Goal: Task Accomplishment & Management: Use online tool/utility

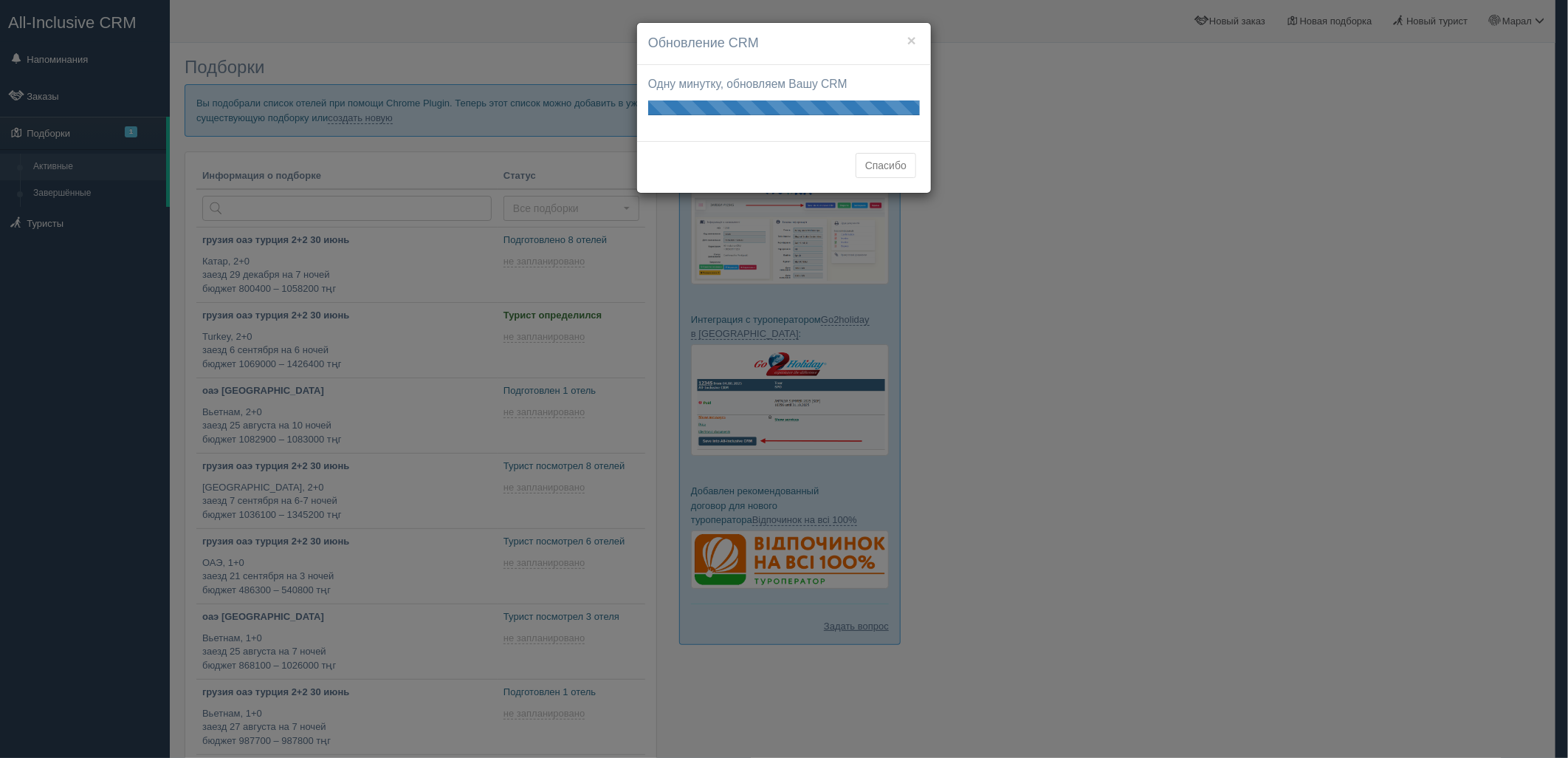
click at [882, 164] on button "Спасибо" at bounding box center [886, 165] width 61 height 25
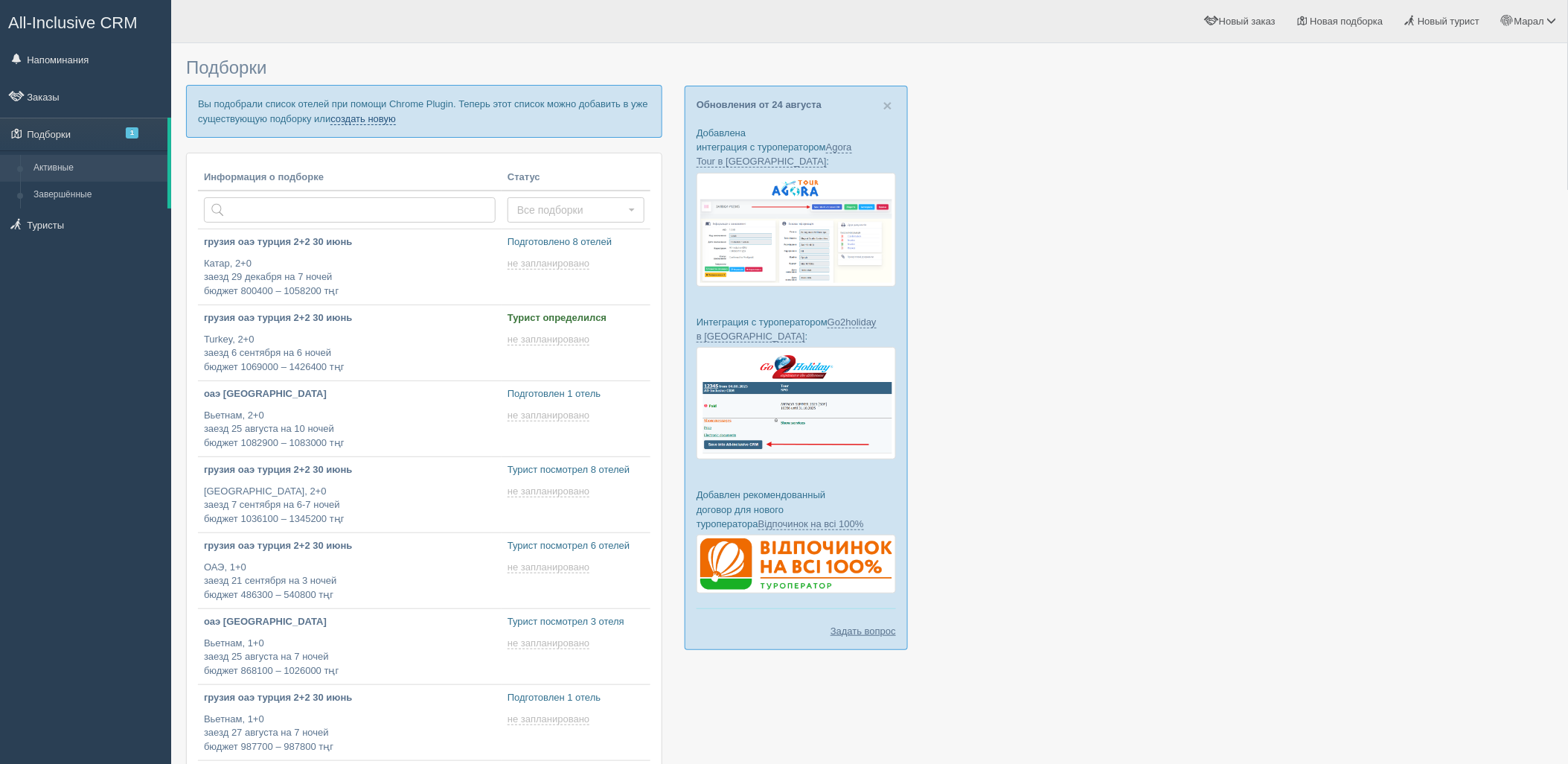
drag, startPoint x: 354, startPoint y: 117, endPoint x: 354, endPoint y: 169, distance: 52.0
click at [354, 117] on link "создать новую" at bounding box center [362, 119] width 65 height 12
type input "2025-08-26 18:55"
type input "2025-08-26 17:40"
type input "2025-08-26 17:35"
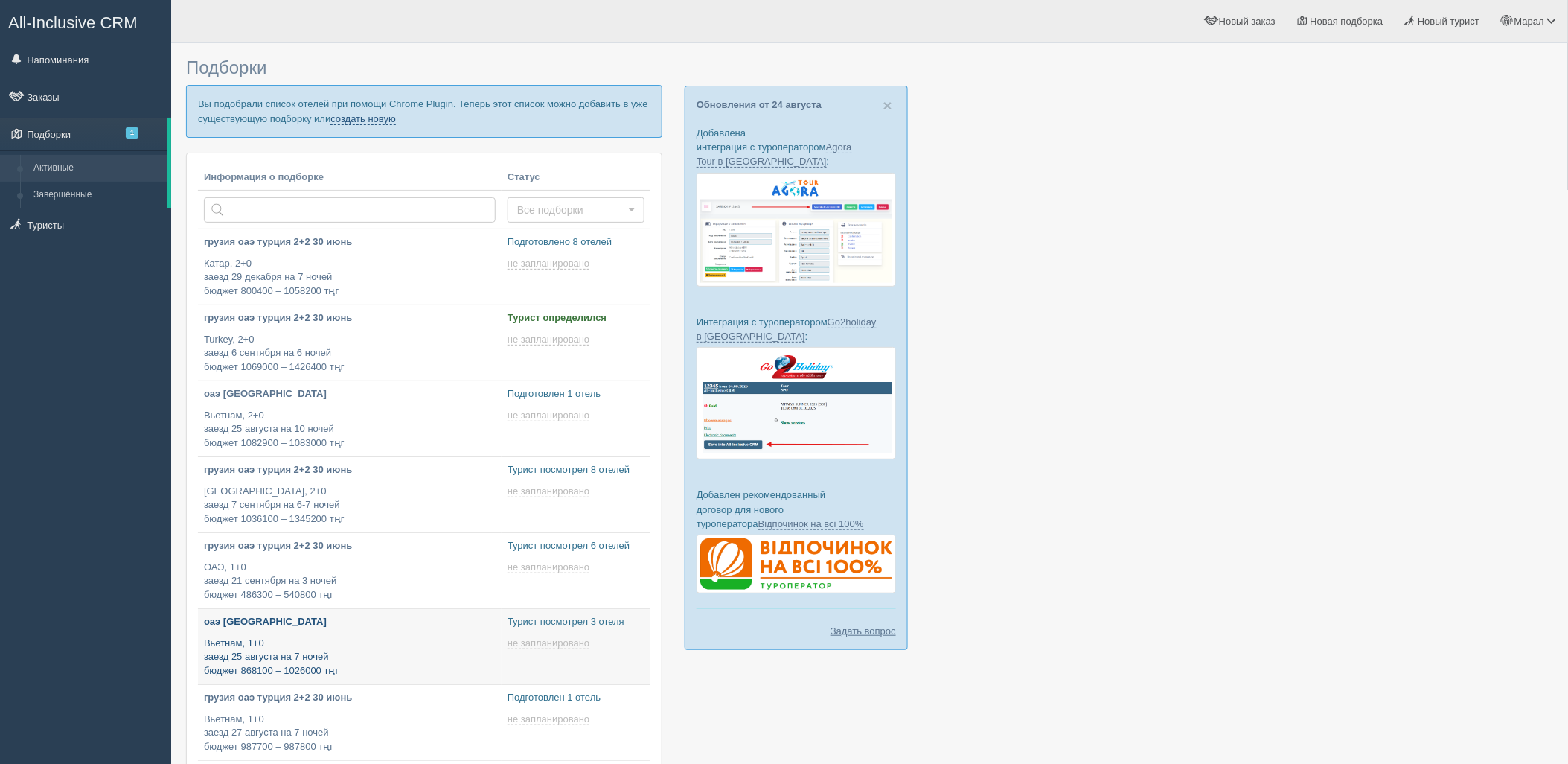
type input "2025-08-26 17:10"
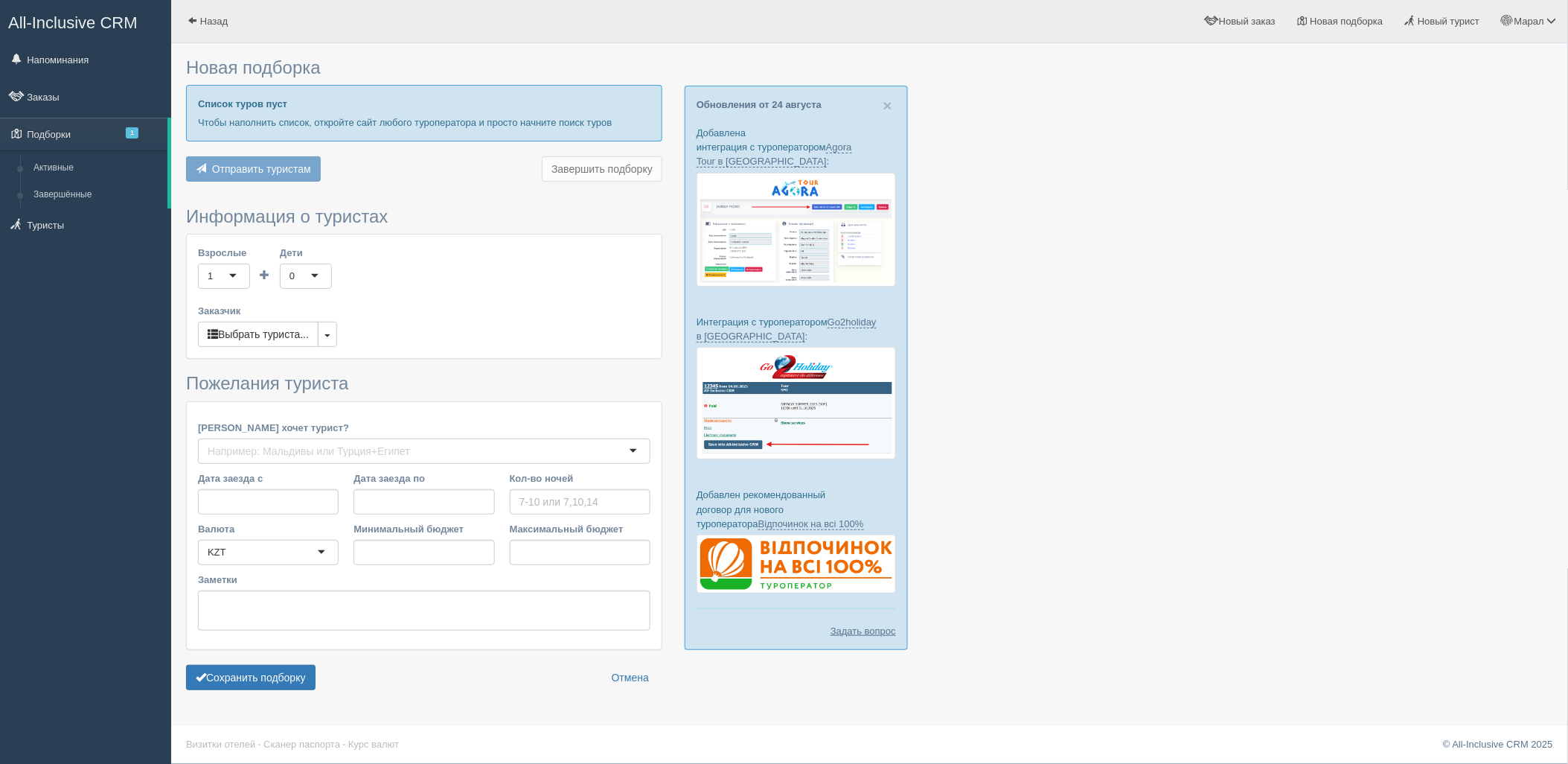
type input "6"
type input "2497700"
type input "2497800"
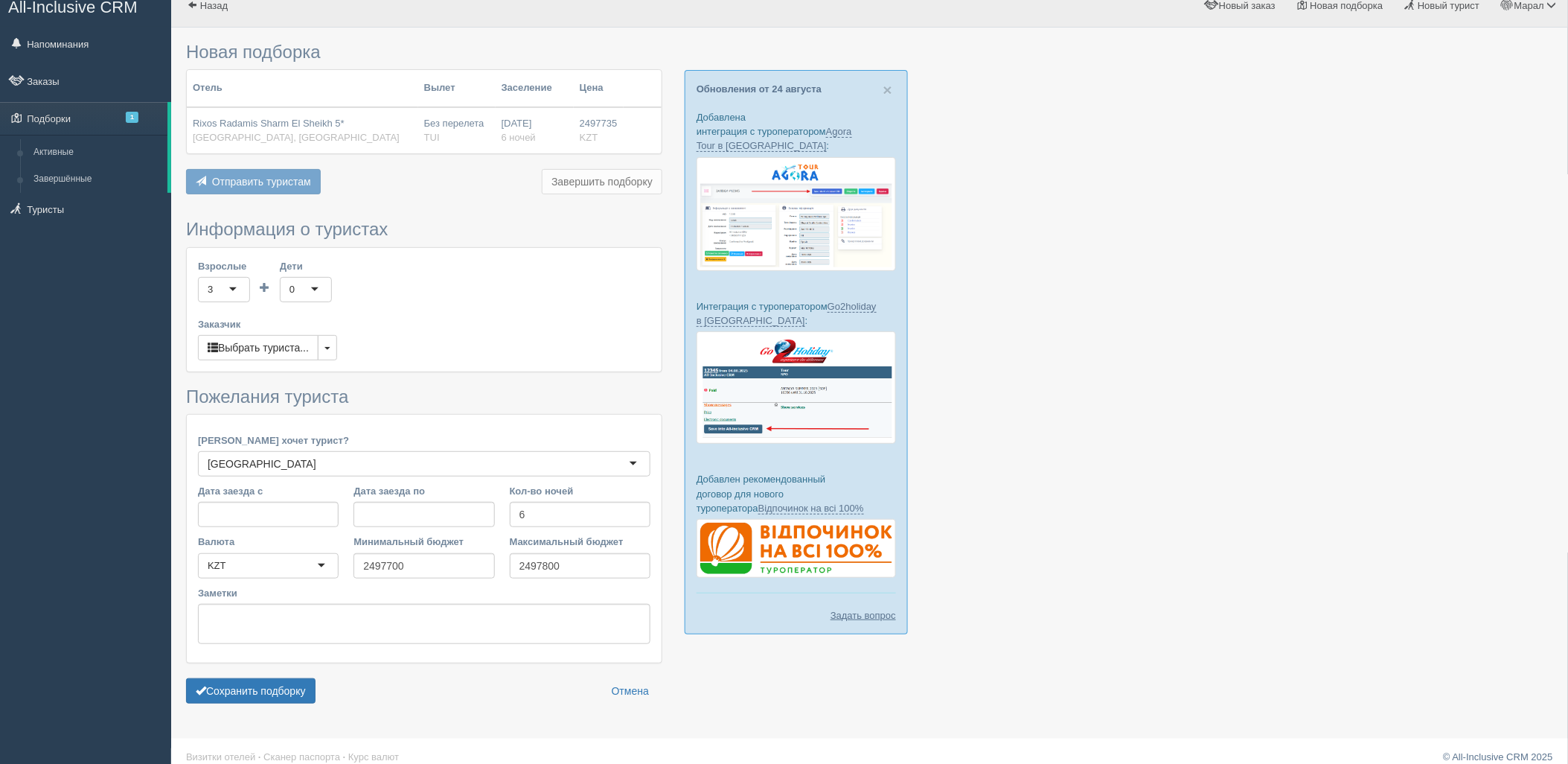
scroll to position [30, 0]
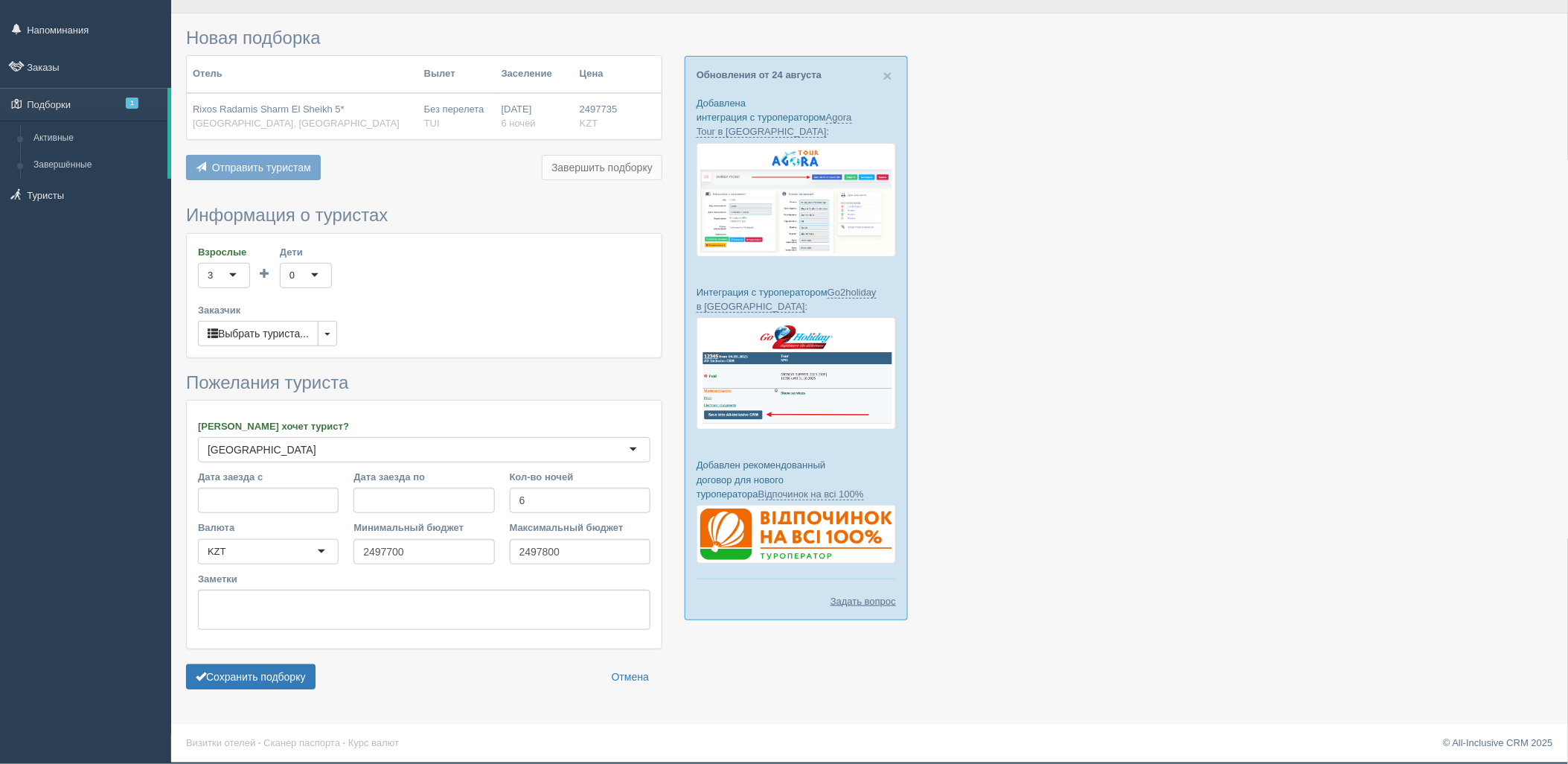
click at [274, 660] on form "Информация о туристах Взрослые 3 3 1 2 3 4 5 6 7 8 9 10 11 12 13 14 15 16 17 18…" at bounding box center [424, 450] width 476 height 490
click at [278, 672] on button "Сохранить подборку" at bounding box center [250, 676] width 129 height 25
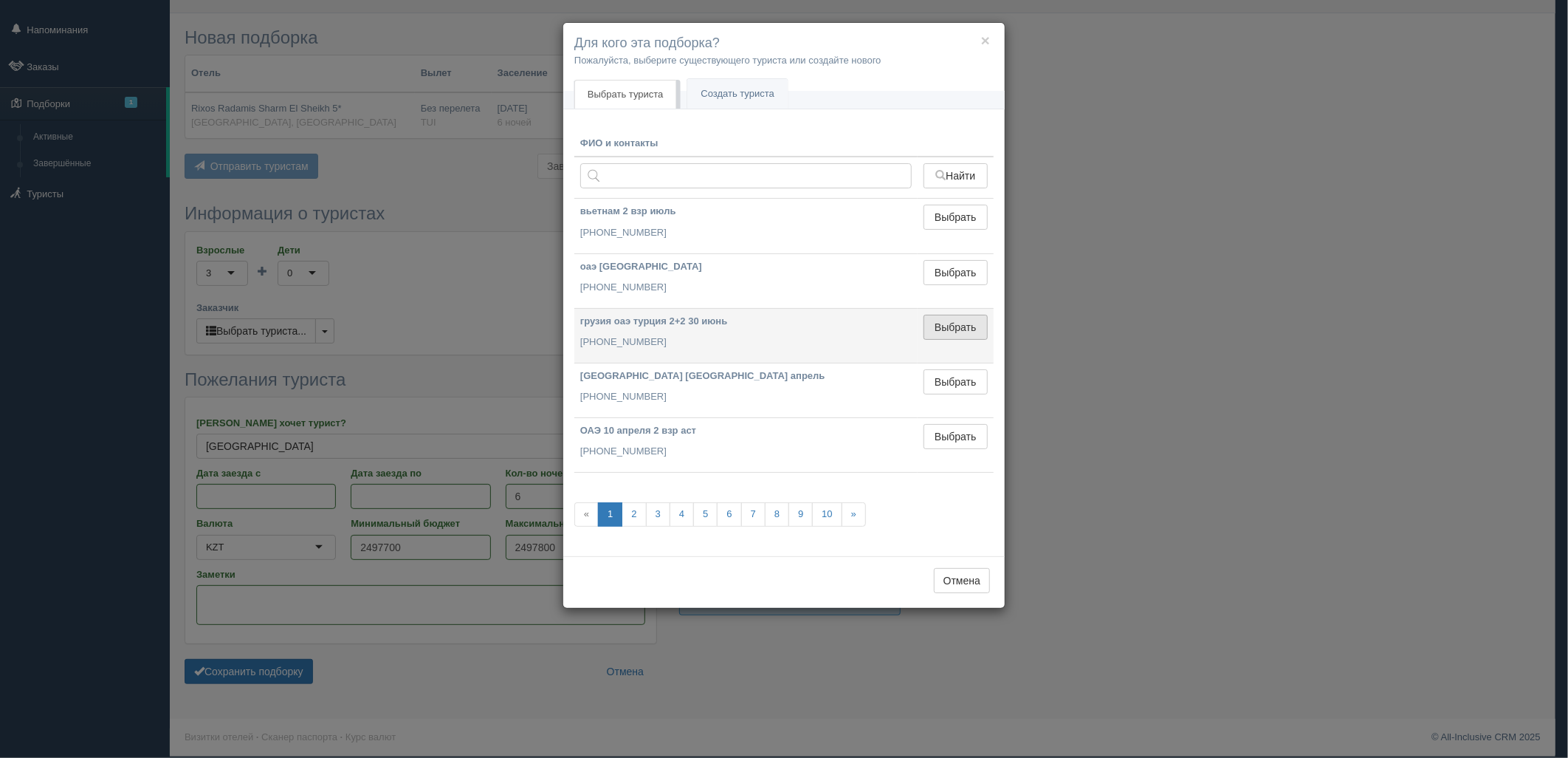
click at [953, 323] on button "Выбрать" at bounding box center [955, 327] width 65 height 25
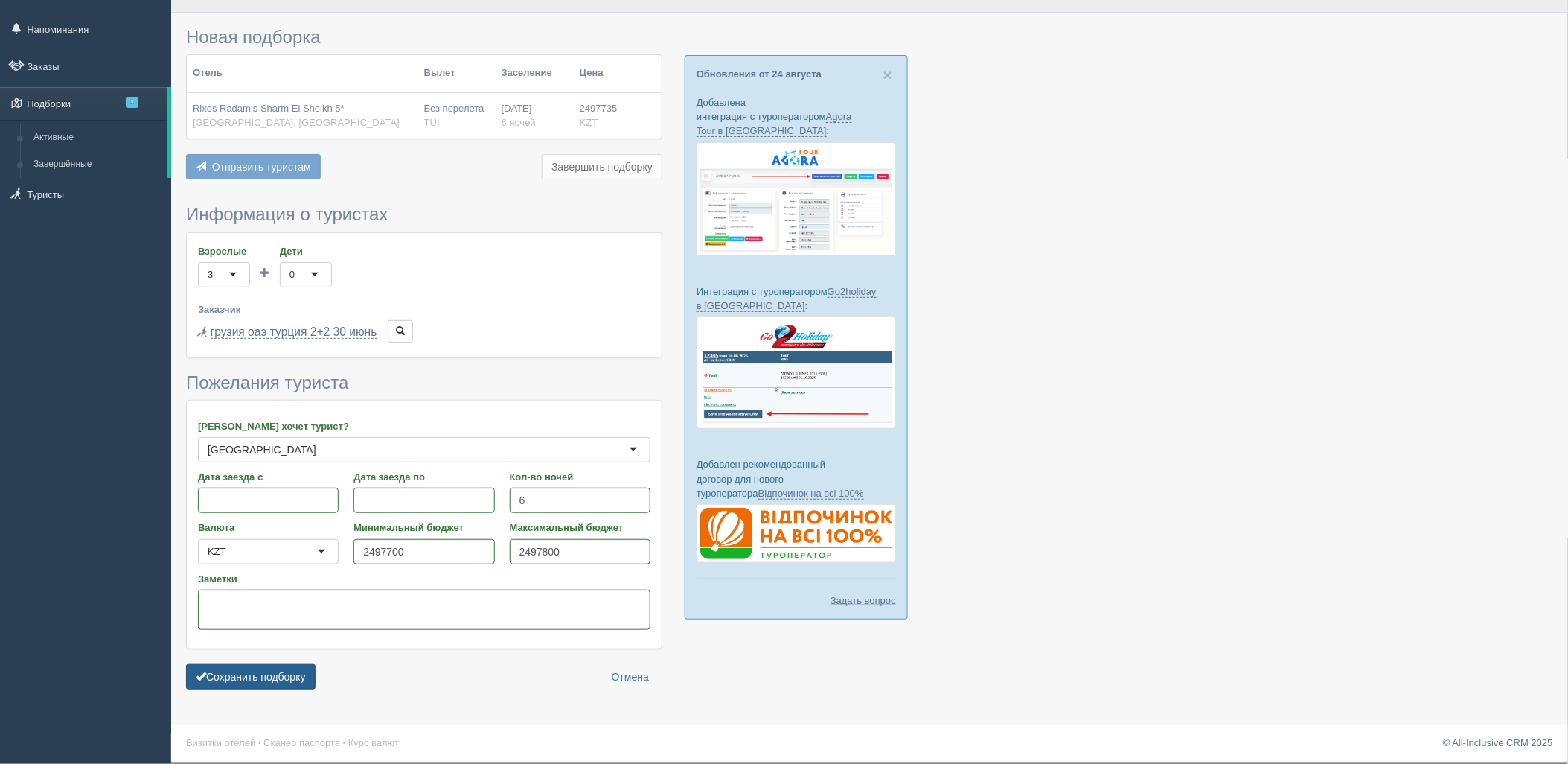
click at [287, 670] on button "Сохранить подборку" at bounding box center [250, 676] width 129 height 25
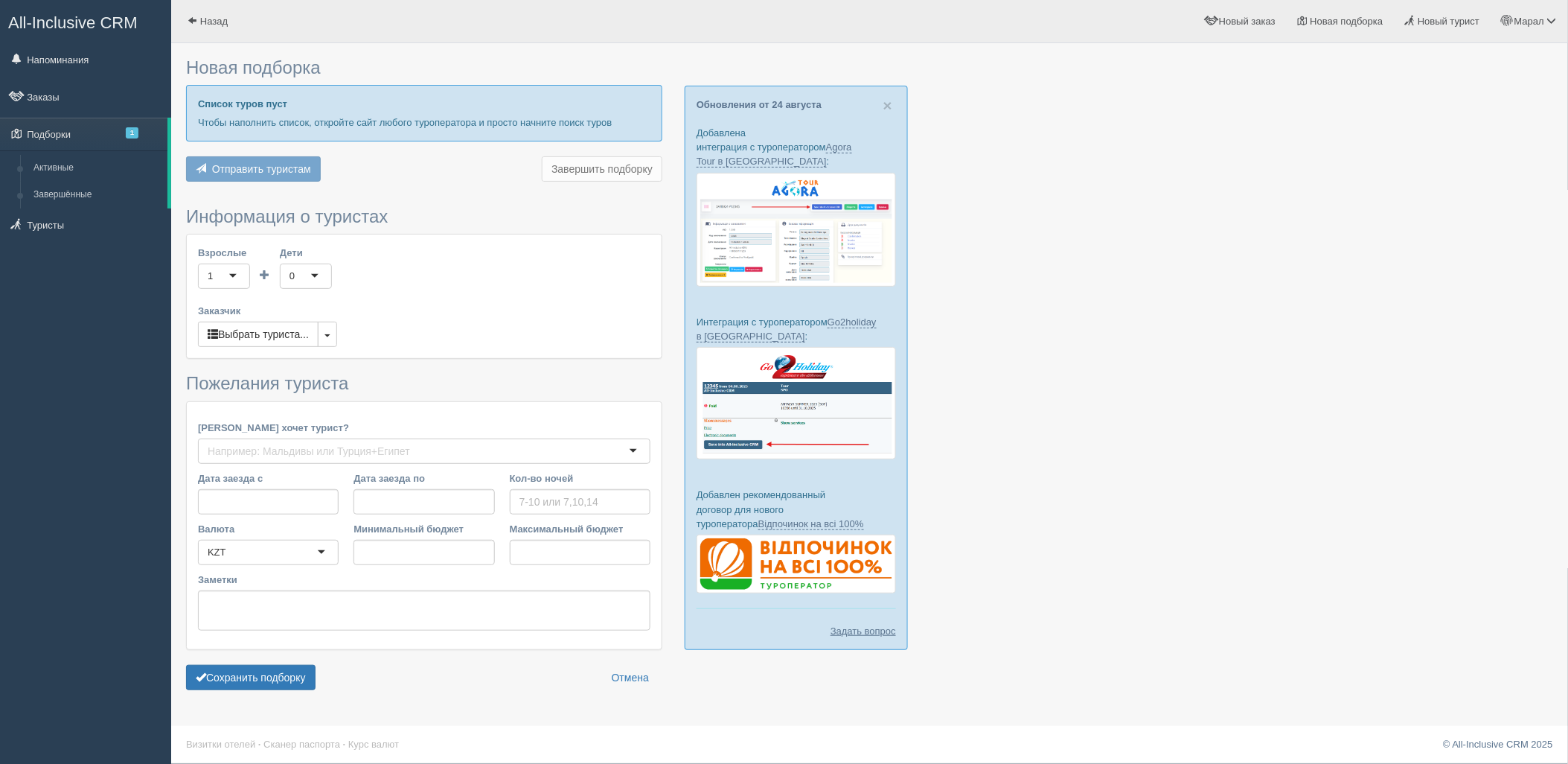
type input "6"
type input "2497700"
type input "2497800"
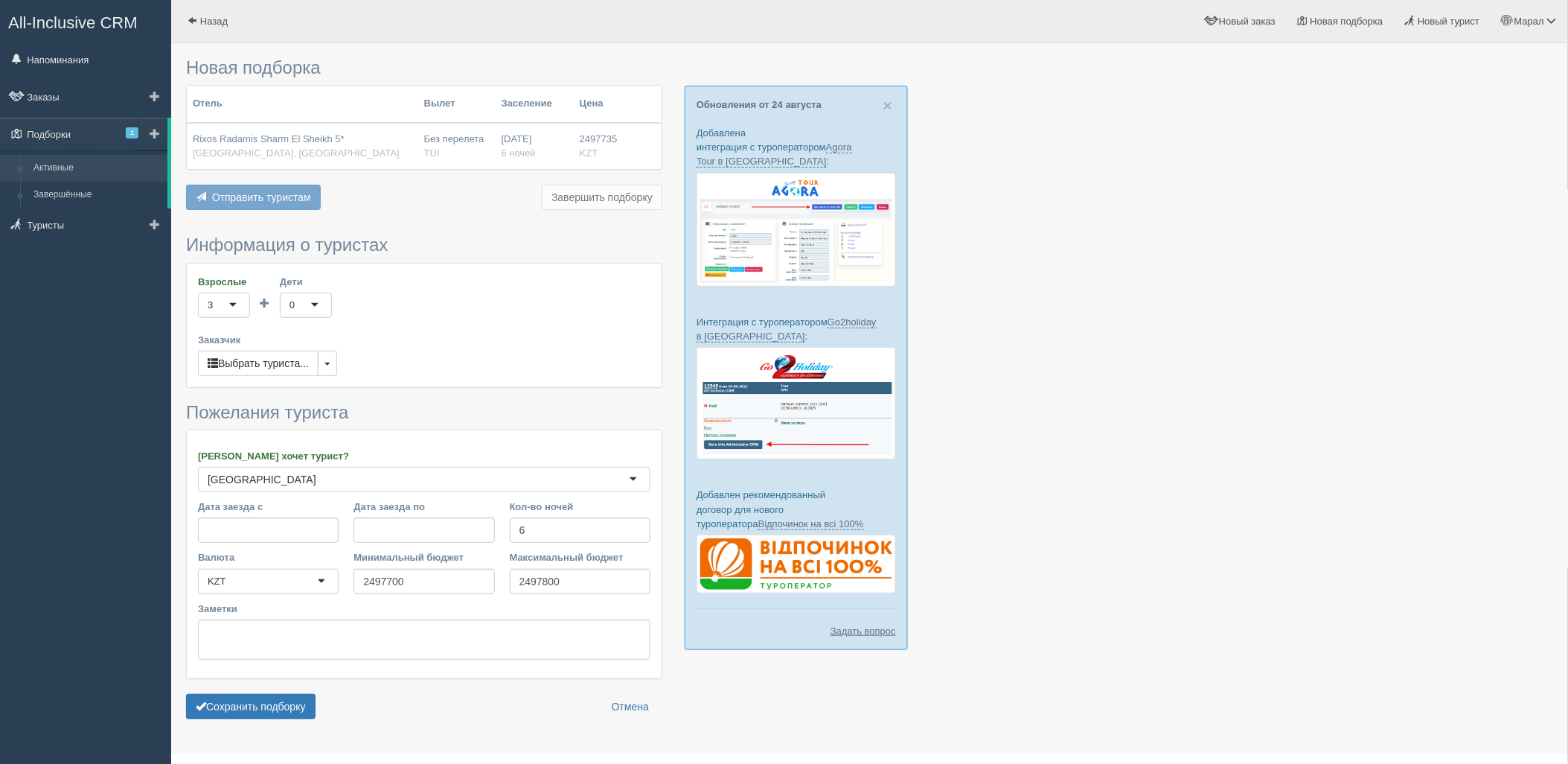
click at [104, 177] on link "Активные" at bounding box center [96, 168] width 141 height 26
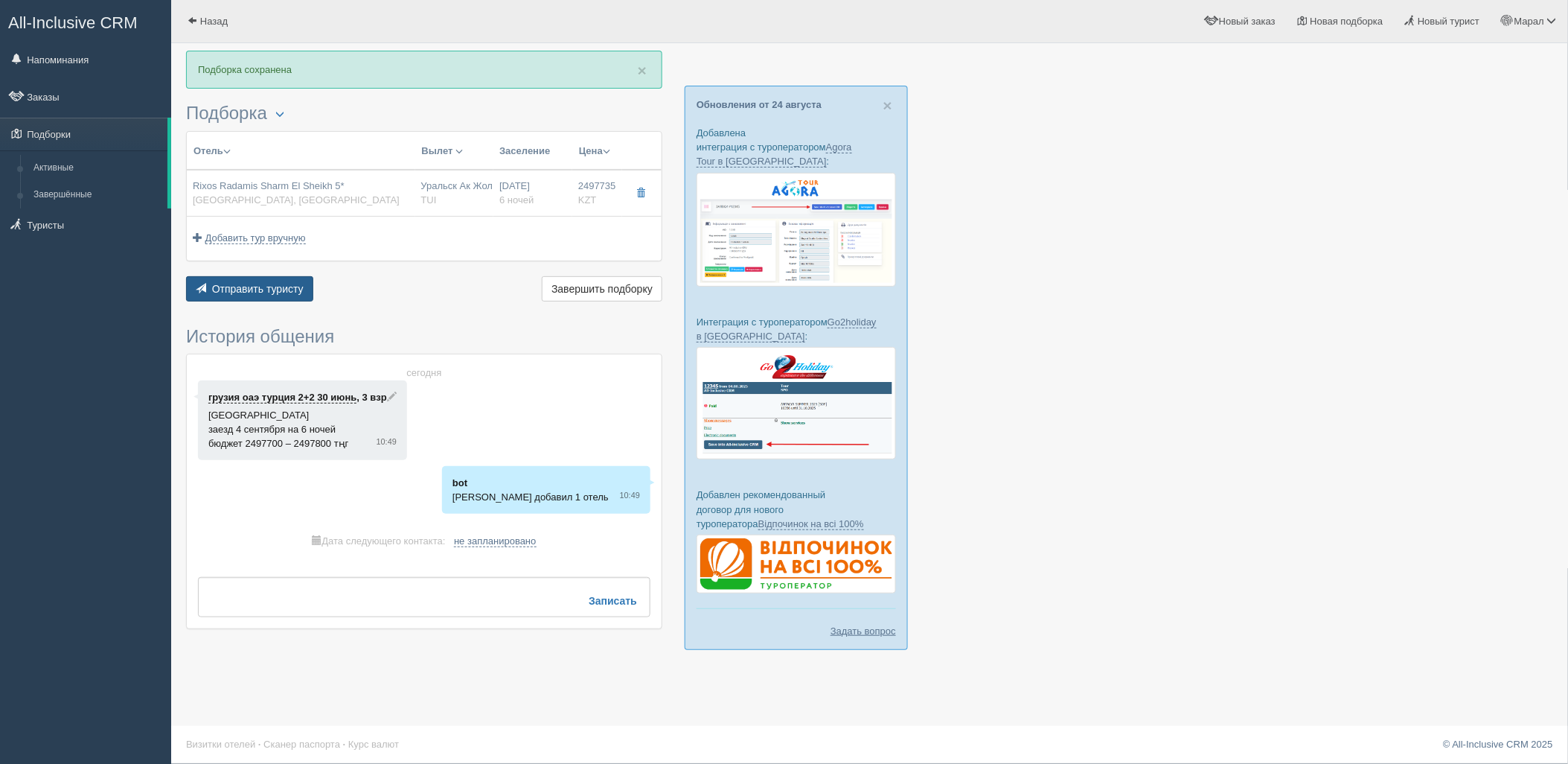
click at [291, 284] on span "Отправить туристу" at bounding box center [258, 289] width 92 height 12
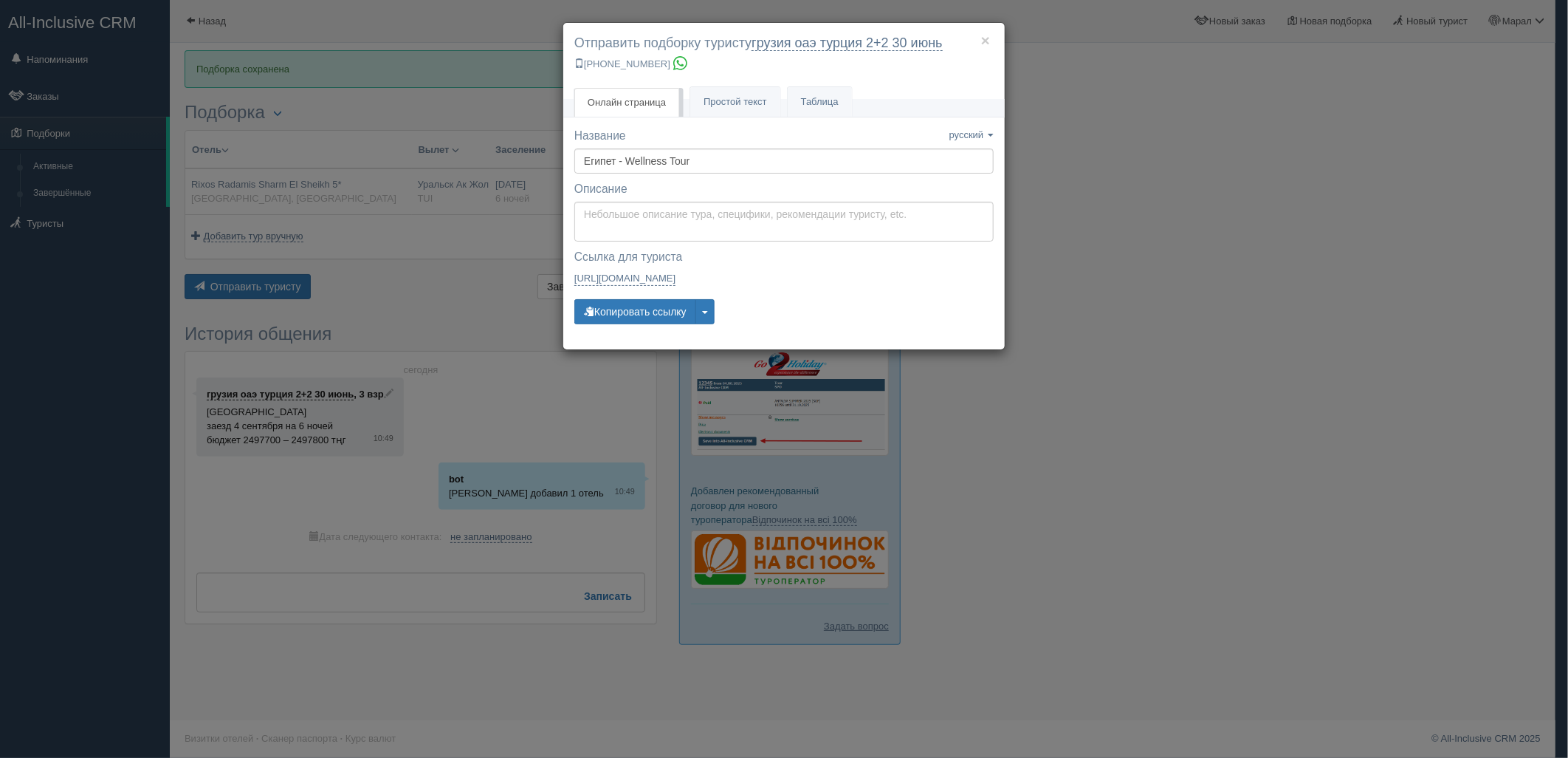
click at [729, 86] on li "Простой текст Текст" at bounding box center [735, 101] width 92 height 31
type textarea "Здравствуйте! Ниже представлены варианты туров для Вас. Для просмотра описания …"
click at [644, 227] on textarea "Здравствуйте! Ниже представлены варианты туров для Вас. Для просмотра описания …" at bounding box center [784, 221] width 420 height 40
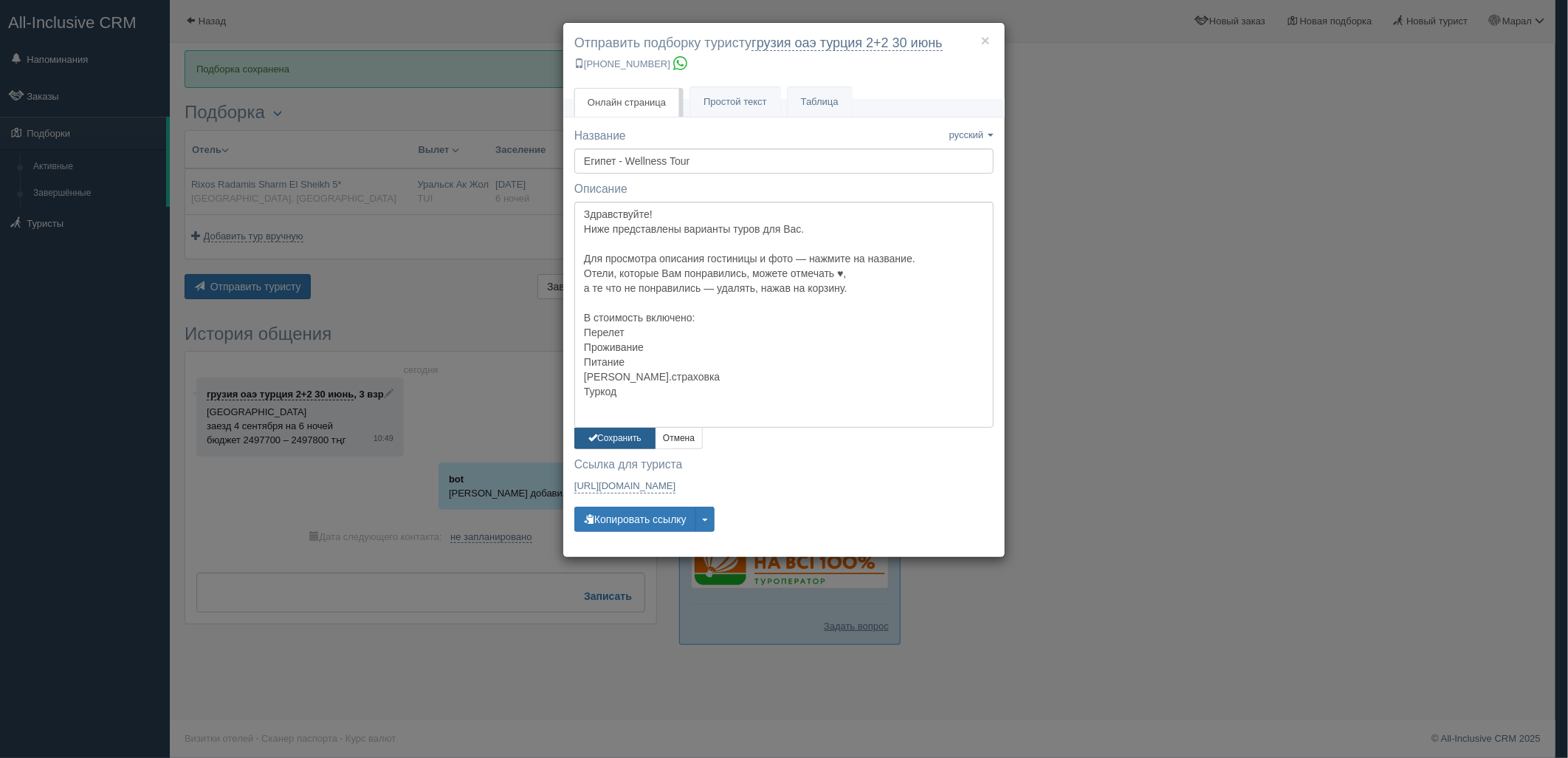
click at [610, 438] on button "Сохранить" at bounding box center [614, 438] width 81 height 22
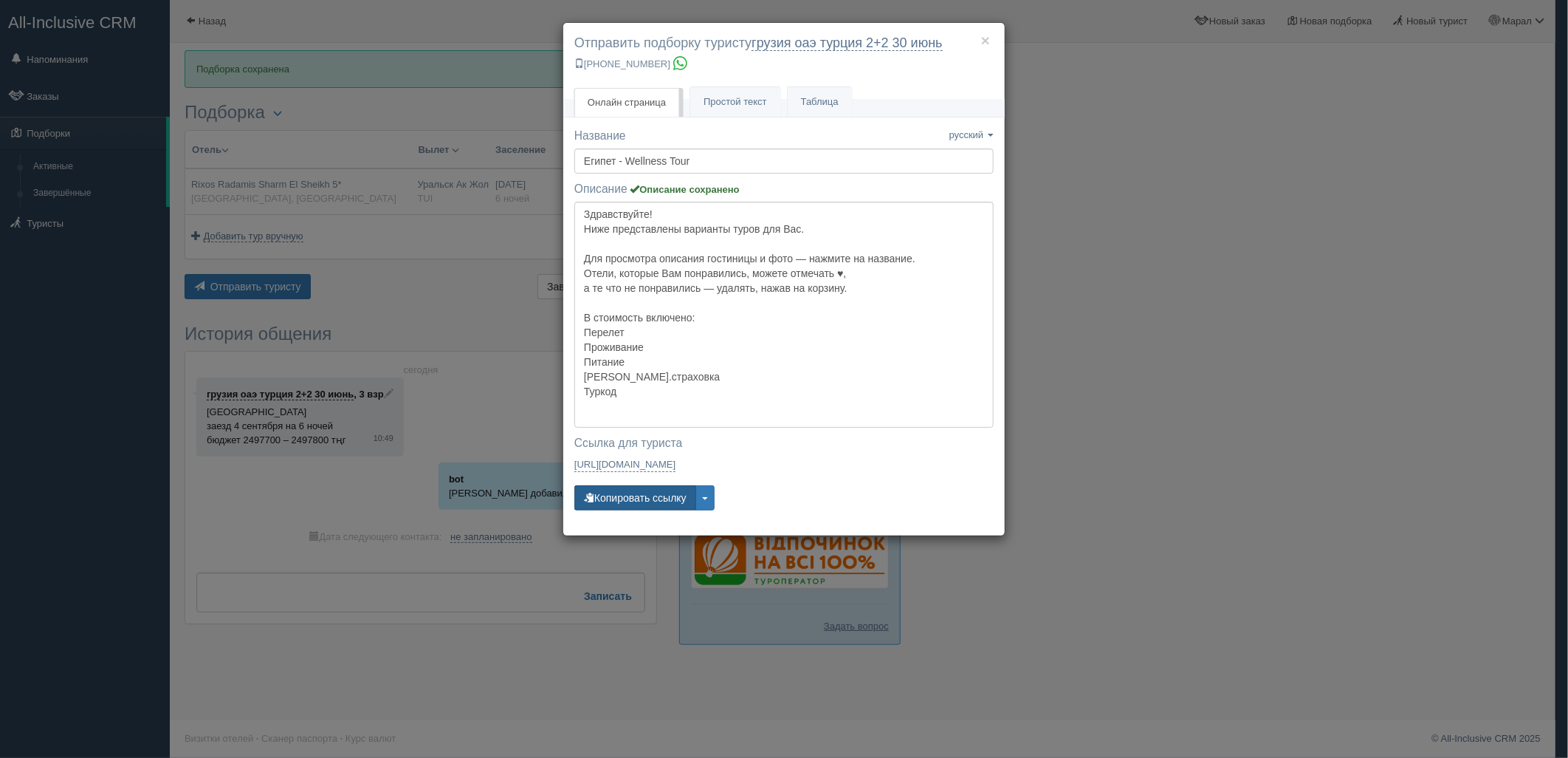
click at [633, 498] on button "Копировать ссылку" at bounding box center [635, 498] width 122 height 25
drag, startPoint x: 1047, startPoint y: 397, endPoint x: 482, endPoint y: 674, distance: 629.2
click at [1038, 409] on div "× Отправить подборку туристу грузия оаэ турция 2+2 30 июнь +7 701 880 5580 Онла…" at bounding box center [784, 379] width 1568 height 758
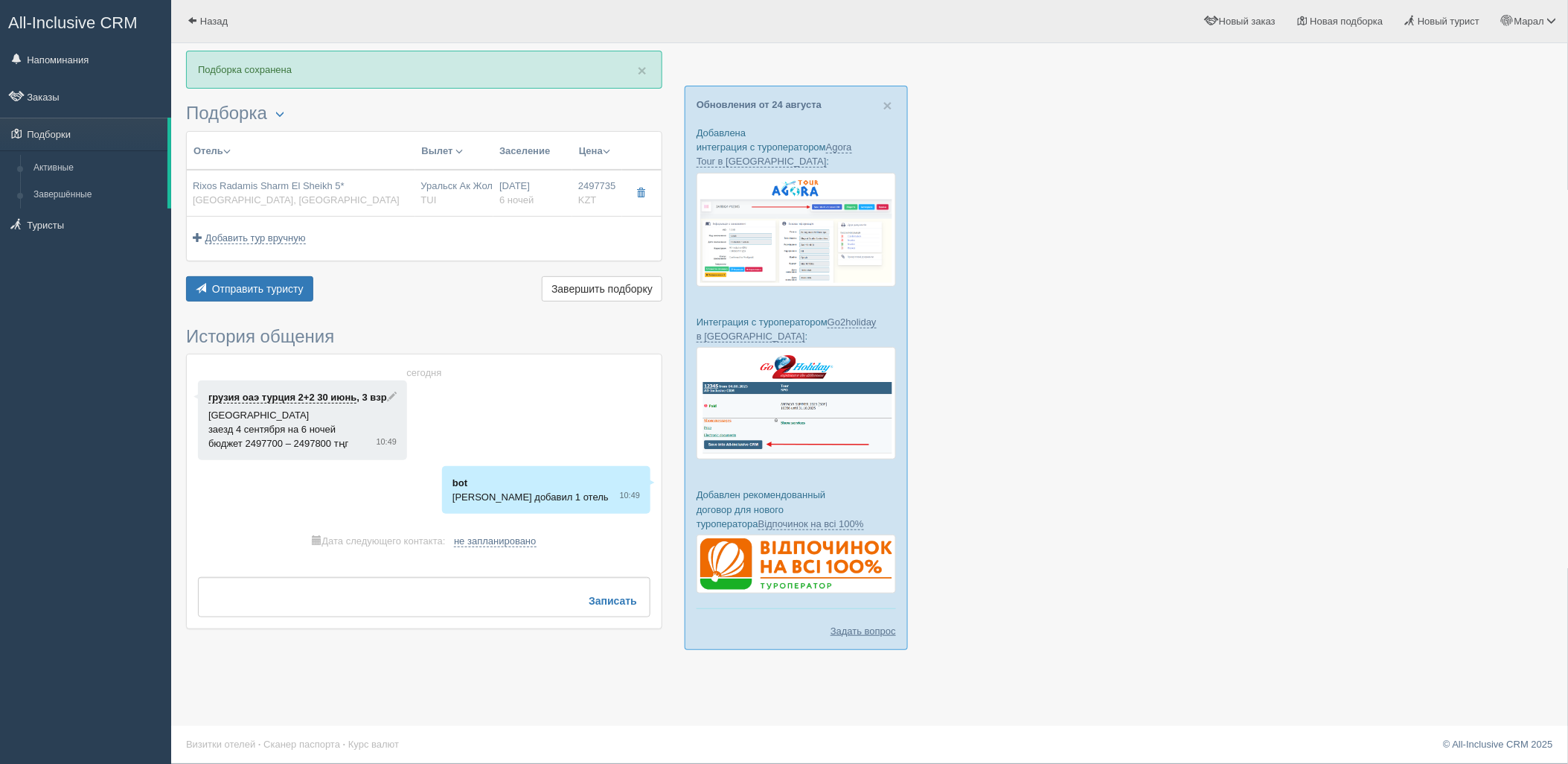
drag, startPoint x: 1275, startPoint y: 395, endPoint x: 1269, endPoint y: 367, distance: 28.6
click at [1274, 395] on div at bounding box center [869, 358] width 1367 height 614
click at [261, 283] on span "Отправить туристу" at bounding box center [258, 289] width 92 height 12
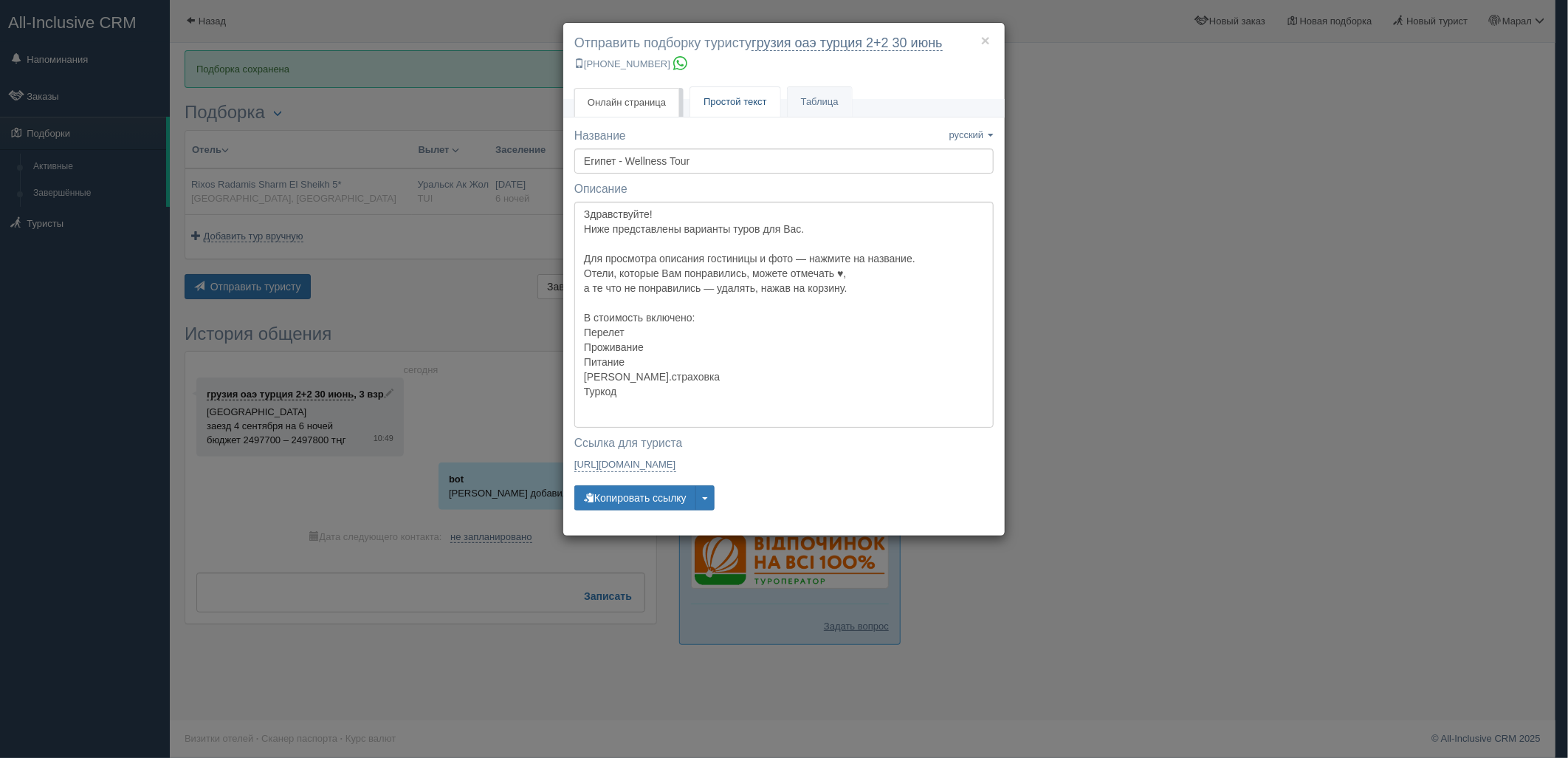
click at [762, 102] on span "Простой текст" at bounding box center [735, 101] width 64 height 11
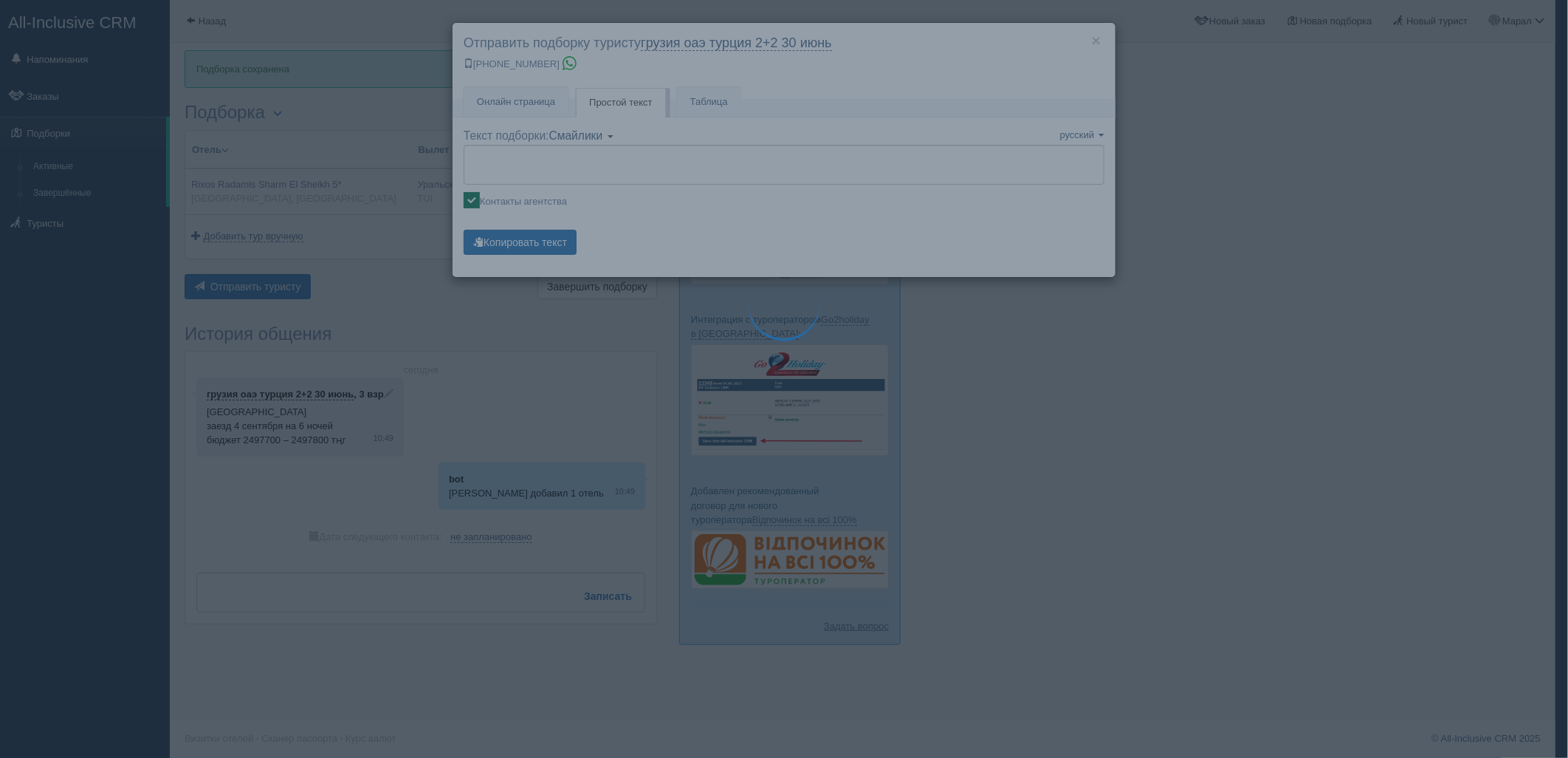
type textarea "Здравствуйте! Ниже представлены варианты туров для Вас. Для просмотра описания …"
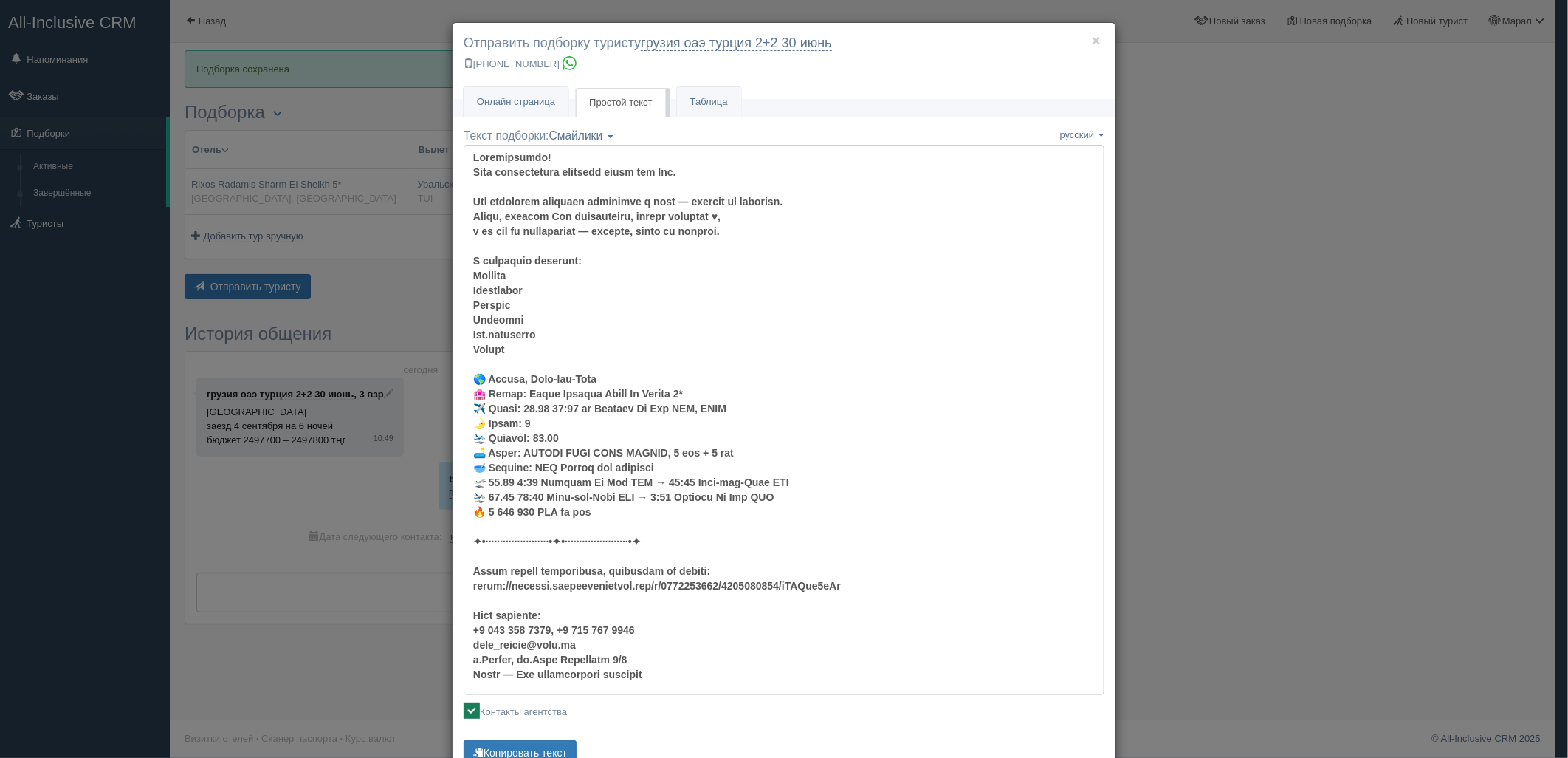
scroll to position [52, 0]
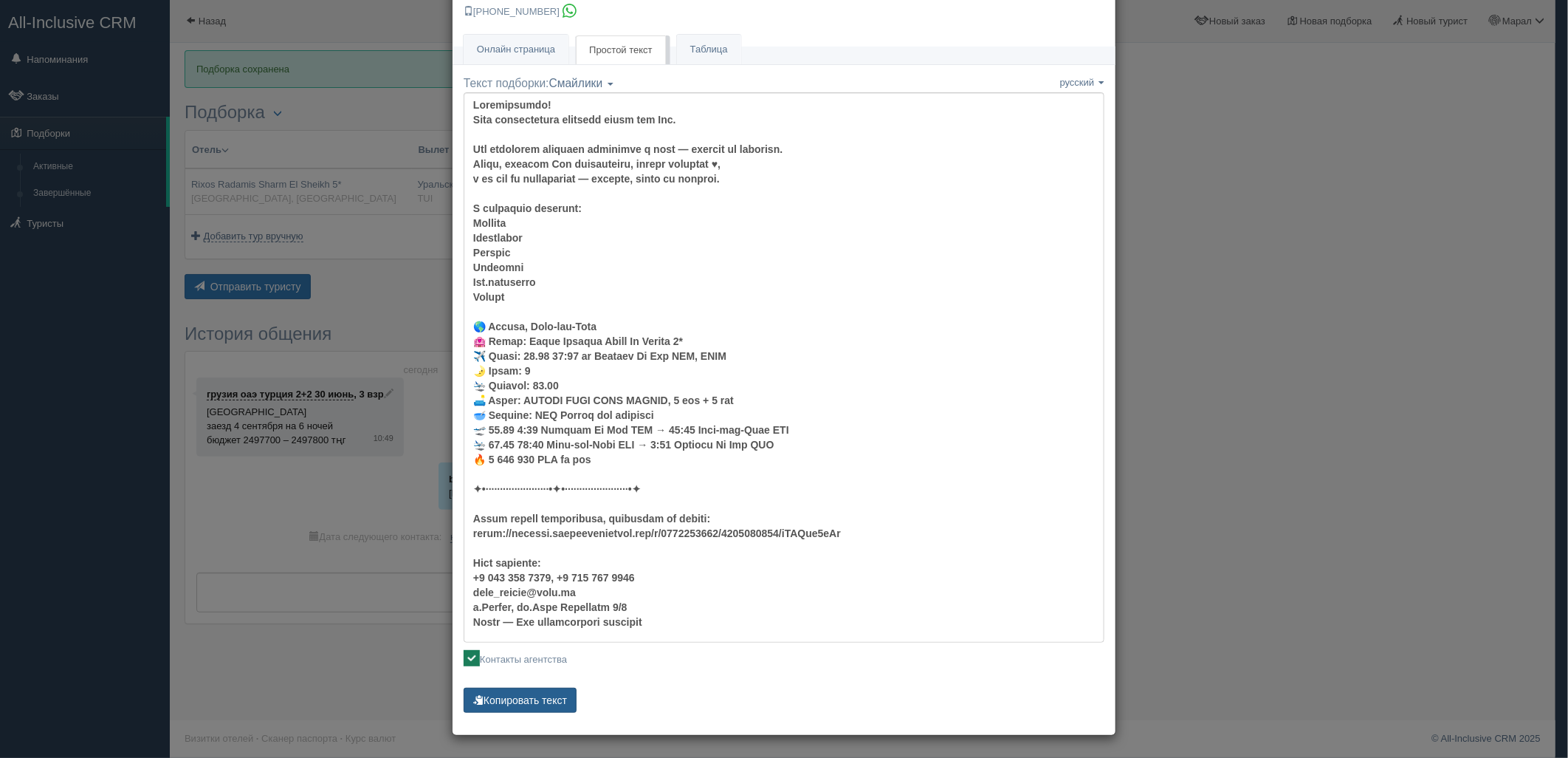
click at [527, 703] on button "Копировать текст" at bounding box center [520, 700] width 113 height 25
click at [291, 284] on div "× Отправить подборку туристу грузия оаэ турция 2+2 30 июнь +7 701 880 5580 Онла…" at bounding box center [784, 379] width 1568 height 758
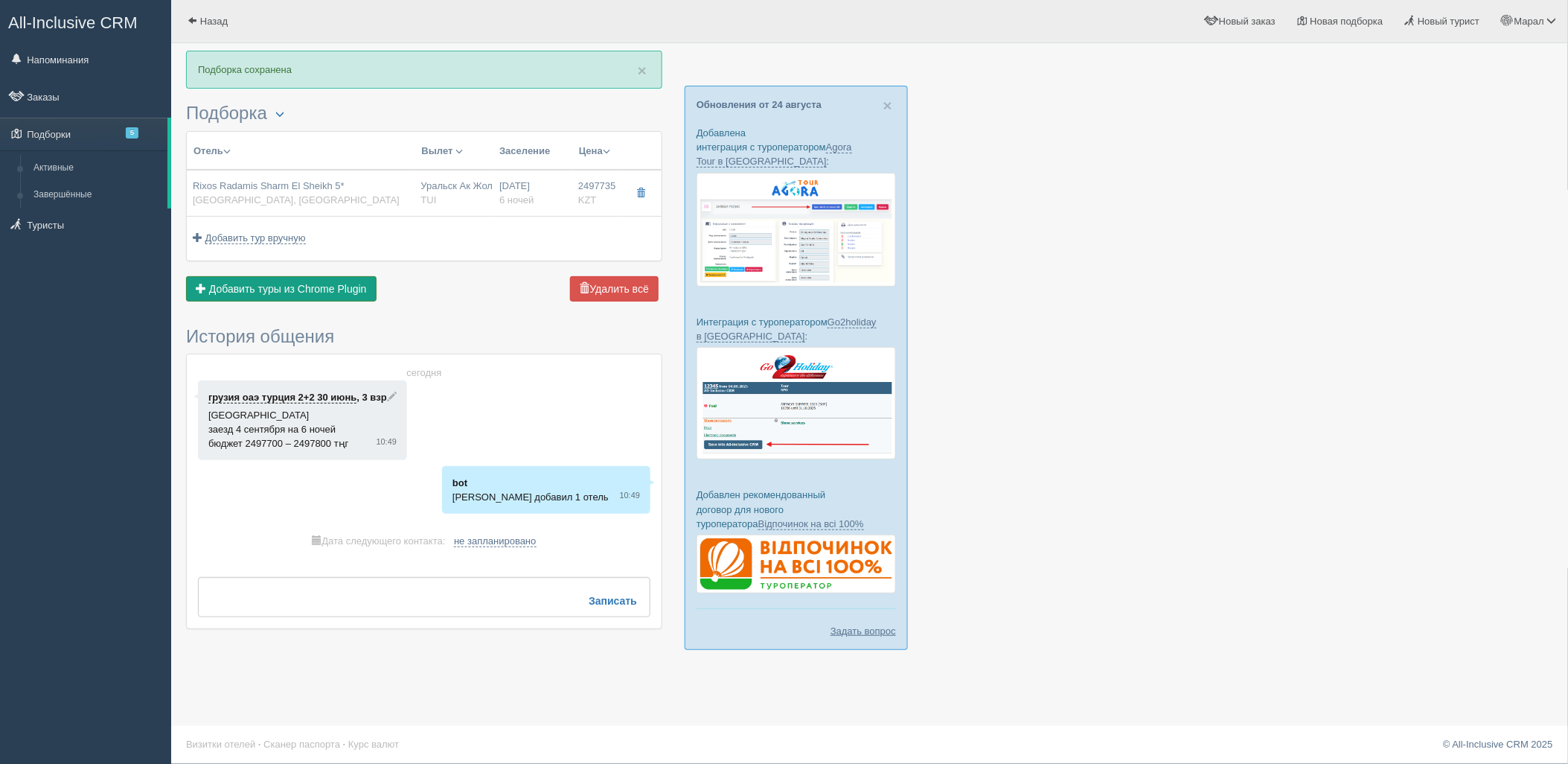
click at [294, 287] on span "Добавить туры из Chrome Plugin" at bounding box center [288, 289] width 158 height 12
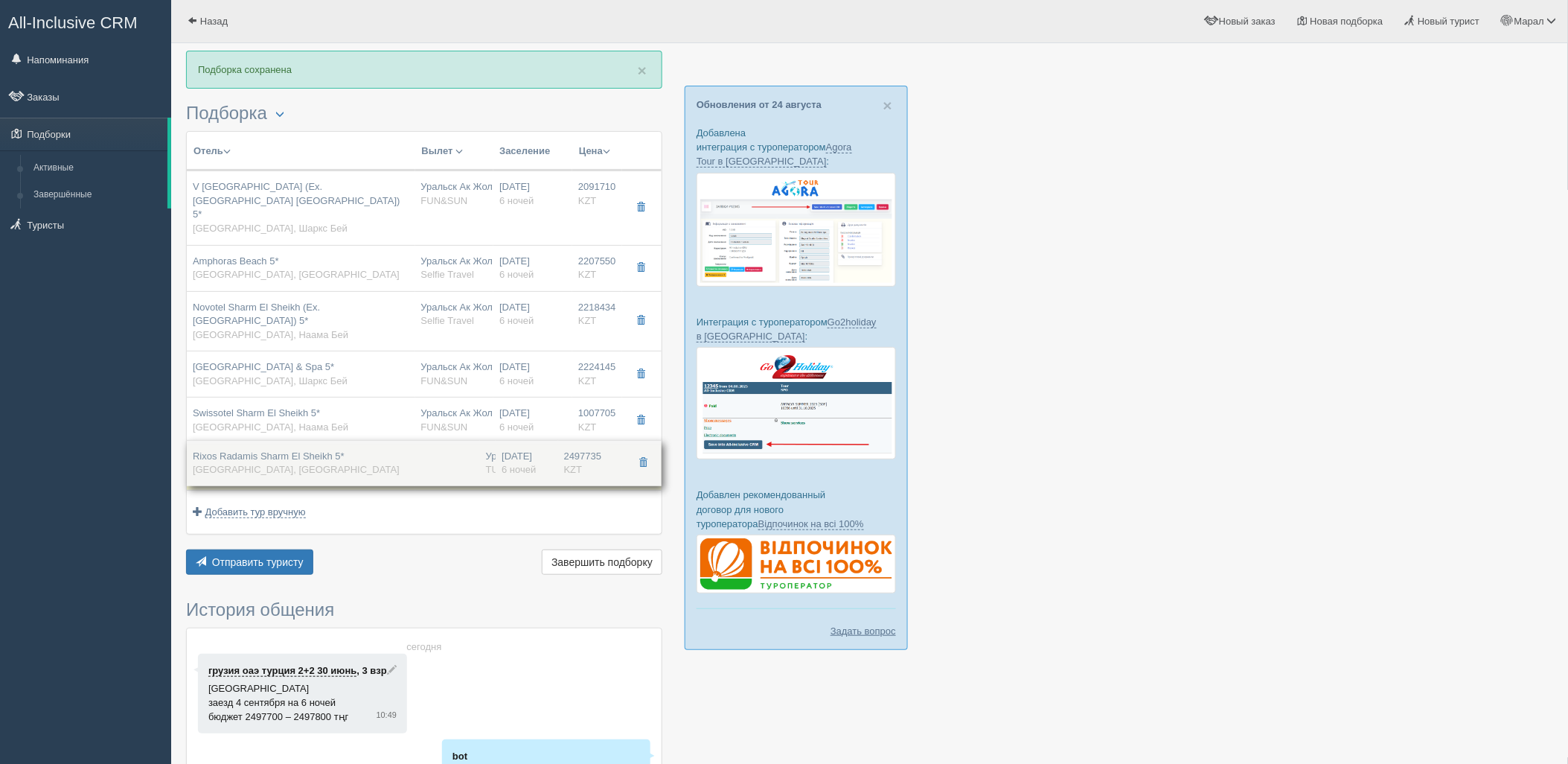
drag, startPoint x: 348, startPoint y: 191, endPoint x: 362, endPoint y: 445, distance: 254.4
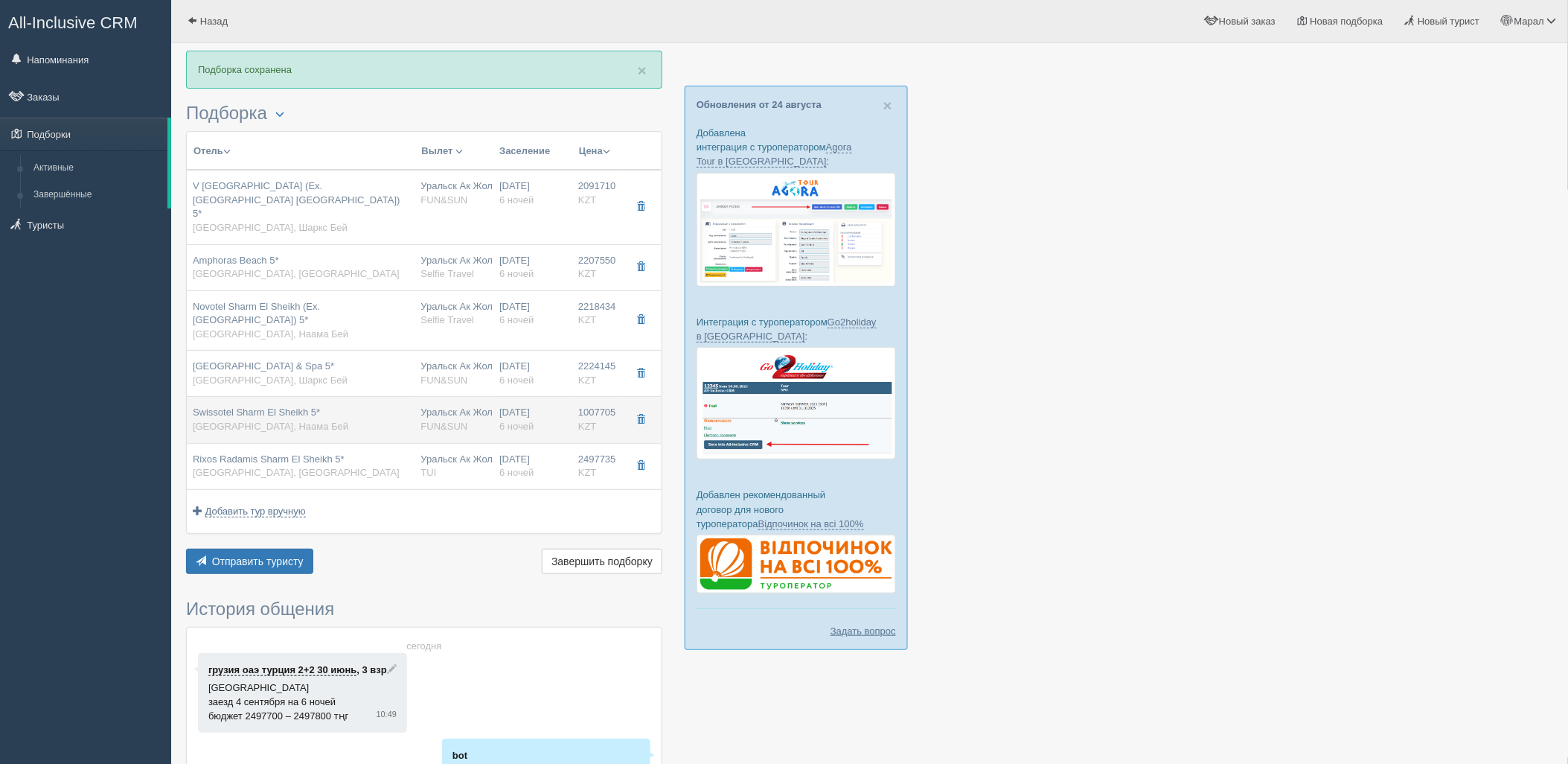
click at [375, 406] on div "Swissotel Sharm El Sheikh 5* Египет, Наама Бей" at bounding box center [300, 419] width 216 height 27
type input "Swissotel Sharm El Sheikh 5*"
type input "https://tophotels.ru/hotel/al331990"
type input "Египет"
type input "Наама Бей"
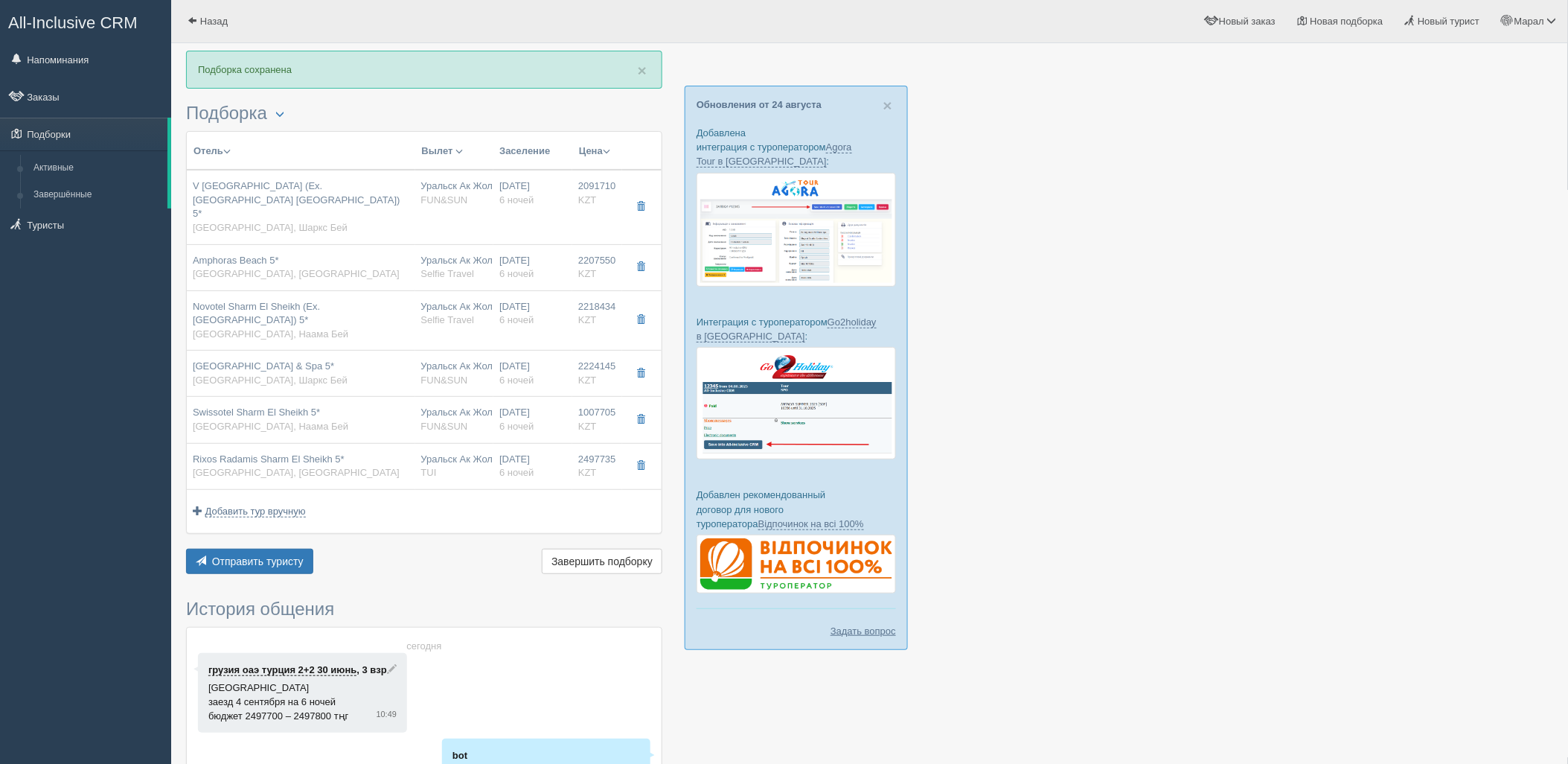
type input "1007705.00"
type input "Уральск Ак Жол URA"
type input "Шарм-эль-Шейх SSH"
type input "07:45"
type input "10:15"
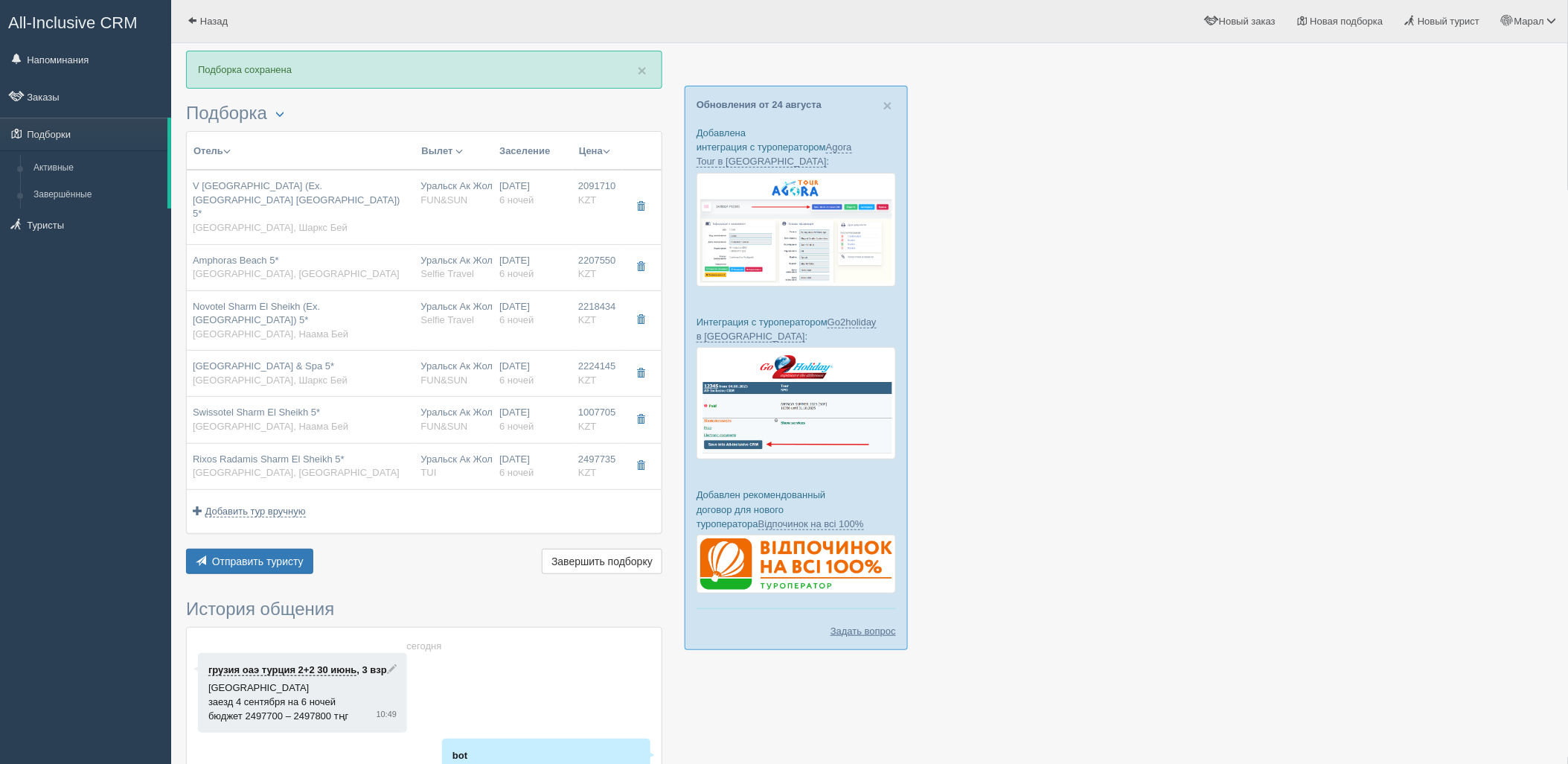
type input "Sunday Airlines"
type input "23:30"
type input "06:15"
type input "6"
type input "swiss select aqua"
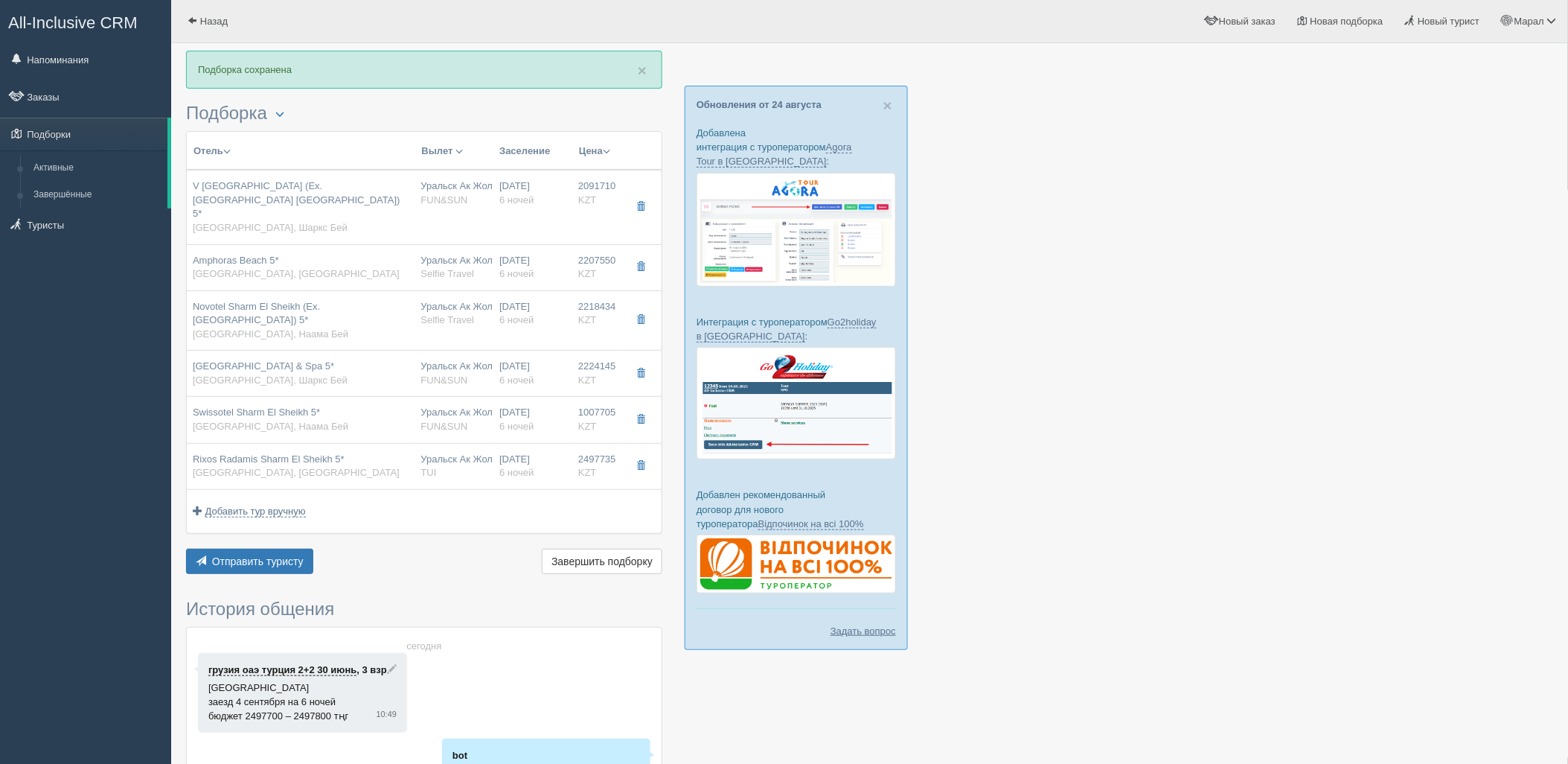
type input "UAI - Ультра Все Включено"
type input "FUN&SUN"
type input "https://tourvisor.ru/countries#!/hotel=swissotel-sharm-el-sheikh"
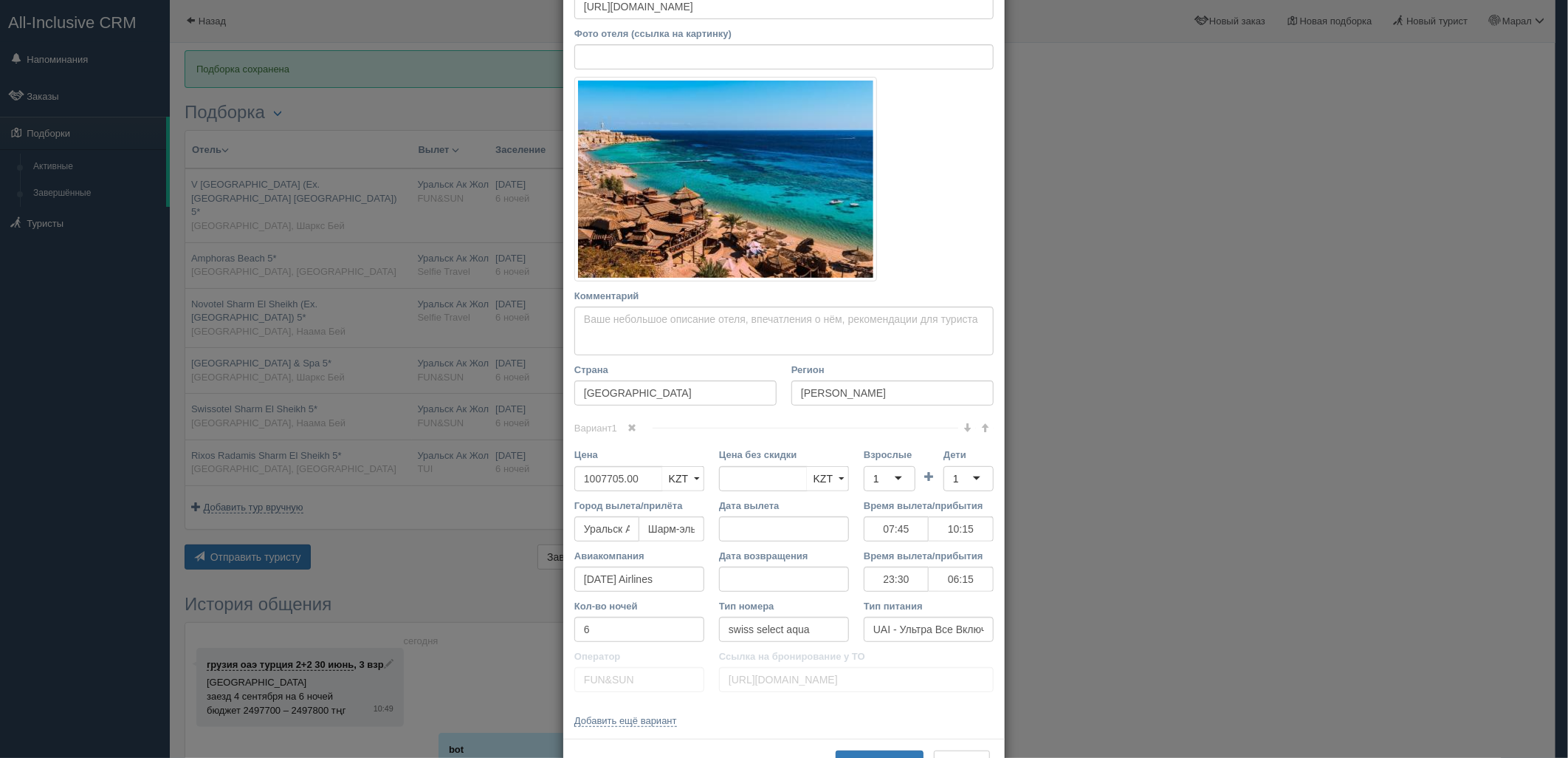
scroll to position [164, 0]
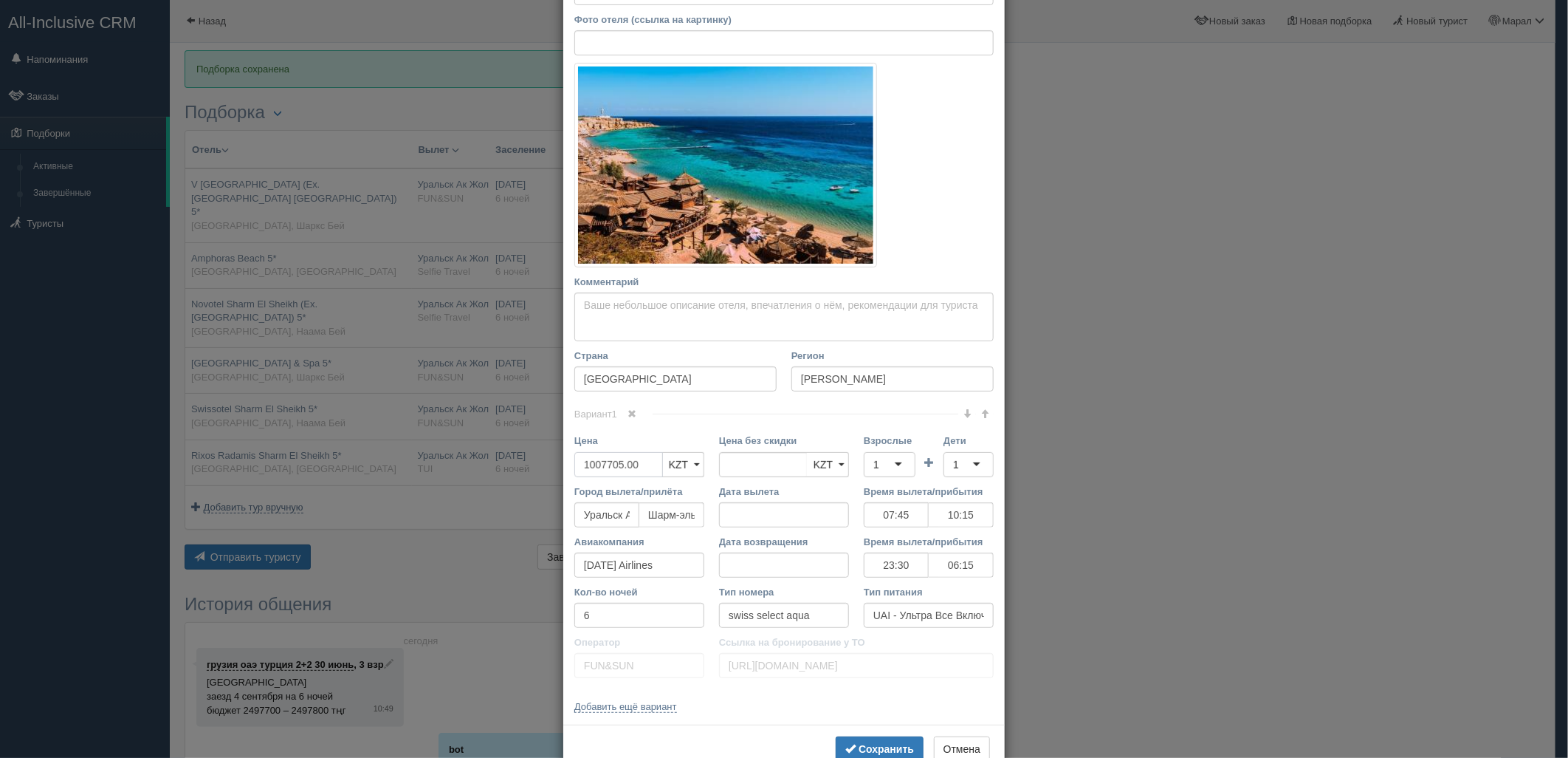
drag, startPoint x: 643, startPoint y: 470, endPoint x: 545, endPoint y: 469, distance: 98.0
click at [546, 469] on div "× Редактировать тур Название отеля Swissotel Sharm El Sheikh 5* Ссылка на отель…" at bounding box center [784, 379] width 1568 height 758
type input "2"
type input "1007705.00"
type input "2423615"
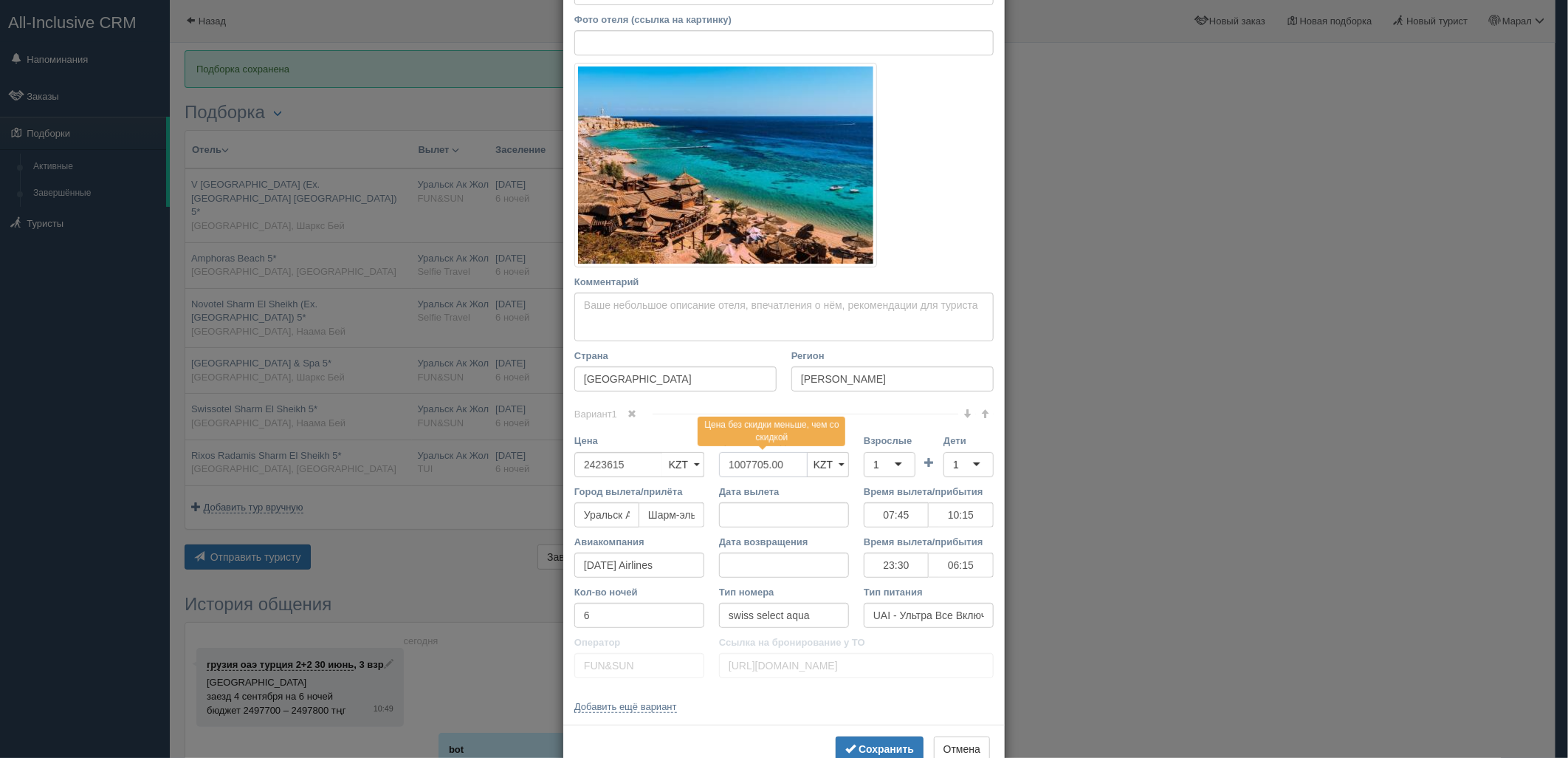
drag, startPoint x: 795, startPoint y: 466, endPoint x: 704, endPoint y: 462, distance: 91.1
click at [682, 463] on div "Цена 2423615 KZT USD EUR KZT KZT USD EUR Цена без скидки 1007705.00 Цена без ск…" at bounding box center [784, 459] width 435 height 51
click at [884, 468] on div "1" at bounding box center [889, 464] width 52 height 25
click at [959, 466] on input "Дети" at bounding box center [960, 465] width 3 height 15
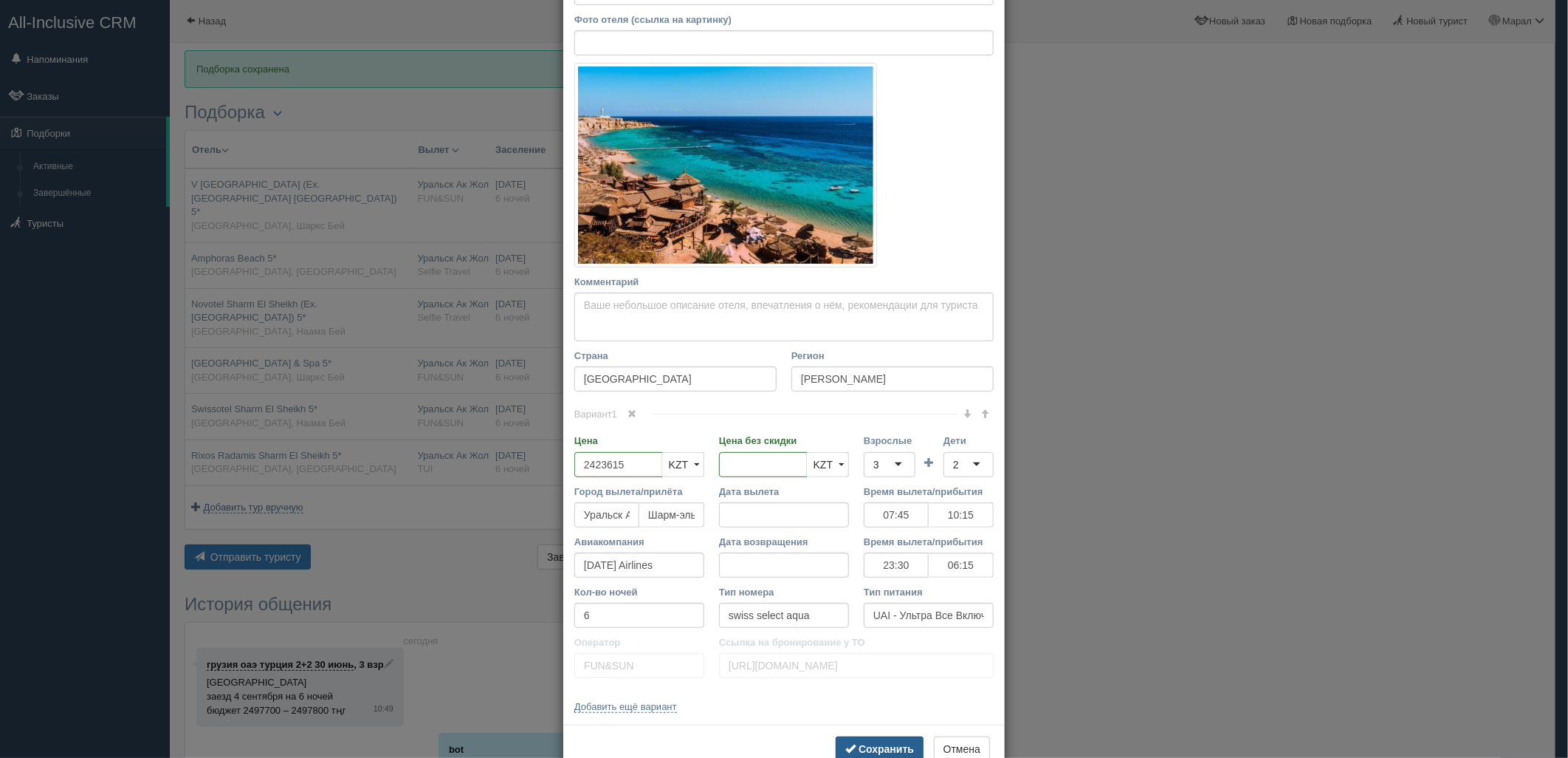
click at [877, 743] on b "Сохранить" at bounding box center [886, 749] width 55 height 12
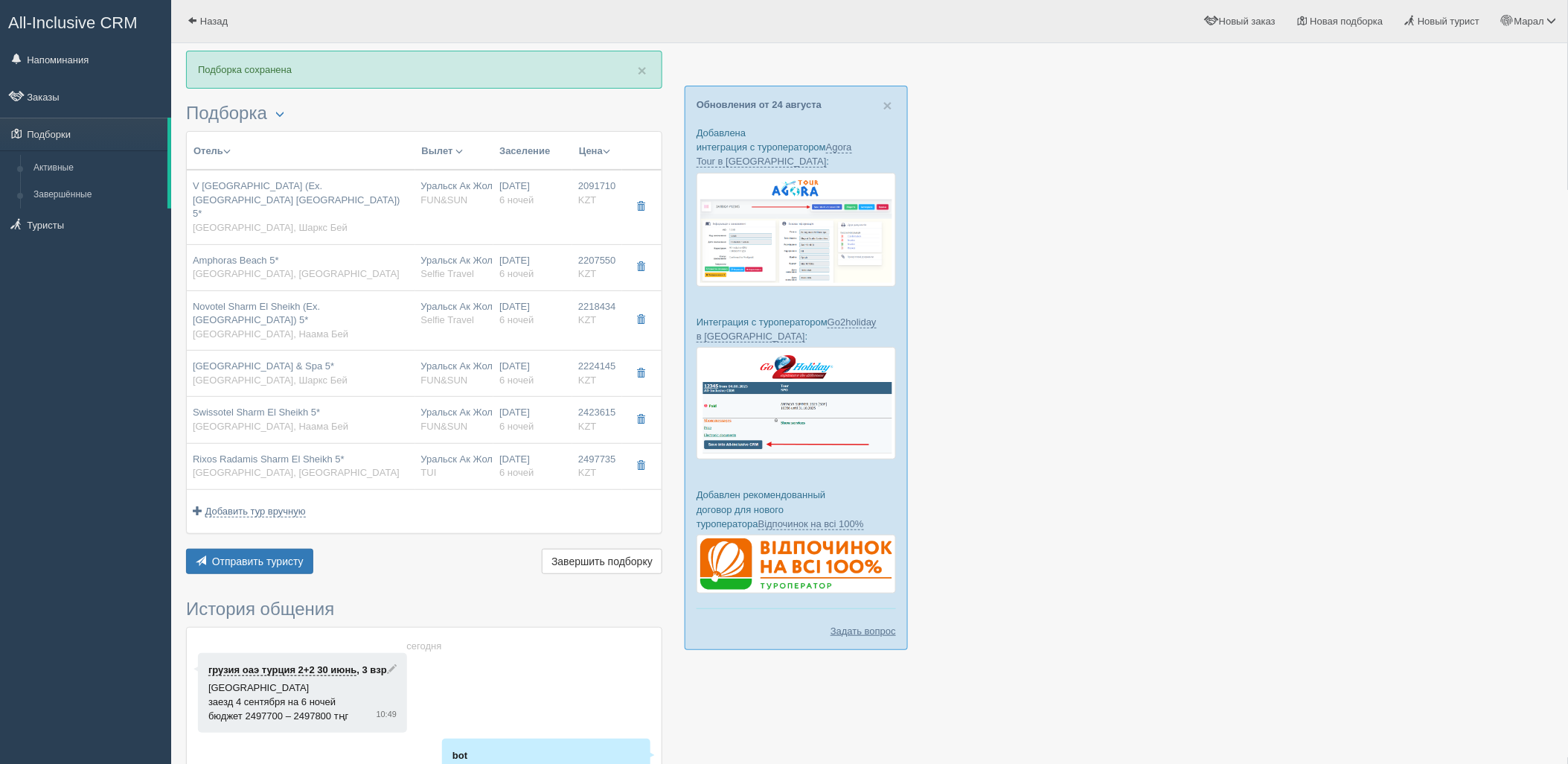
click at [476, 212] on td "Уральск Ак Жол URA FUN&SUN" at bounding box center [455, 207] width 79 height 75
type input "V Hotel Sharm El Sheikh (Ex. Pyramisa Beach Resort Sharm El Sheikh) 5*"
type input "https://www.booking.com/hotel/eg/pyramisa-resort.ru.html?aid=357028&label=bin85…"
type input "Шаркс Бей"
type input "2091710.00"
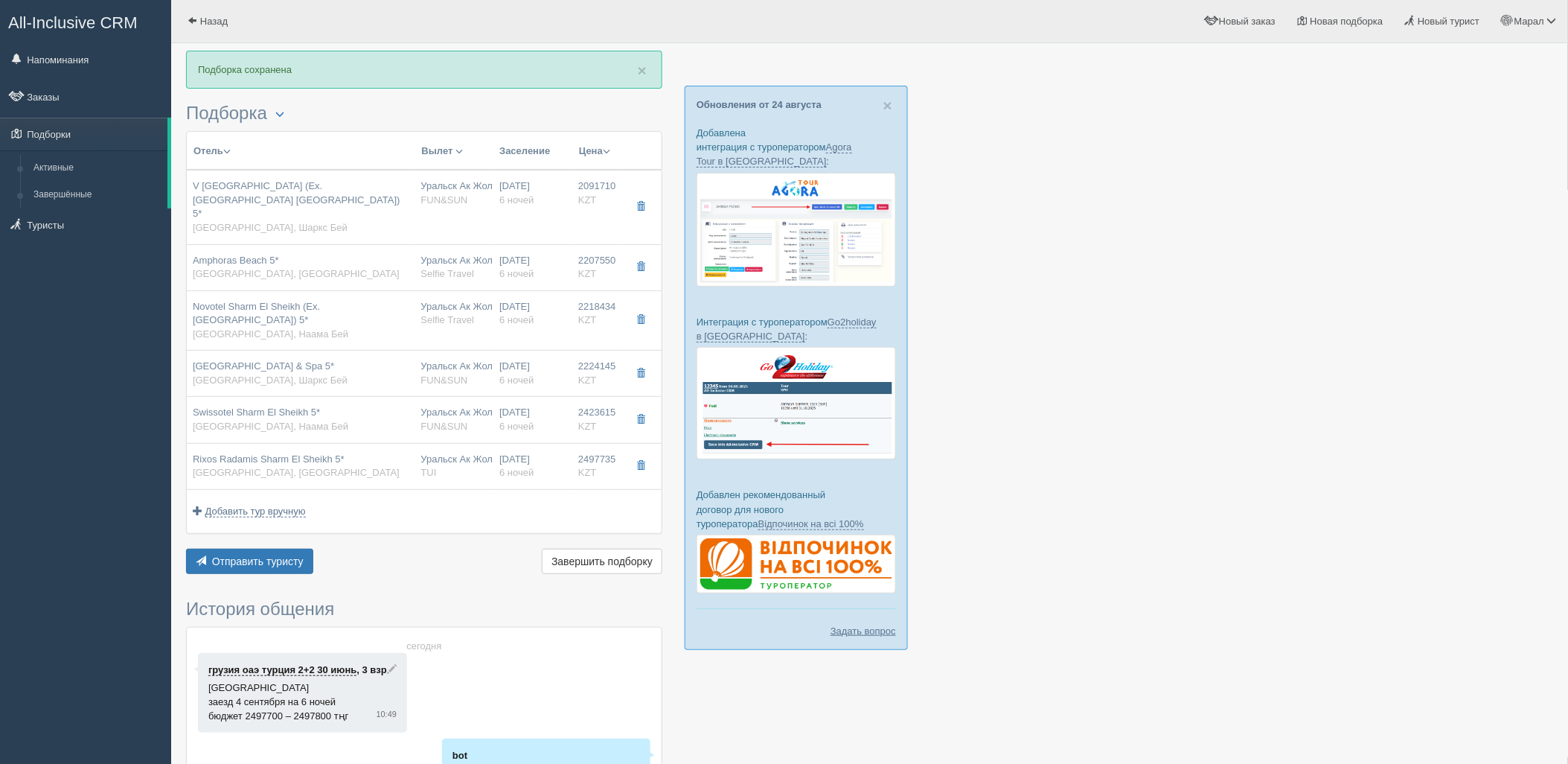
type input "862735.00"
type input "07:45"
type input "10:15"
type input "23:30"
type input "06:15"
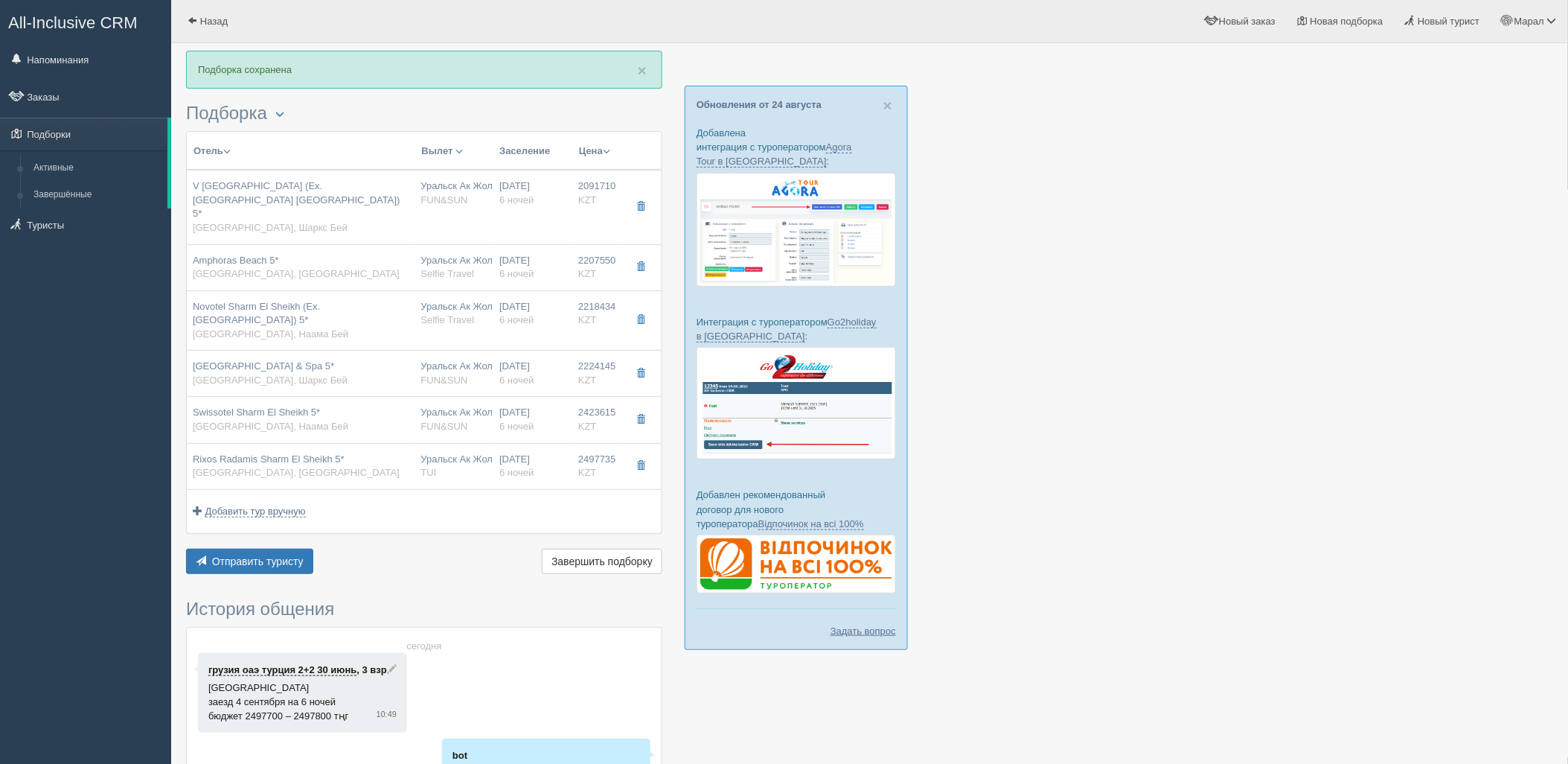
type input "superior garden view"
type input "AI - Все Включено"
type input "https://tourvisor.ru/countries#!/hotel=pyramisa-resort-villas-sharm-el-sheikh"
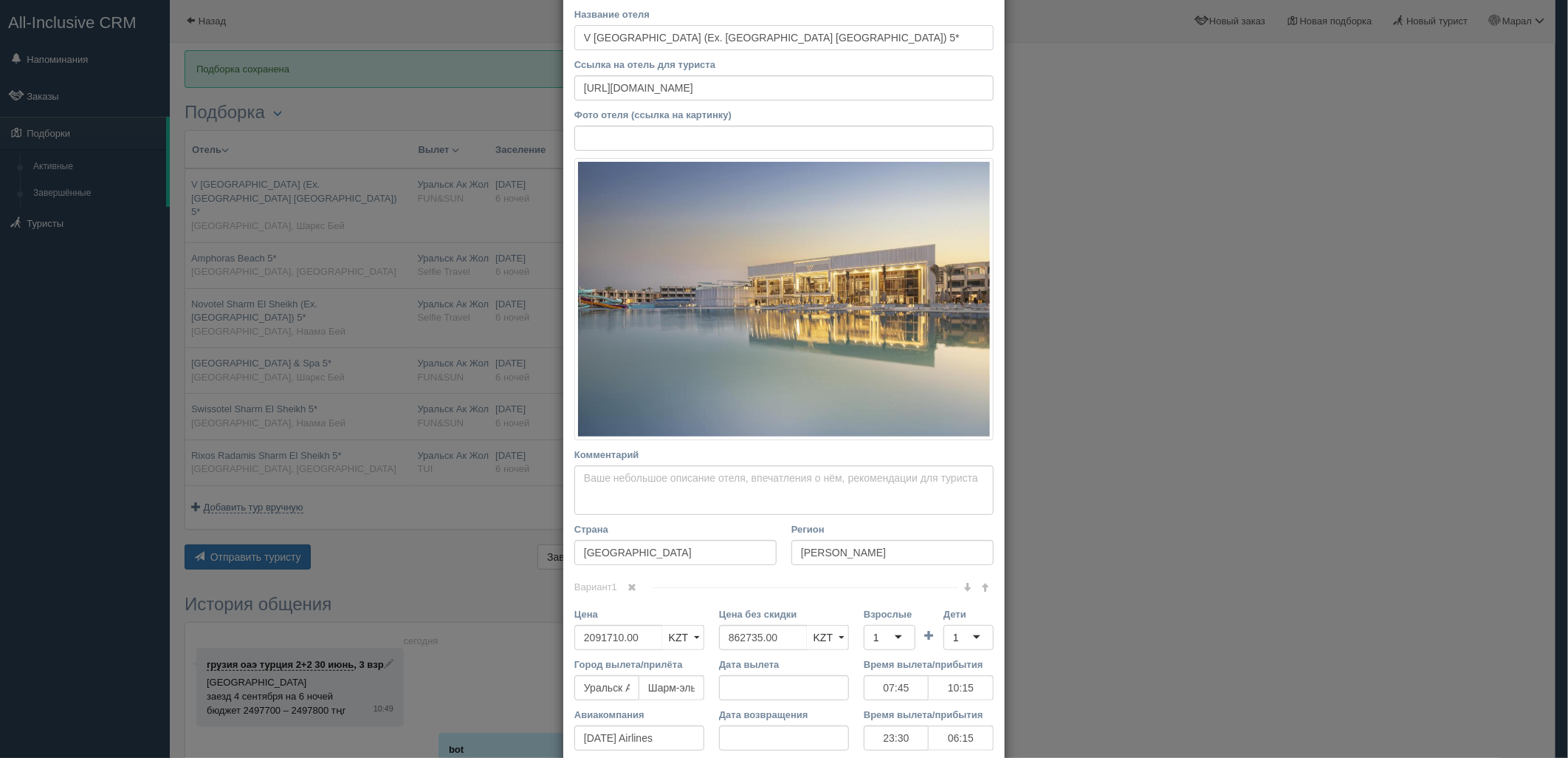
scroll to position [164, 0]
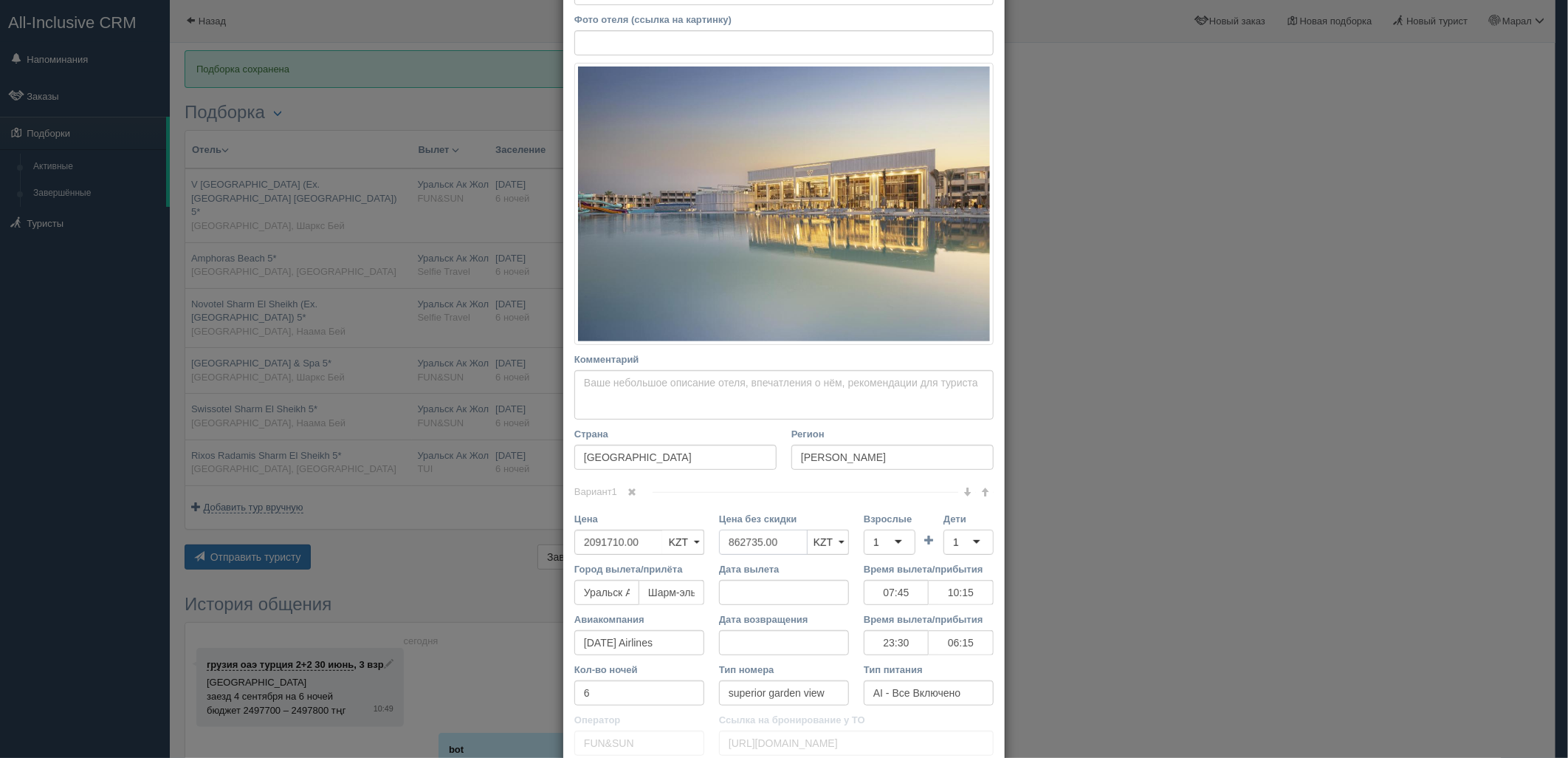
drag, startPoint x: 780, startPoint y: 540, endPoint x: 720, endPoint y: 537, distance: 60.1
click at [687, 539] on div "Цена 2091710.00 KZT USD EUR KZT KZT USD EUR Цена без скидки 862735.00 KZT USD E…" at bounding box center [784, 537] width 435 height 51
click at [865, 538] on div "1" at bounding box center [889, 542] width 52 height 25
click at [956, 543] on div "1" at bounding box center [969, 542] width 51 height 25
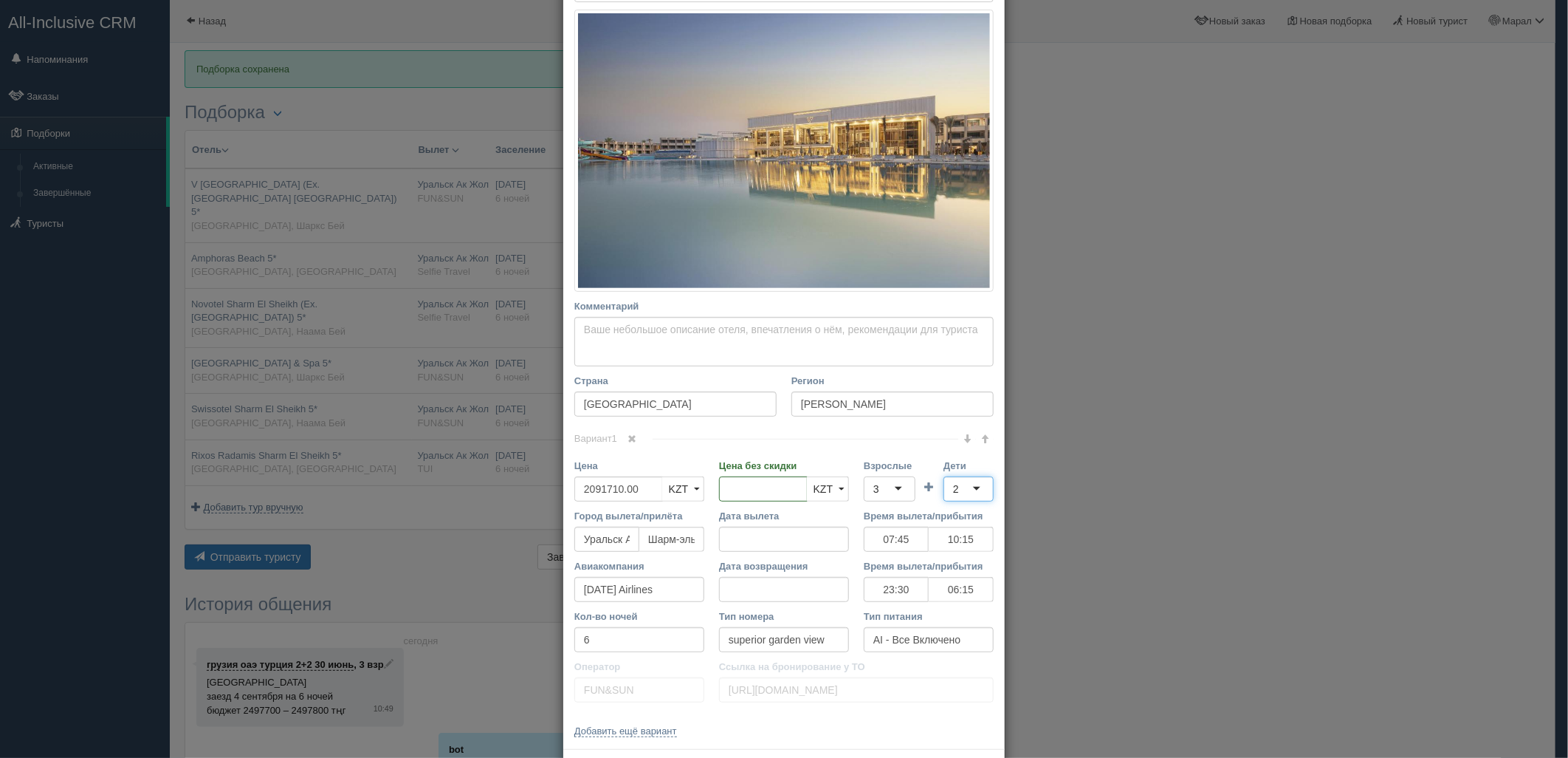
scroll to position [283, 0]
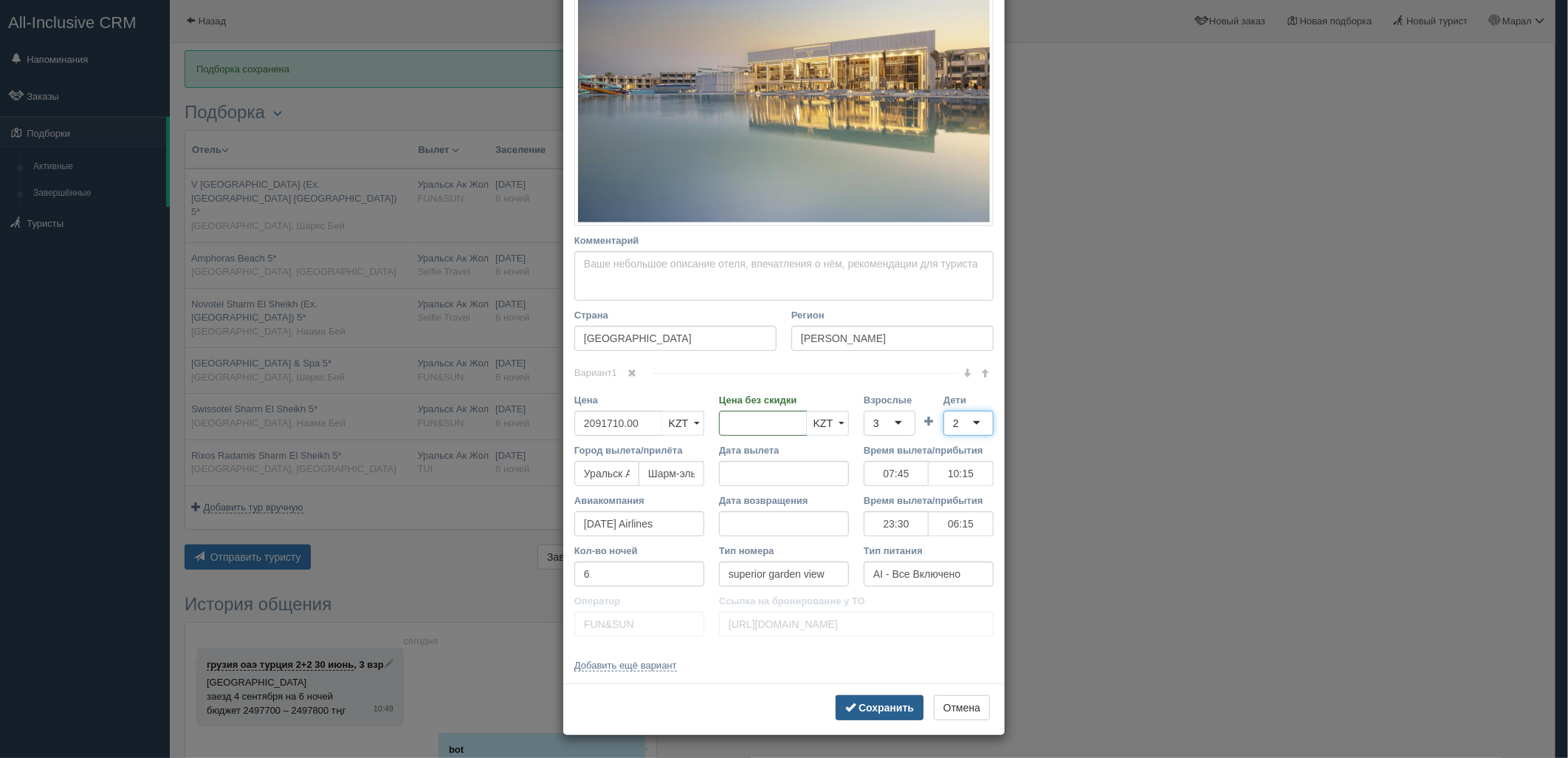
click at [891, 712] on b "Сохранить" at bounding box center [886, 707] width 55 height 12
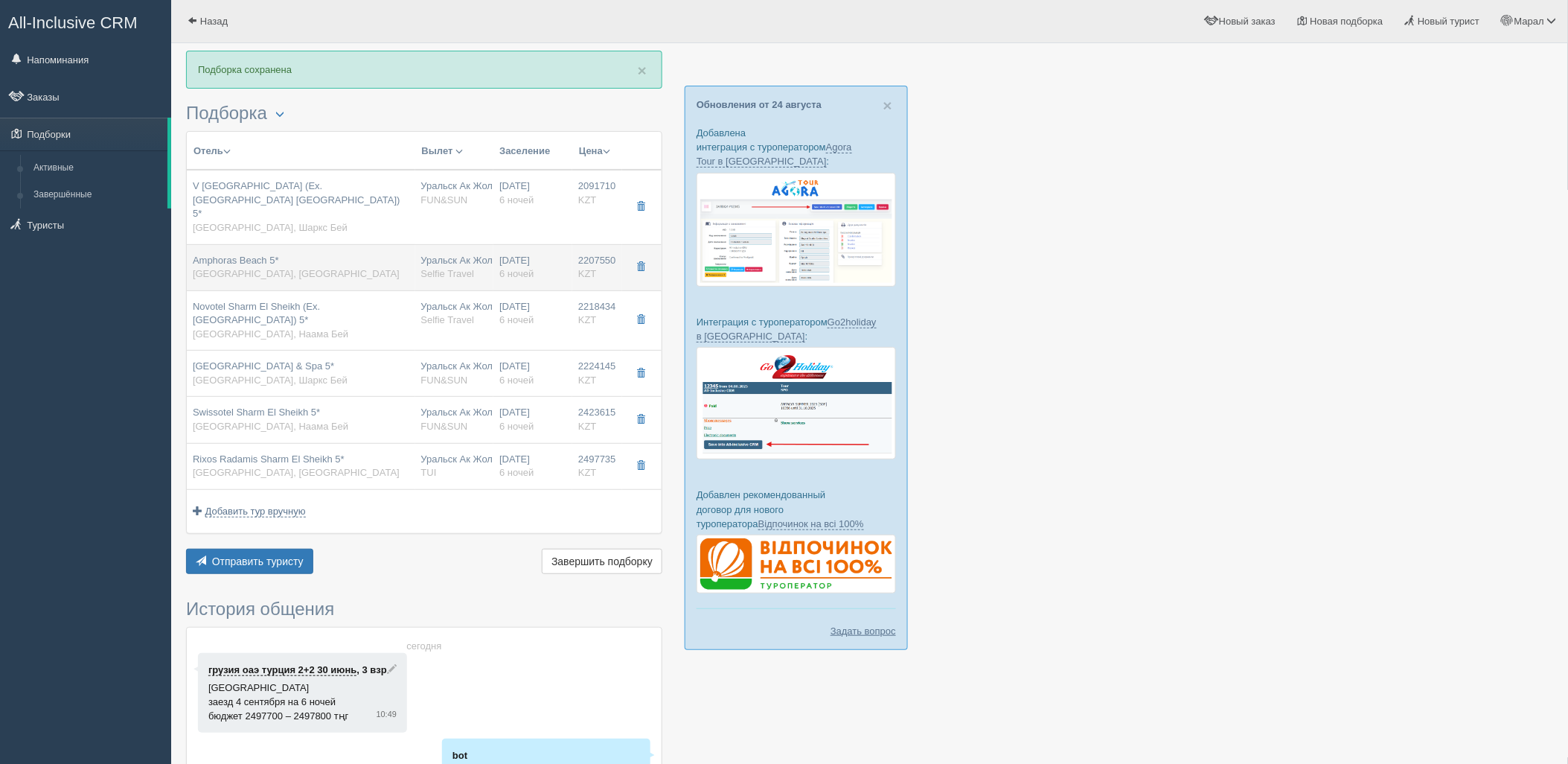
click at [531, 268] on span "6 ночей" at bounding box center [516, 274] width 34 height 11
type input "Amphoras Beach 5*"
type input "https://tophotels.ru/hotel/al4115"
type input "Хадаба"
type input "2207550.00"
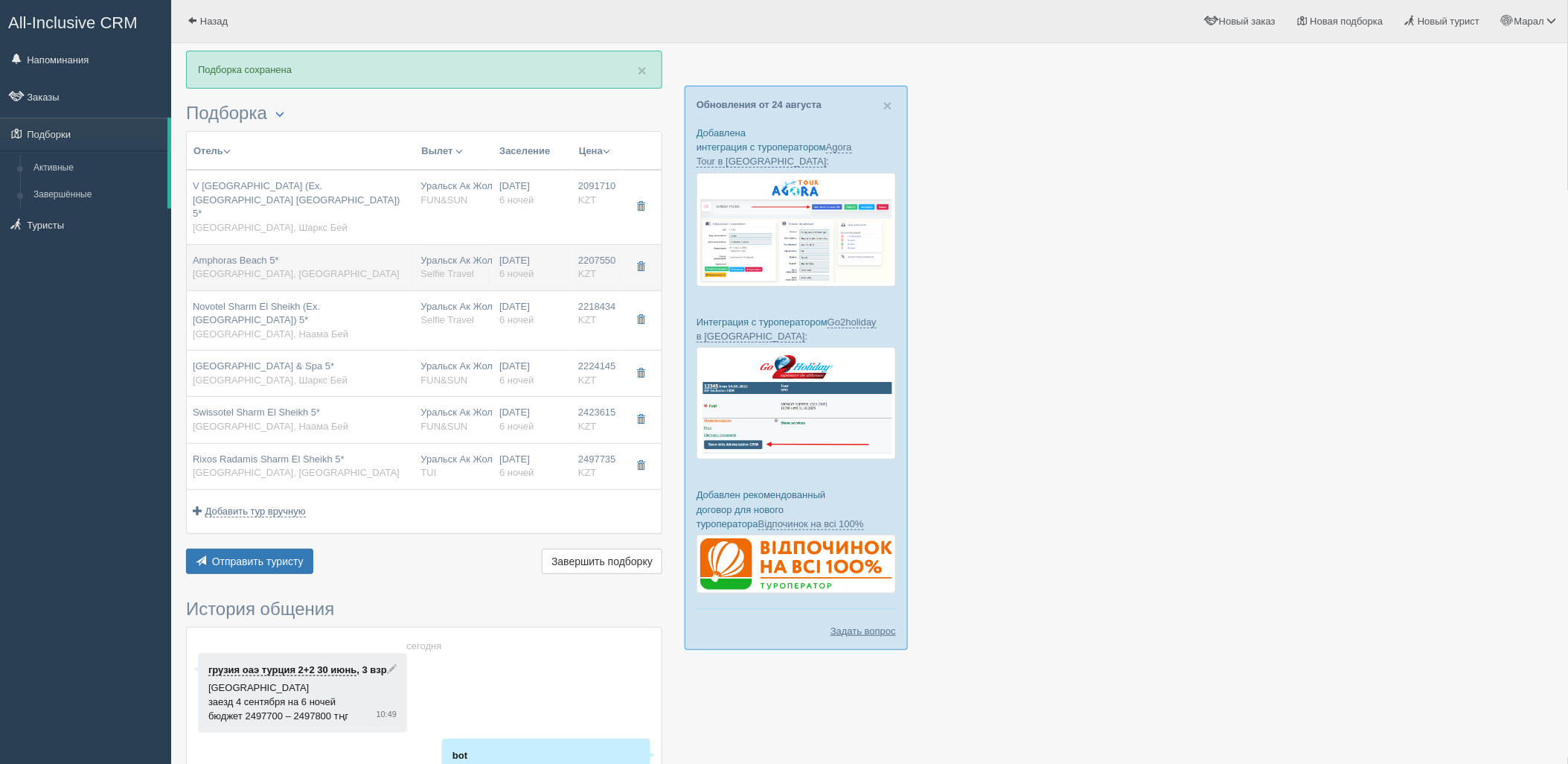
type input "915006.00"
type input "07:45"
type input "10:15"
type input "23:30"
type input "06:15"
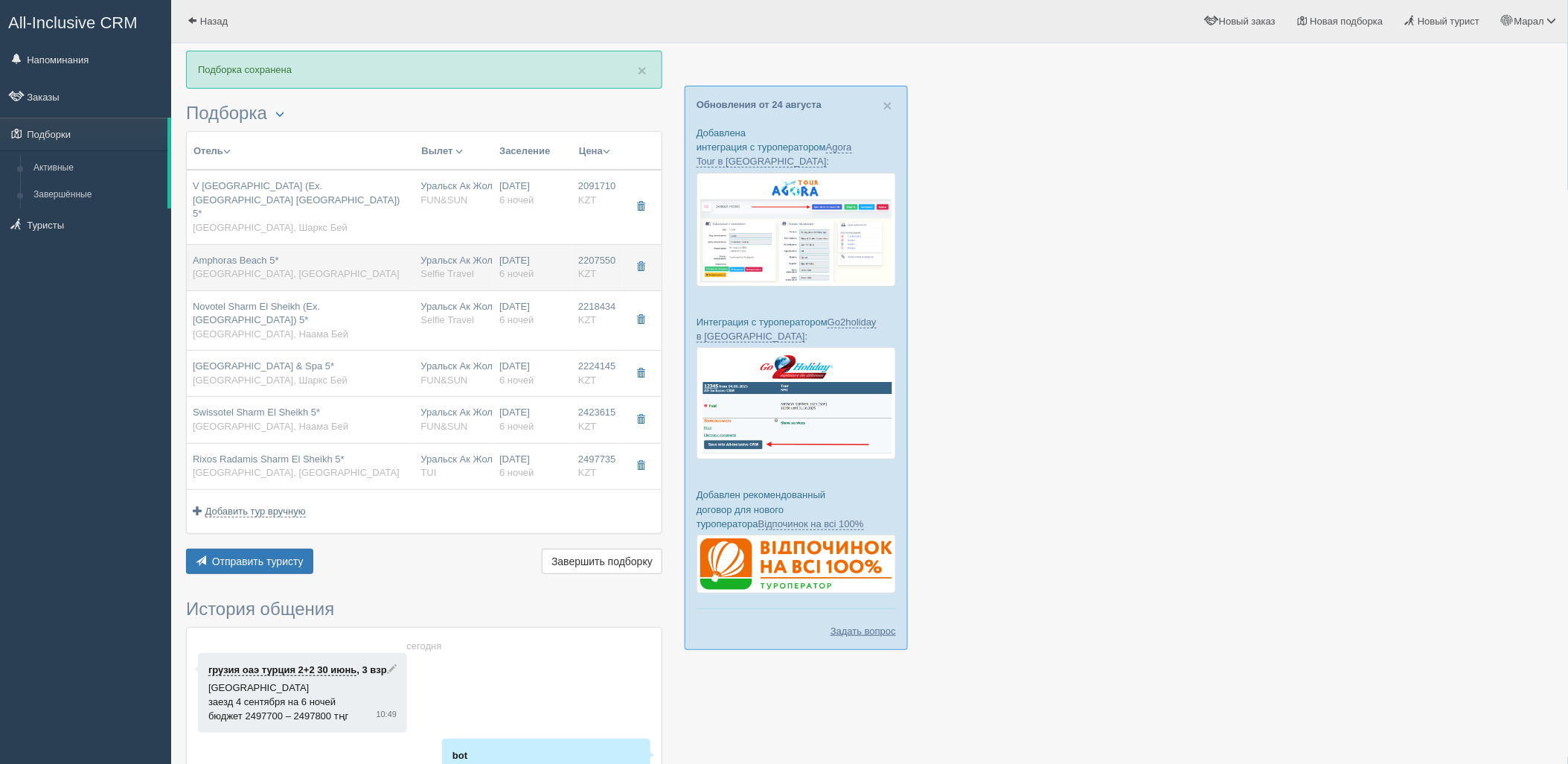
type input "superior"
type input "UAI - Ультра Все Включено"
type input "Selfie Travel"
type input "https://tourvisor.ru/countries#!/hotel=shores-amphoras"
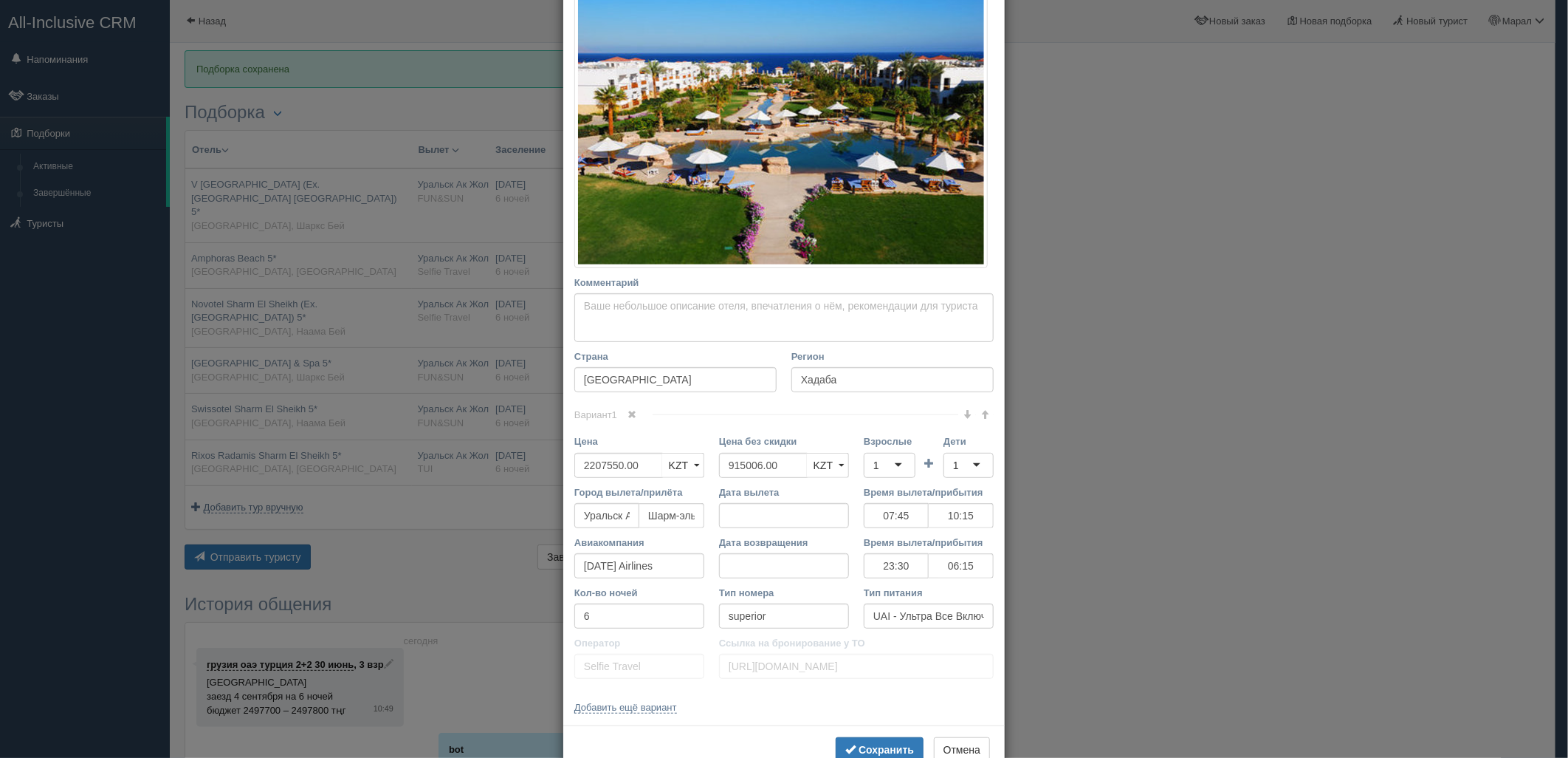
scroll to position [245, 0]
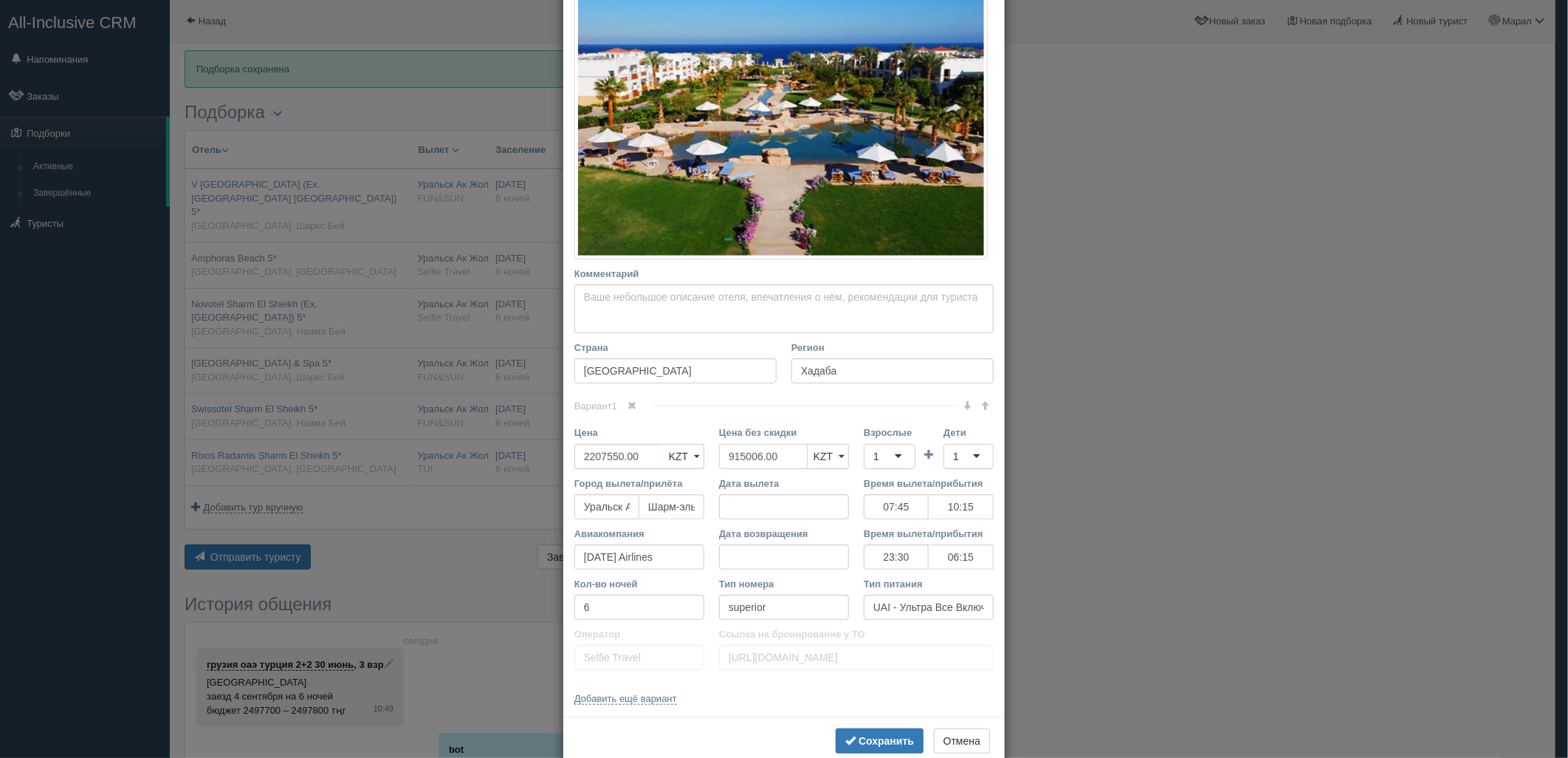
drag, startPoint x: 784, startPoint y: 460, endPoint x: 748, endPoint y: 456, distance: 36.2
click at [719, 456] on input "915006.00" at bounding box center [763, 456] width 89 height 25
click at [866, 458] on div "1" at bounding box center [889, 456] width 52 height 25
click at [956, 452] on div "1" at bounding box center [969, 456] width 51 height 25
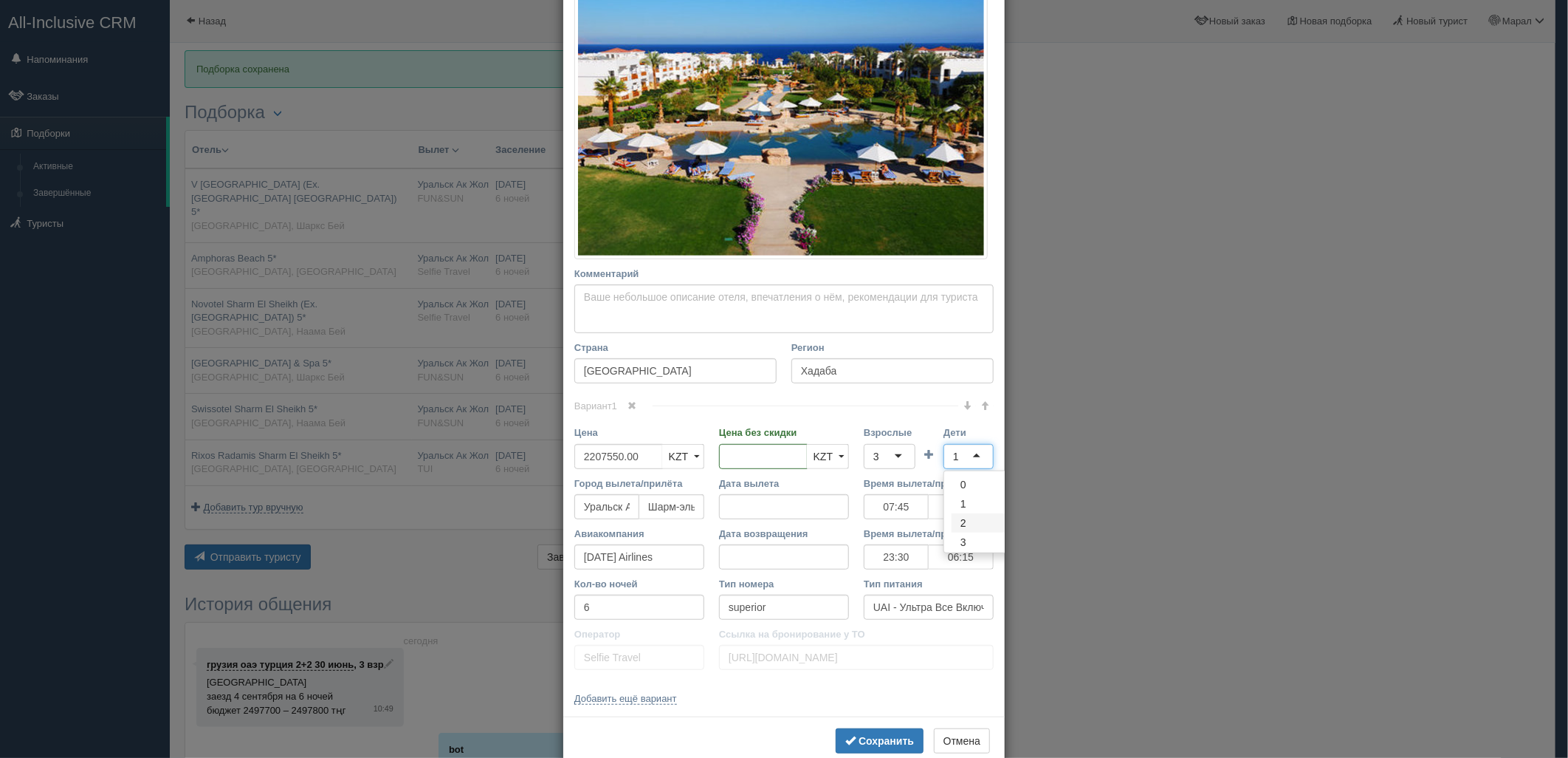
drag, startPoint x: 965, startPoint y: 513, endPoint x: 884, endPoint y: 705, distance: 208.4
click at [881, 749] on button "Сохранить" at bounding box center [880, 740] width 88 height 25
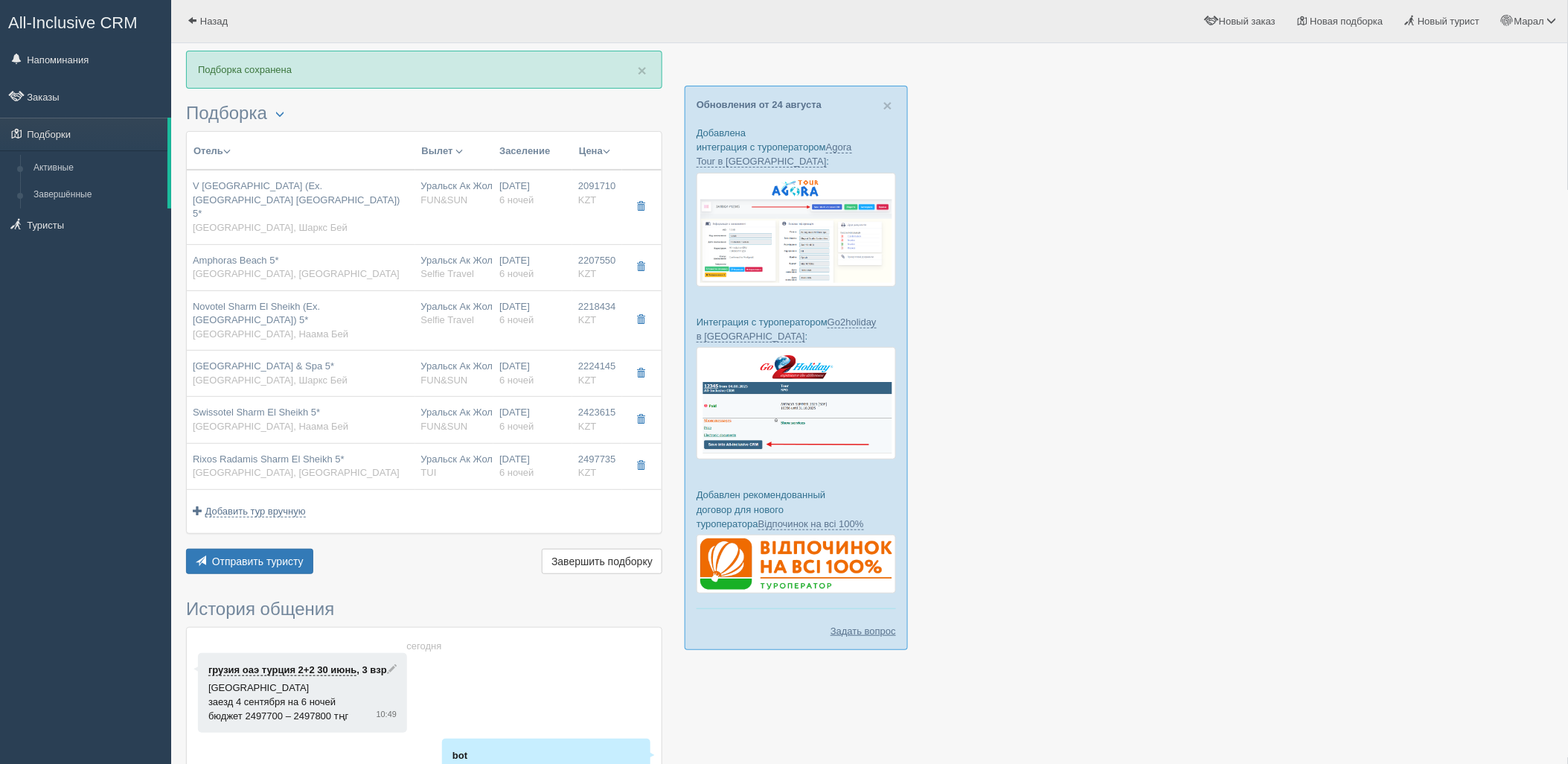
click at [493, 313] on body "All-Inclusive CRM Напоминания Заказы Подборки" at bounding box center [784, 382] width 1568 height 764
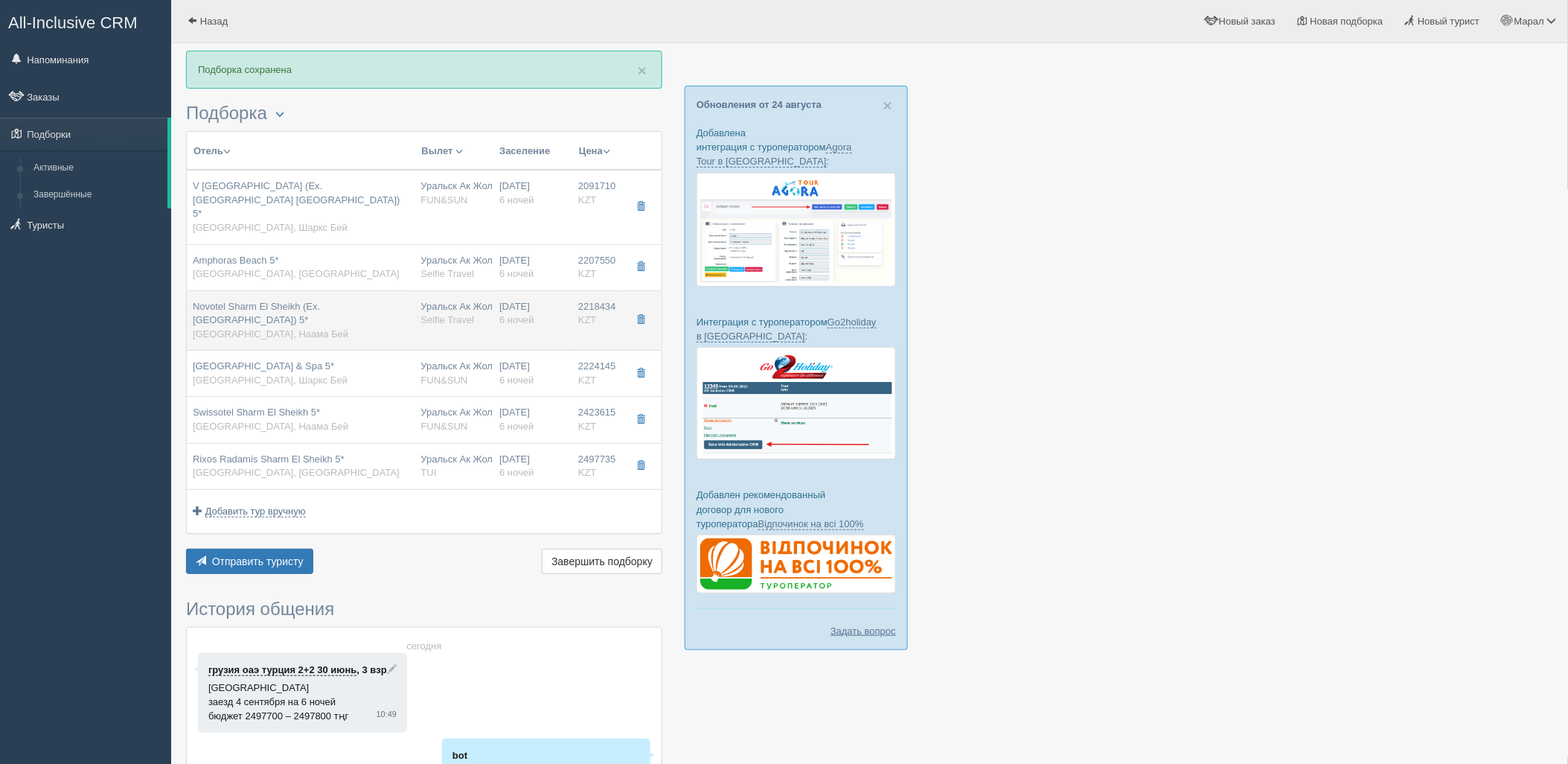
click at [494, 310] on td "28.08.2025 6 ночей" at bounding box center [533, 320] width 79 height 60
type input "Novotel Sharm El Sheikh (Ex. Novotel Beach) 5*"
type input "https://www.booking.com/hotel/eg/novotel-sharm-el-sheikh.ru.html"
type textarea "на 1 береговой линии,песчаный пляж"
type input "Наама Бей"
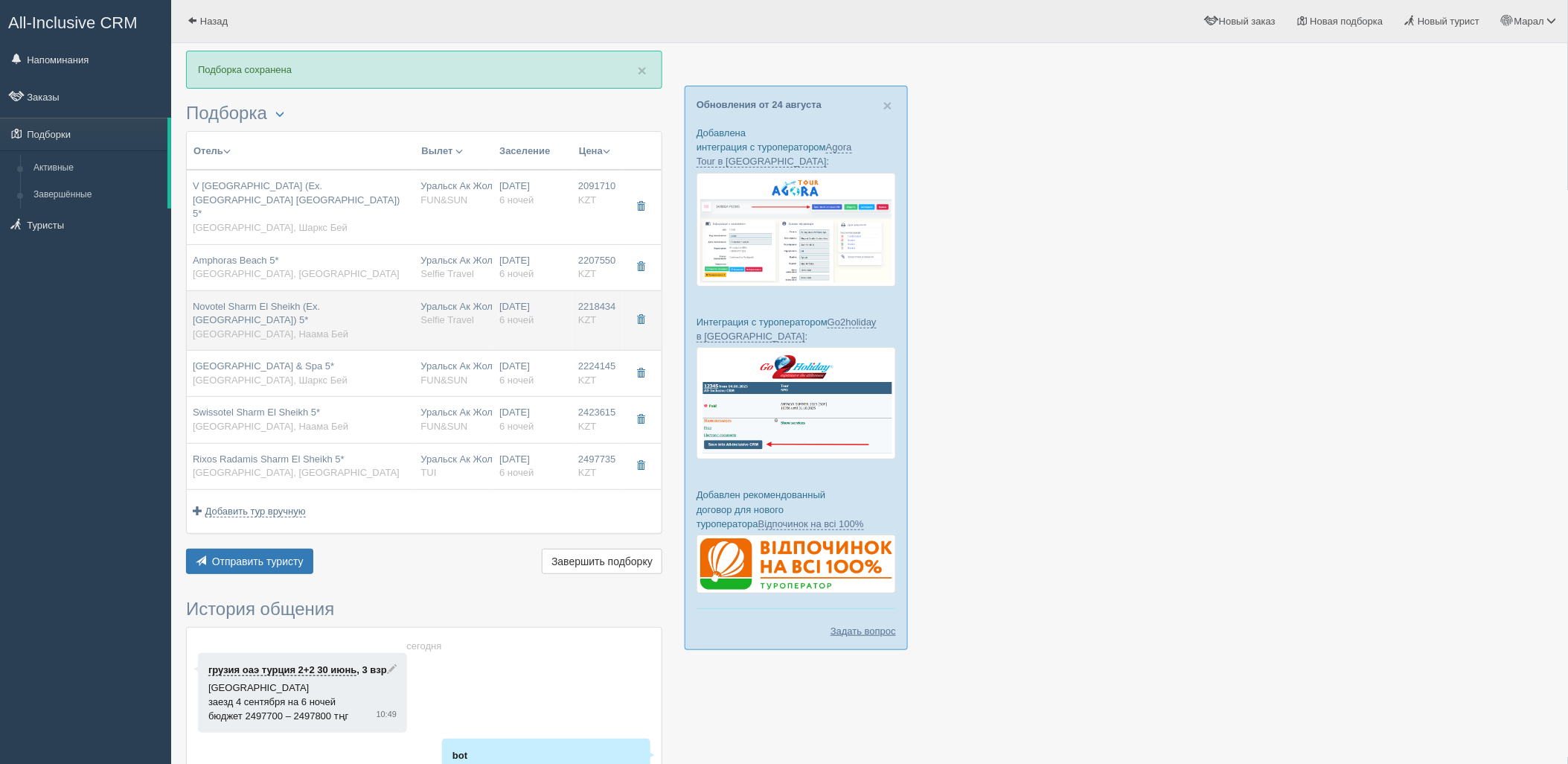
type input "2218434.00"
type input "937858.00"
type input "07:45"
type input "10:15"
type input "23:30"
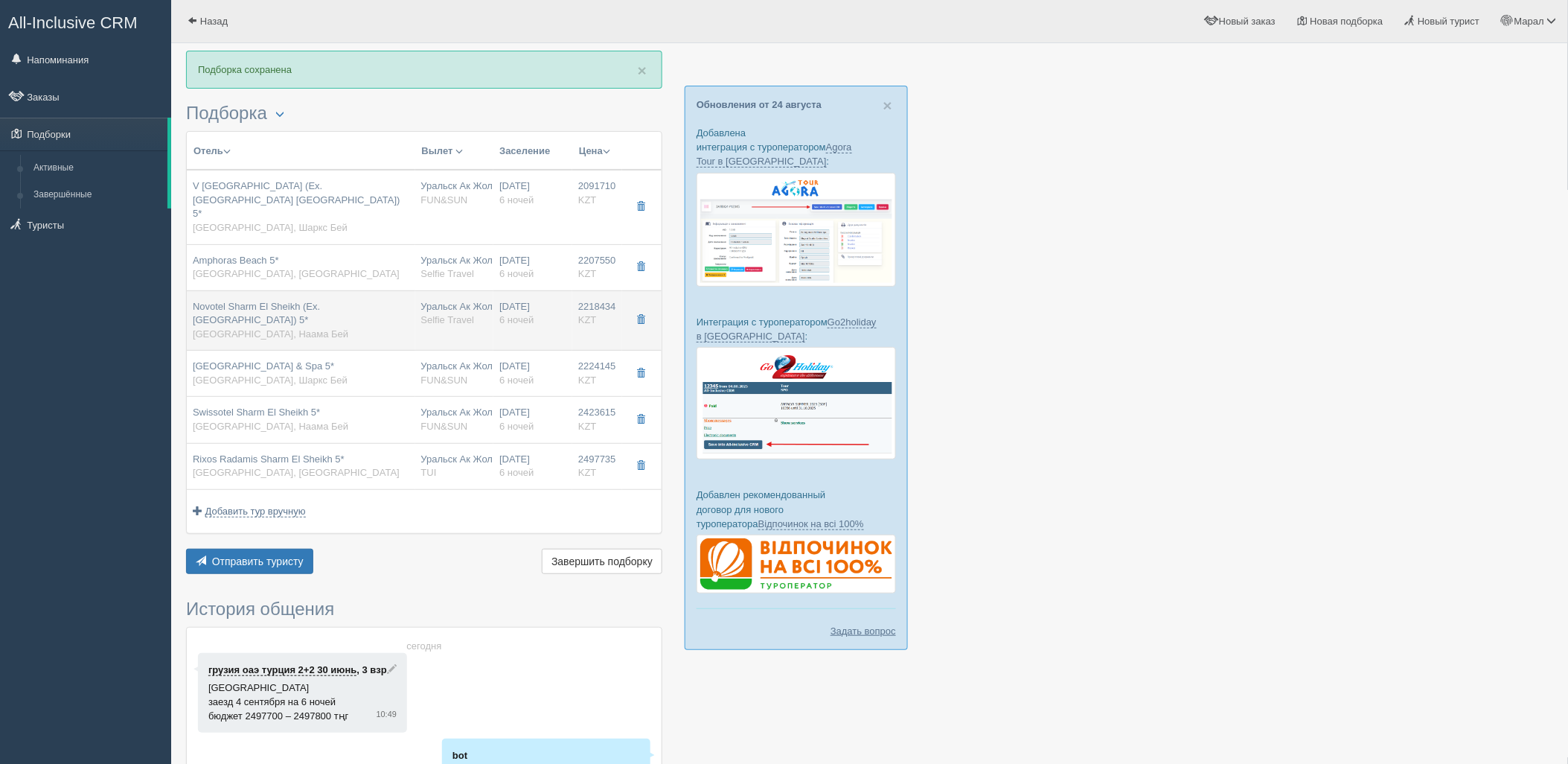
type input "06:15"
type input "AI - Все Включено"
type input "https://tourvisor.ru/countries#!/hotel=novotel-beach"
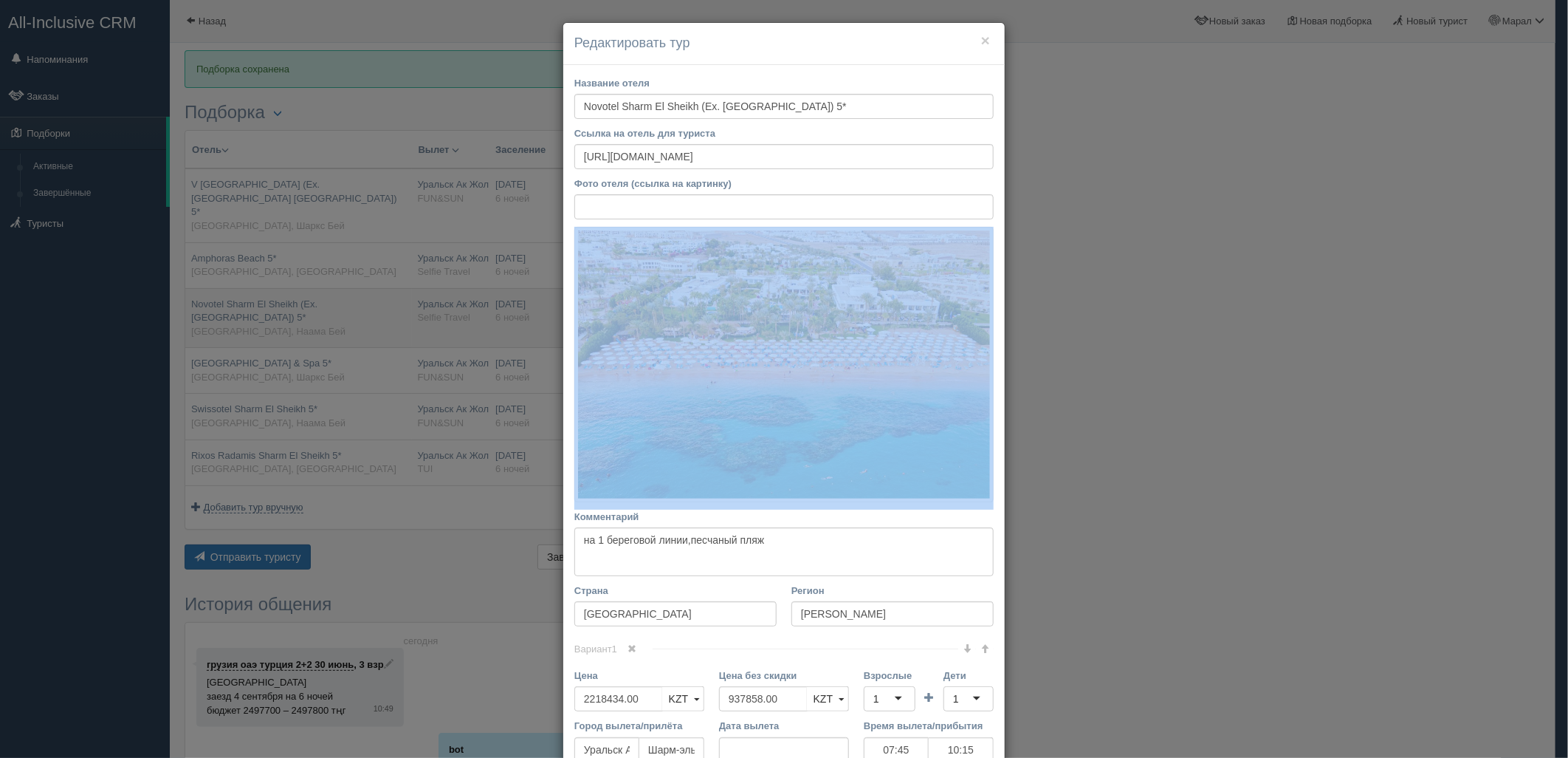
click at [489, 307] on div "× Редактировать тур Название отеля Novotel Sharm El Sheikh (Ex. Novotel Beach) …" at bounding box center [784, 379] width 1568 height 758
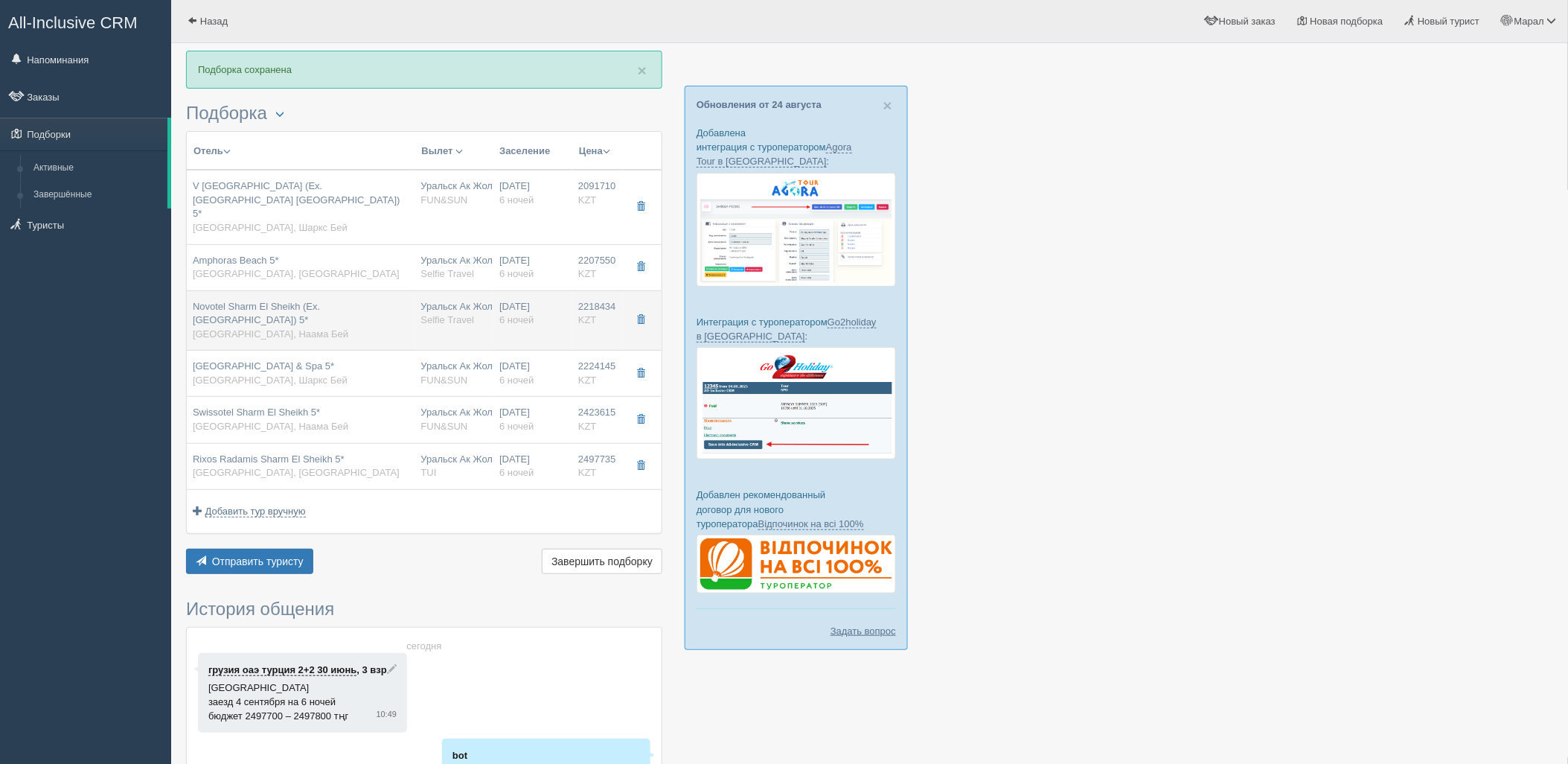
click at [592, 300] on span "2218434" at bounding box center [597, 306] width 38 height 11
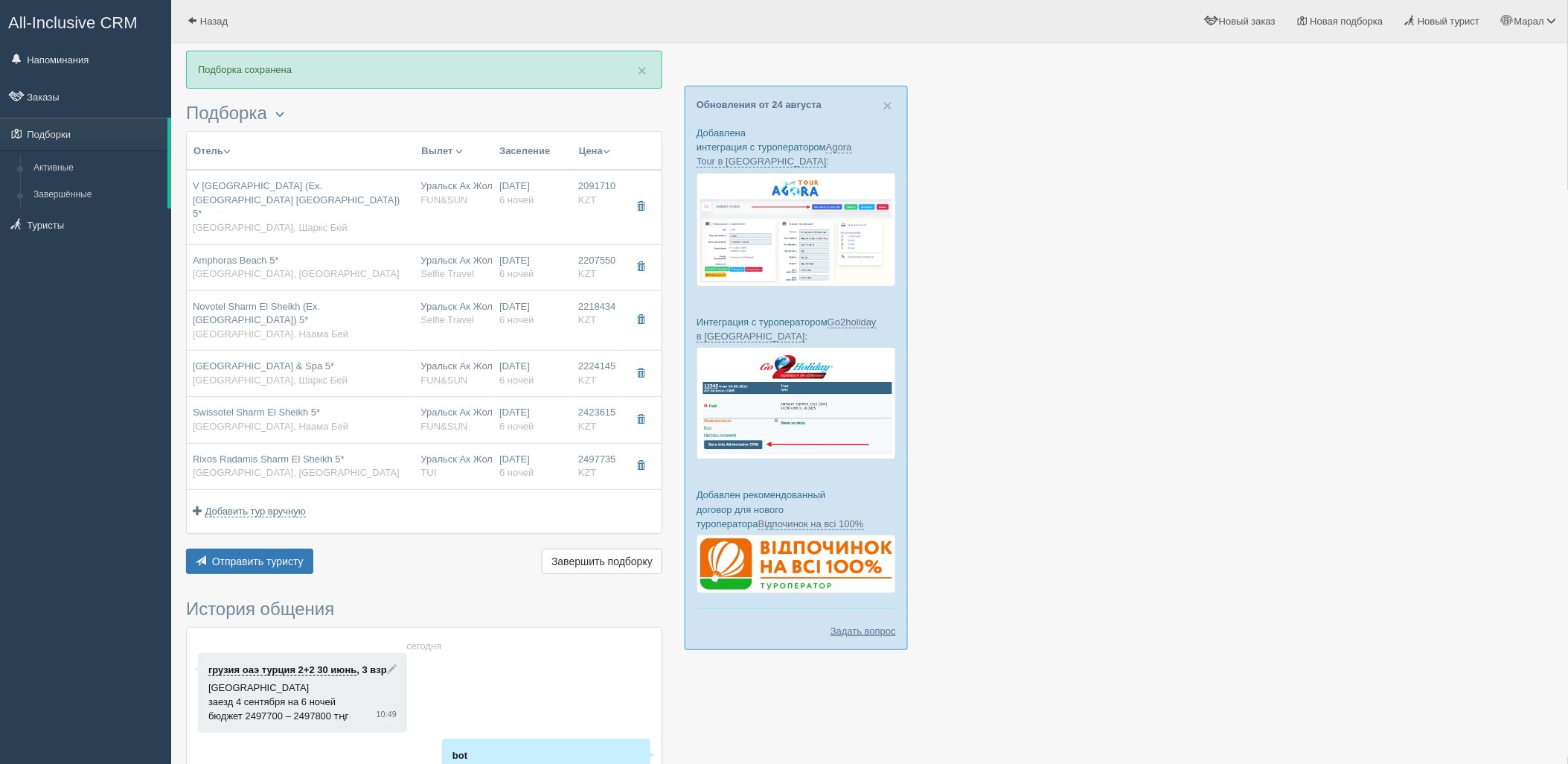
type input "07:45"
type input "10:15"
type input "23:30"
type input "06:15"
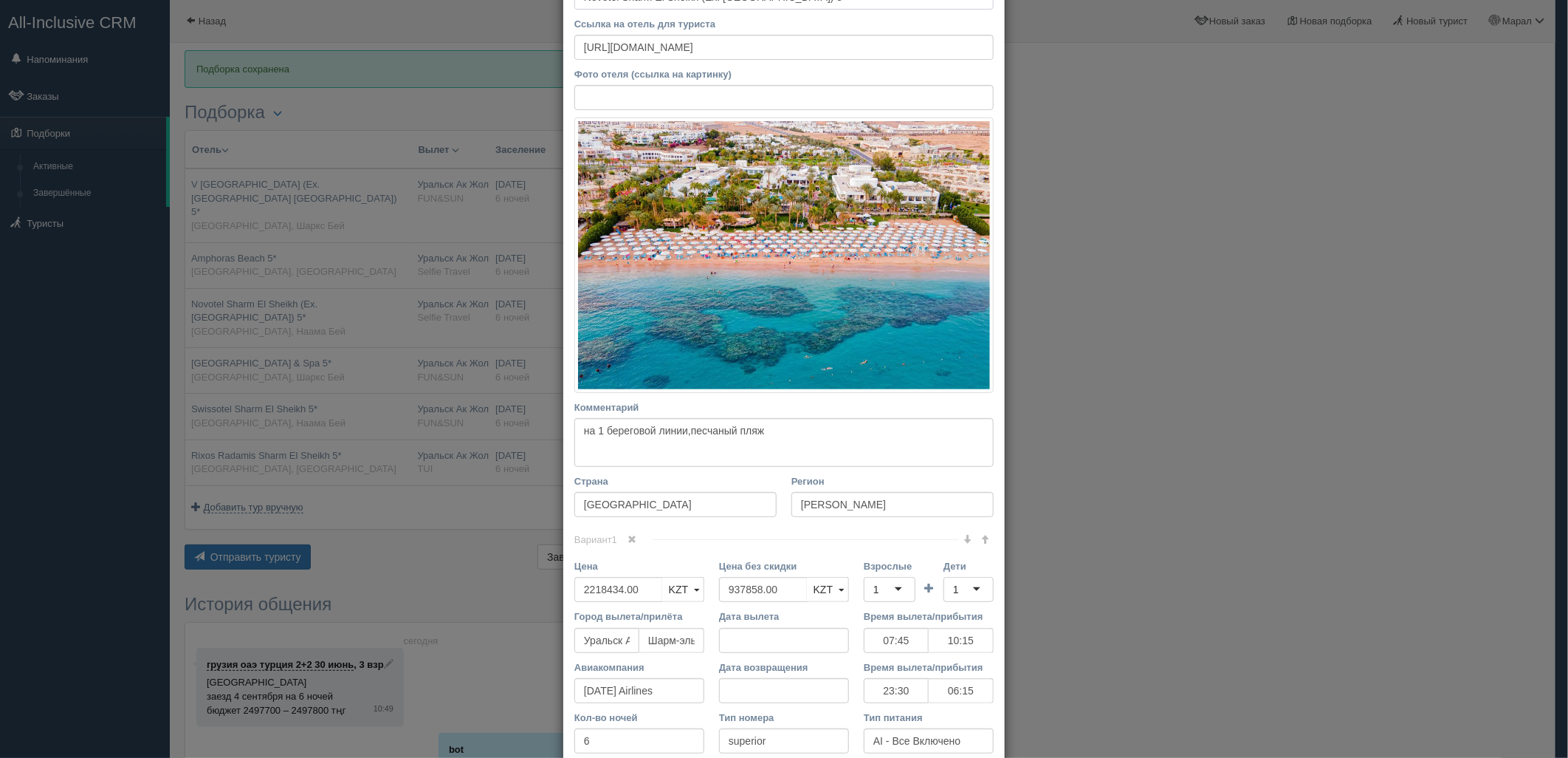
scroll to position [245, 0]
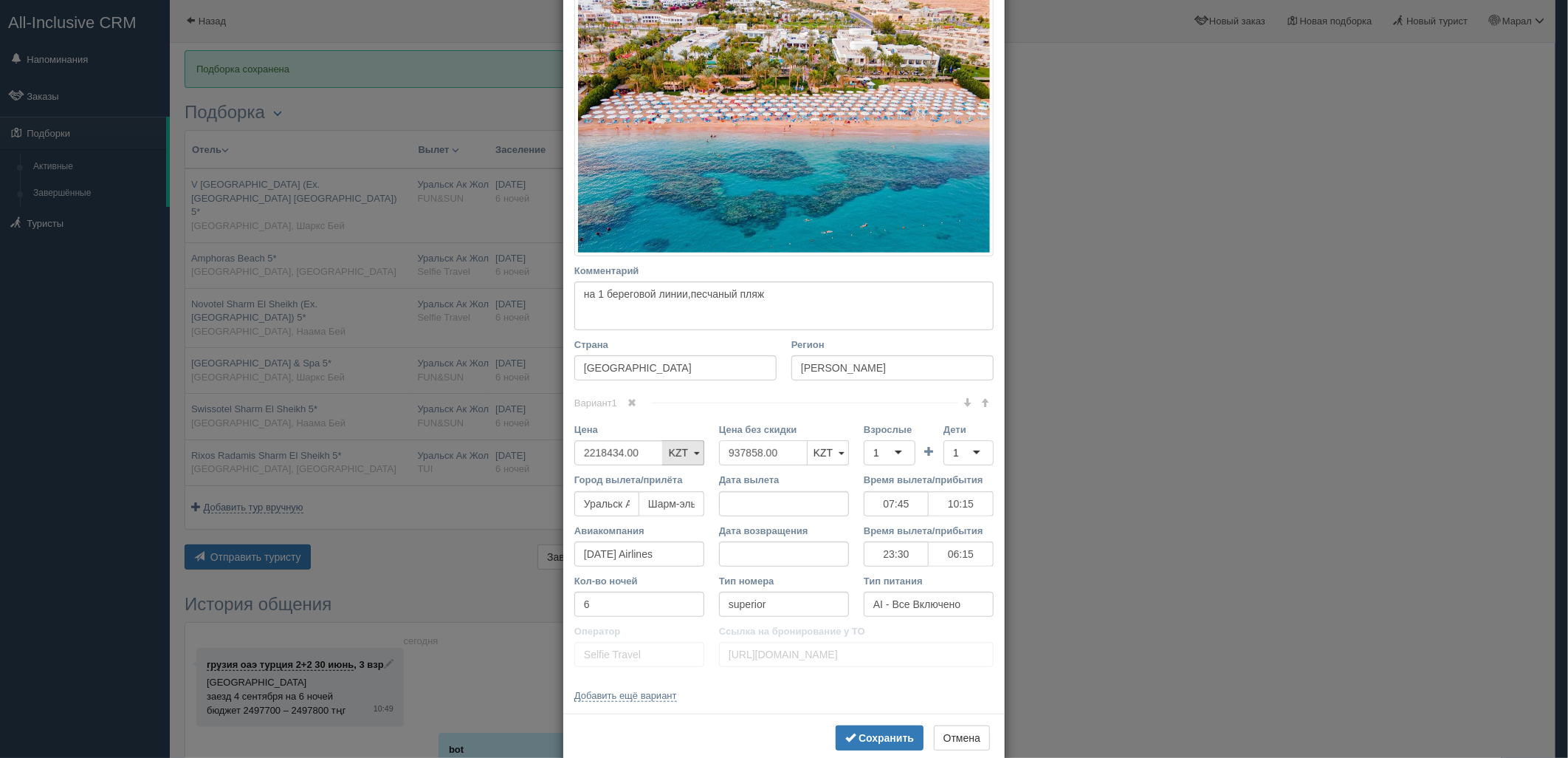
drag, startPoint x: 783, startPoint y: 453, endPoint x: 686, endPoint y: 447, distance: 97.2
click at [686, 447] on div "Цена 2218434.00 KZT USD EUR KZT KZT USD EUR Цена без скидки 937858.00 KZT USD E…" at bounding box center [784, 448] width 435 height 51
click at [903, 454] on div "1" at bounding box center [889, 453] width 52 height 25
click at [956, 453] on div "1" at bounding box center [969, 453] width 51 height 25
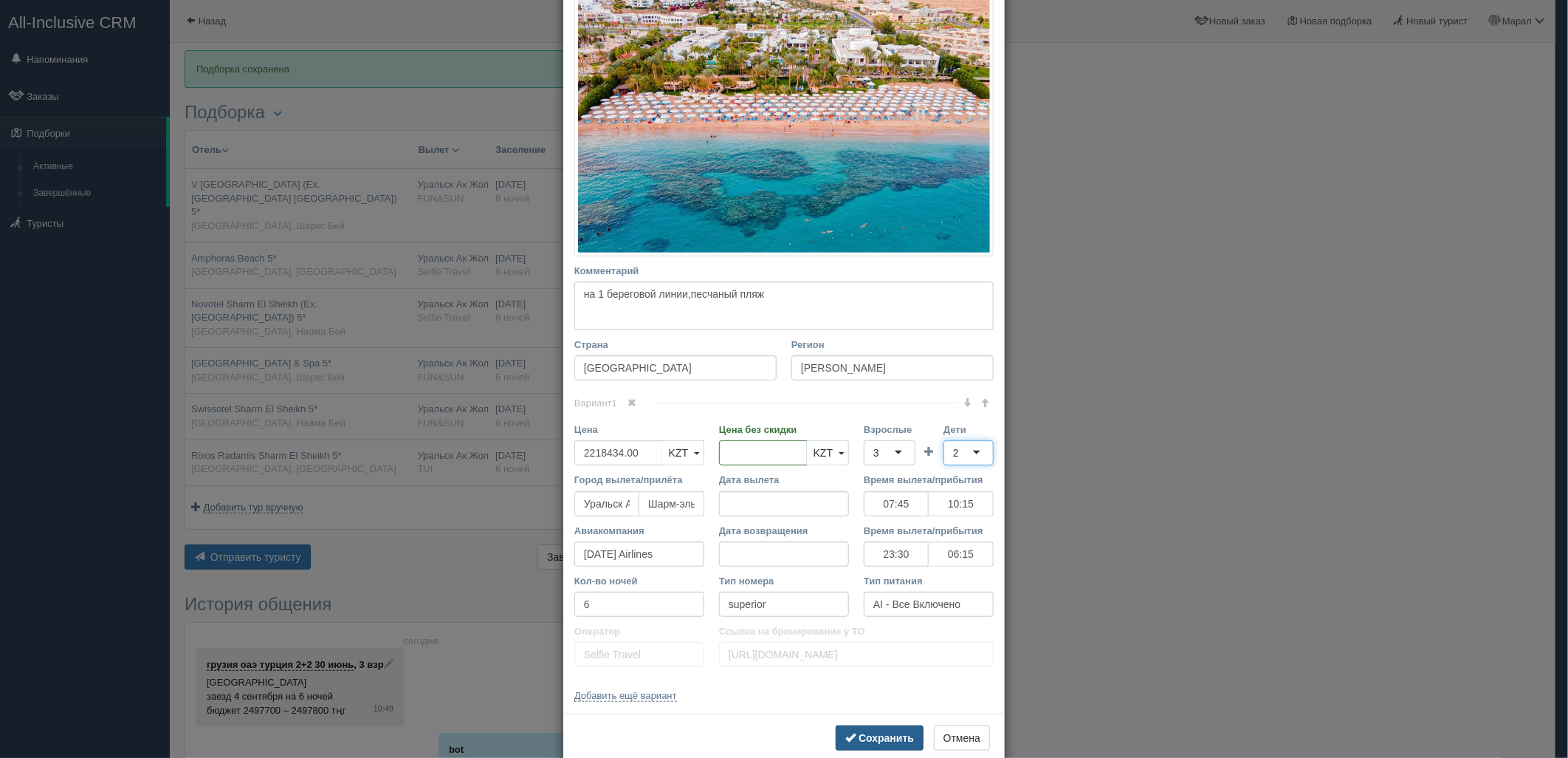
click at [909, 735] on button "Сохранить" at bounding box center [880, 737] width 88 height 25
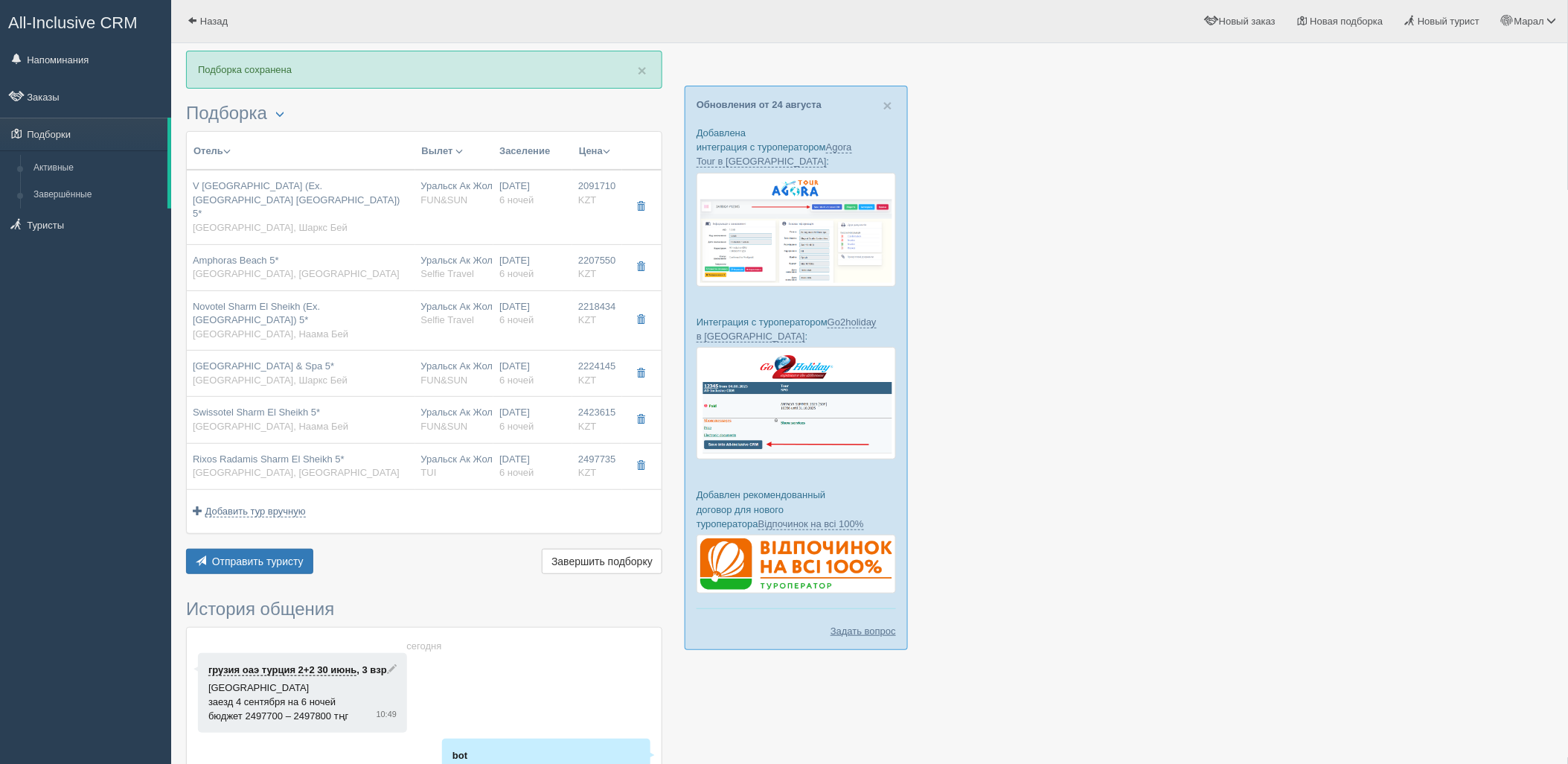
click at [480, 367] on td "Уральск Ак Жол URA FUN&SUN" at bounding box center [455, 373] width 79 height 46
type input "Grand Rotana Resort & Spa 5*"
type input "https://tophotels.ru/hotel/al20859"
type textarea "Grand Rotana Resort and SPA имеет выгодное расположение по отношению к основным…"
type input "Шаркс Бей"
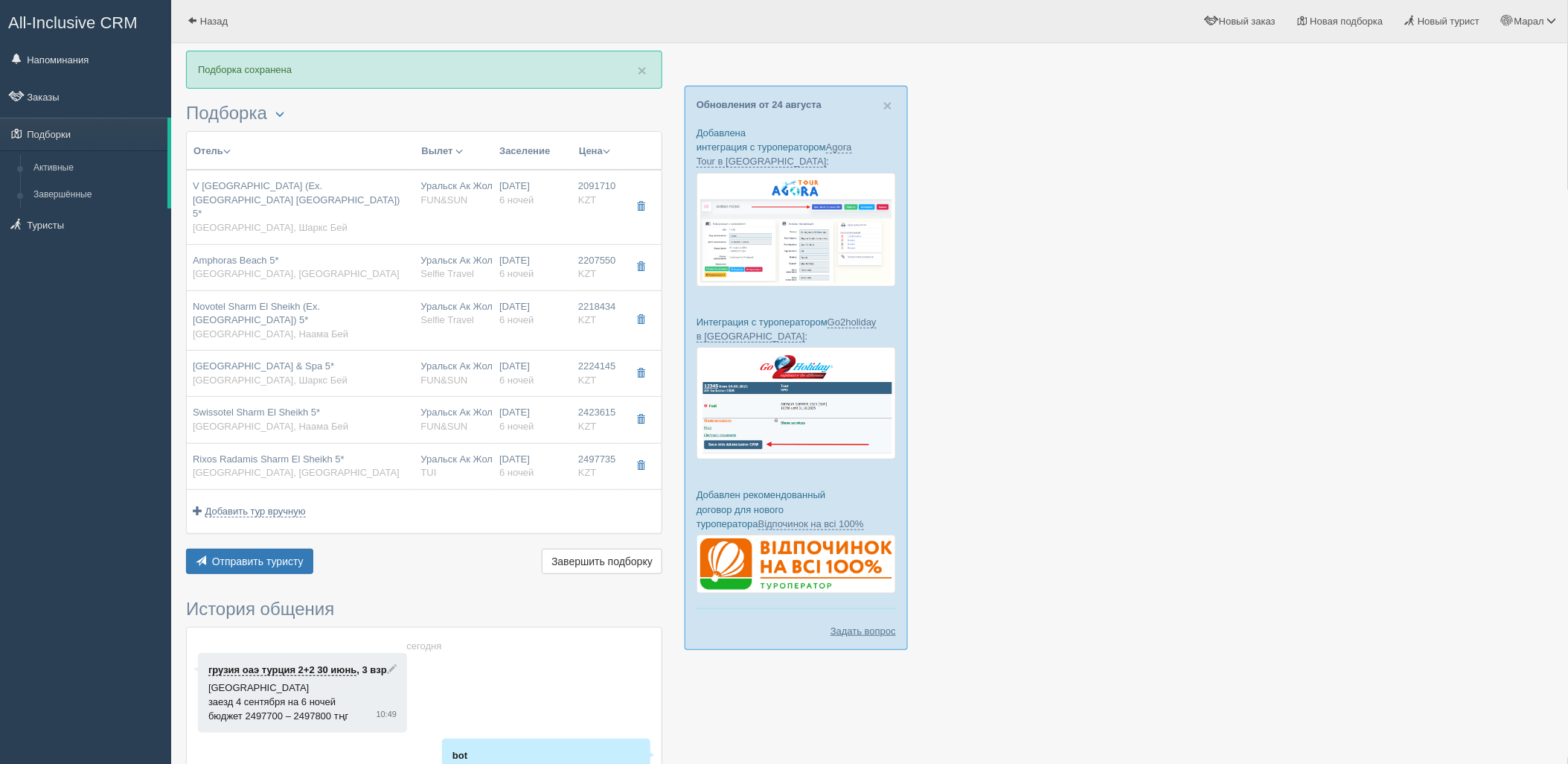
type input "2224145.00"
type input "937945.00"
type input "07:45"
type input "10:15"
type input "23:30"
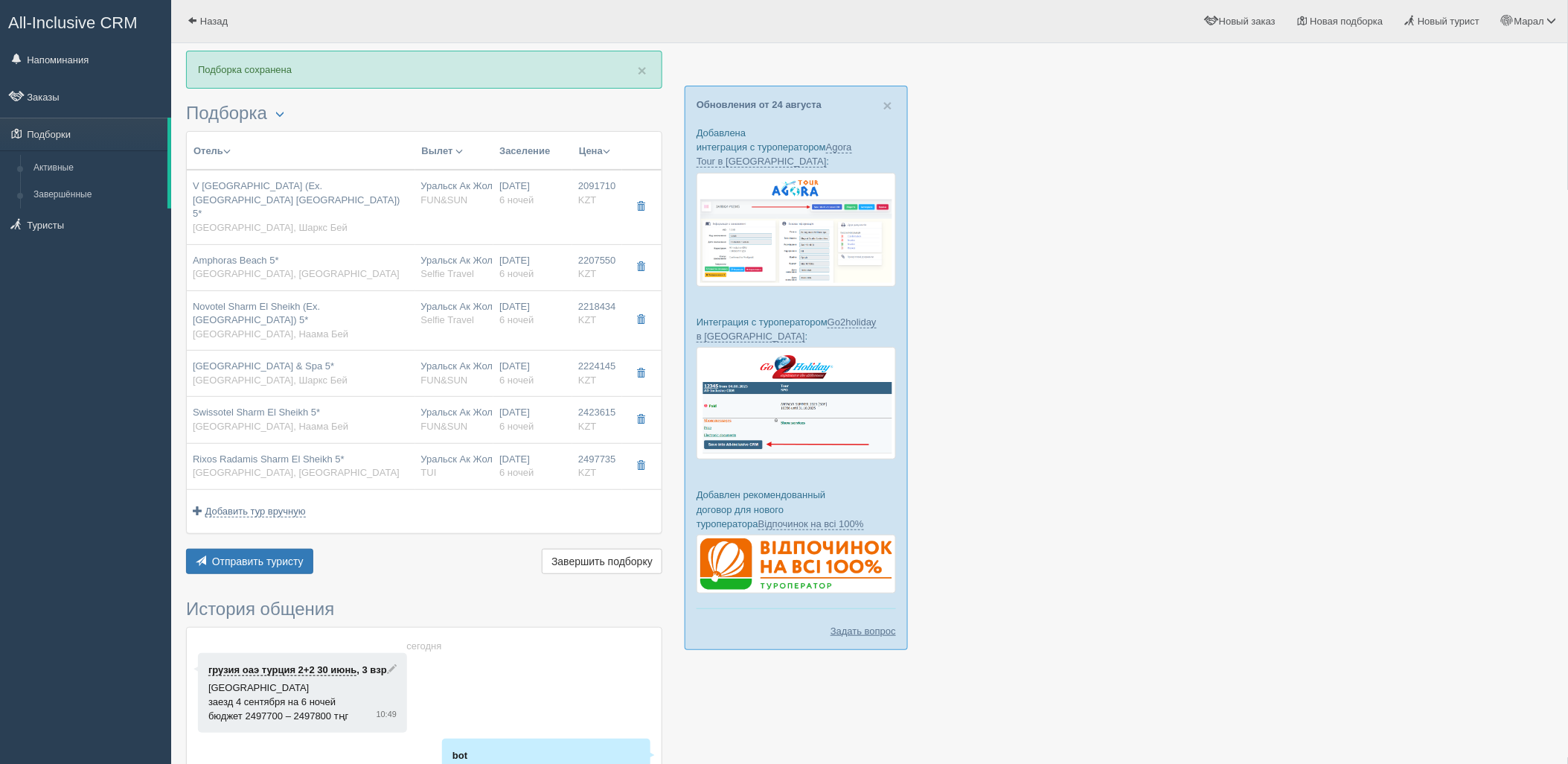
type input "06:15"
type input "sea view"
type input "FUN&SUN"
type input "https://tourvisor.ru/countries#!/hotel=grand-rotana"
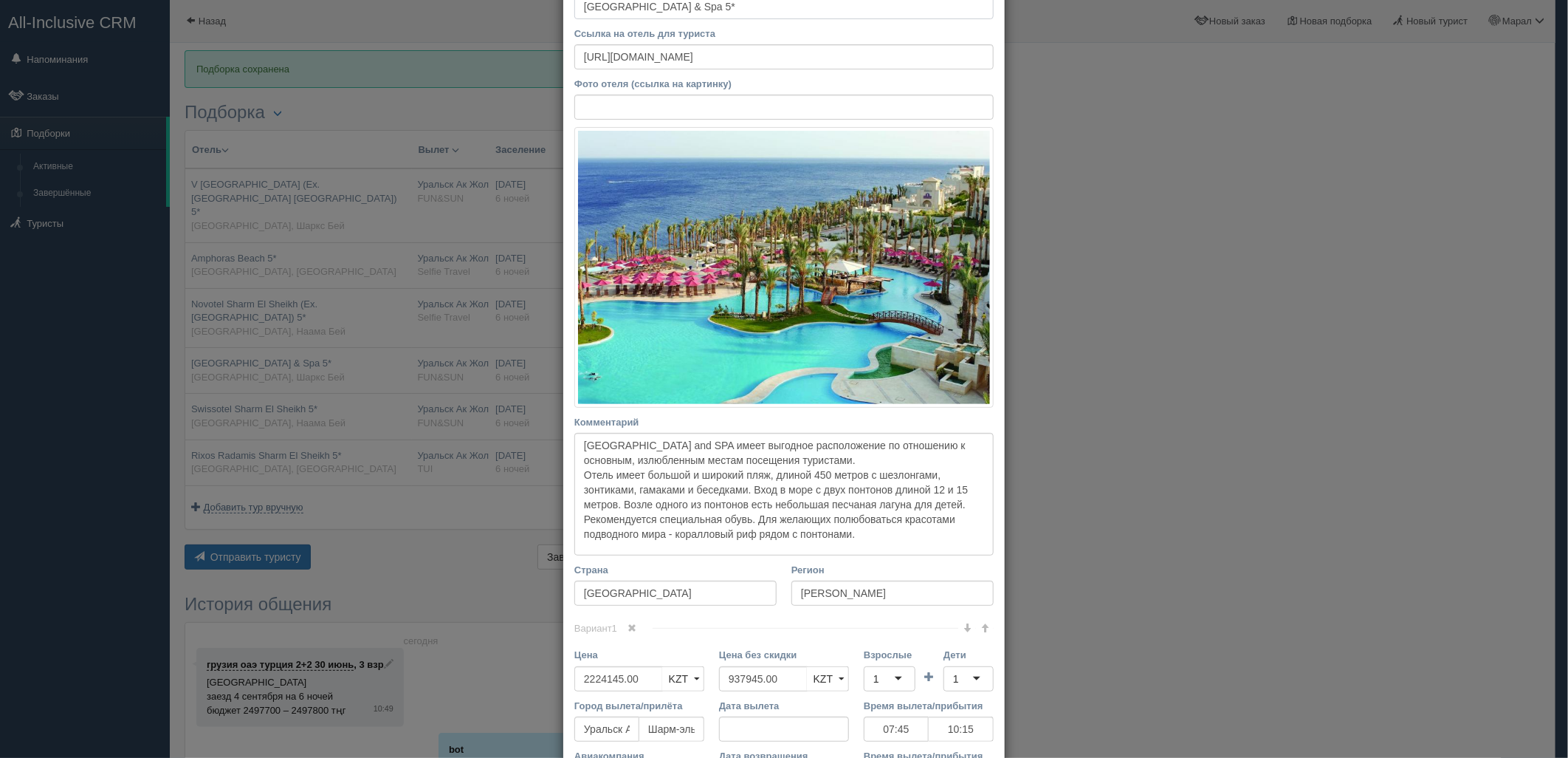
scroll to position [164, 0]
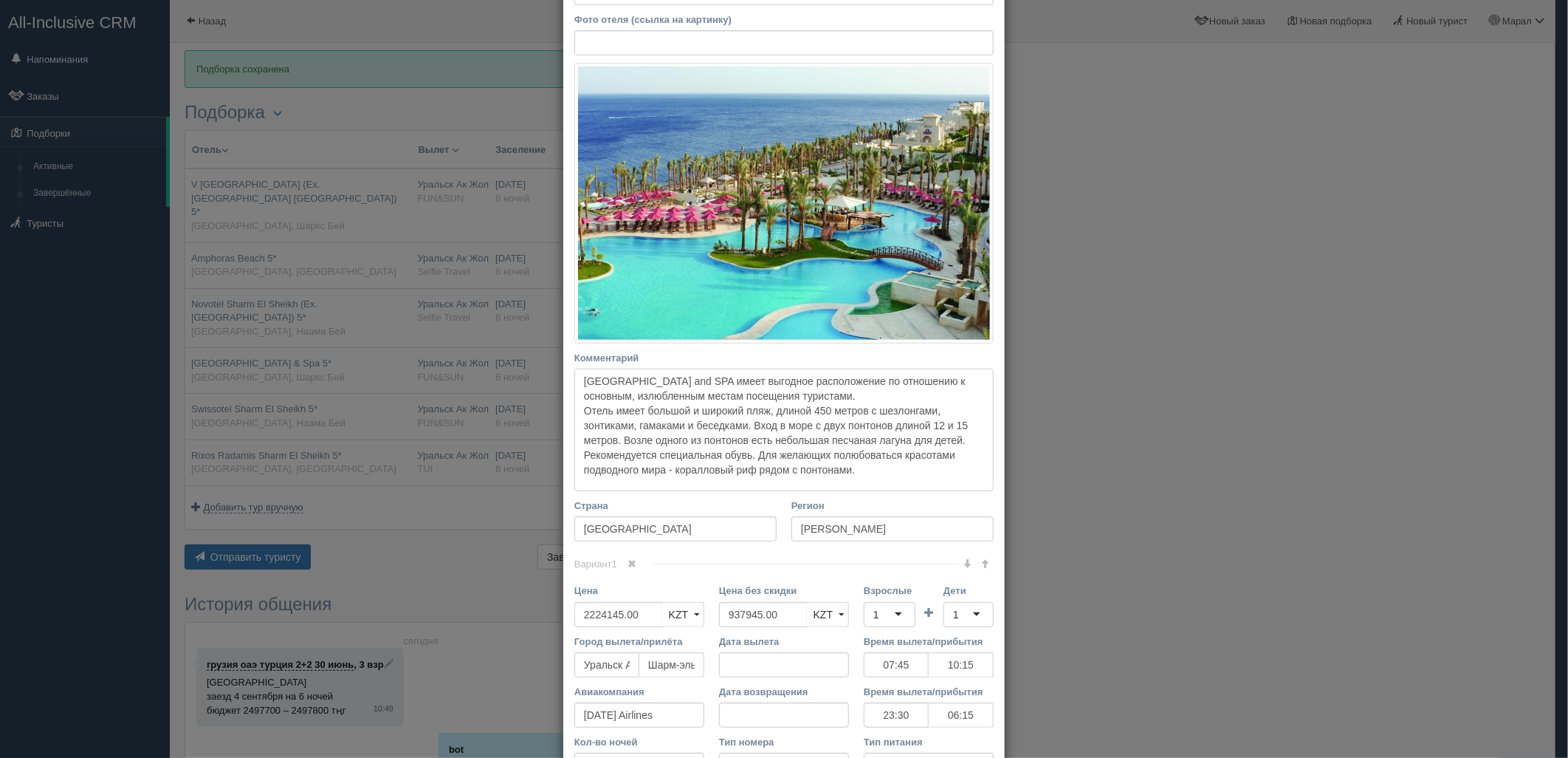
click at [717, 469] on textarea "Grand Rotana Resort and SPA имеет выгодное расположение по отношению к основным…" at bounding box center [784, 429] width 420 height 123
drag, startPoint x: 706, startPoint y: 608, endPoint x: 753, endPoint y: 616, distance: 47.7
click at [674, 606] on div "Цена 2224145.00 KZT USD EUR KZT KZT USD EUR Цена без скидки 937945.00 KZT USD E…" at bounding box center [784, 609] width 435 height 51
click at [865, 617] on div "1" at bounding box center [889, 614] width 52 height 25
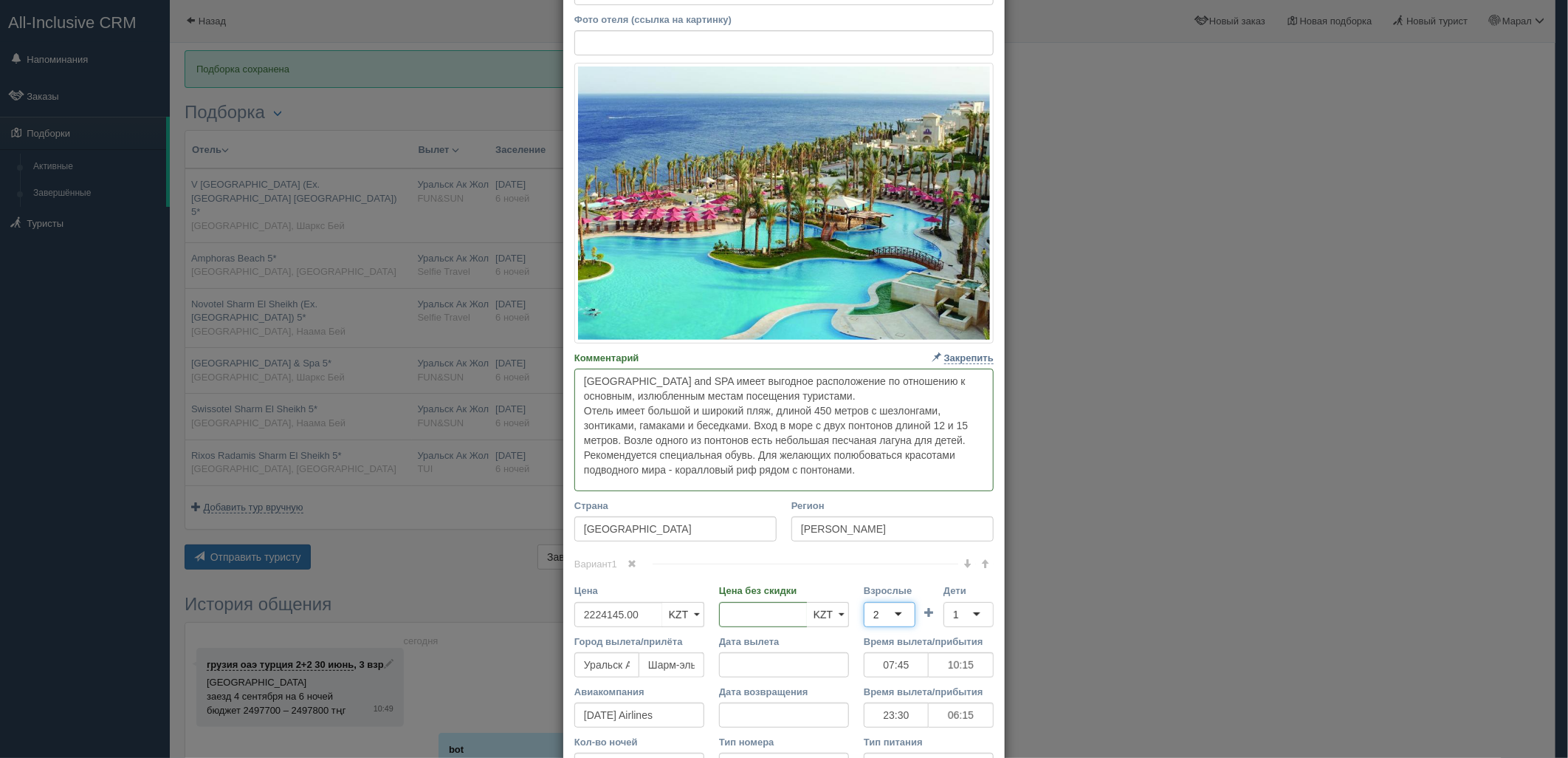
click at [882, 611] on div "2" at bounding box center [889, 614] width 52 height 25
click at [971, 611] on div "1" at bounding box center [969, 614] width 51 height 25
click at [962, 656] on div "Вариант 1 Цена 2224145.00 KZT USD EUR KZT KZT USD EUR" at bounding box center [784, 699] width 420 height 272
click at [962, 616] on div "1" at bounding box center [969, 614] width 51 height 25
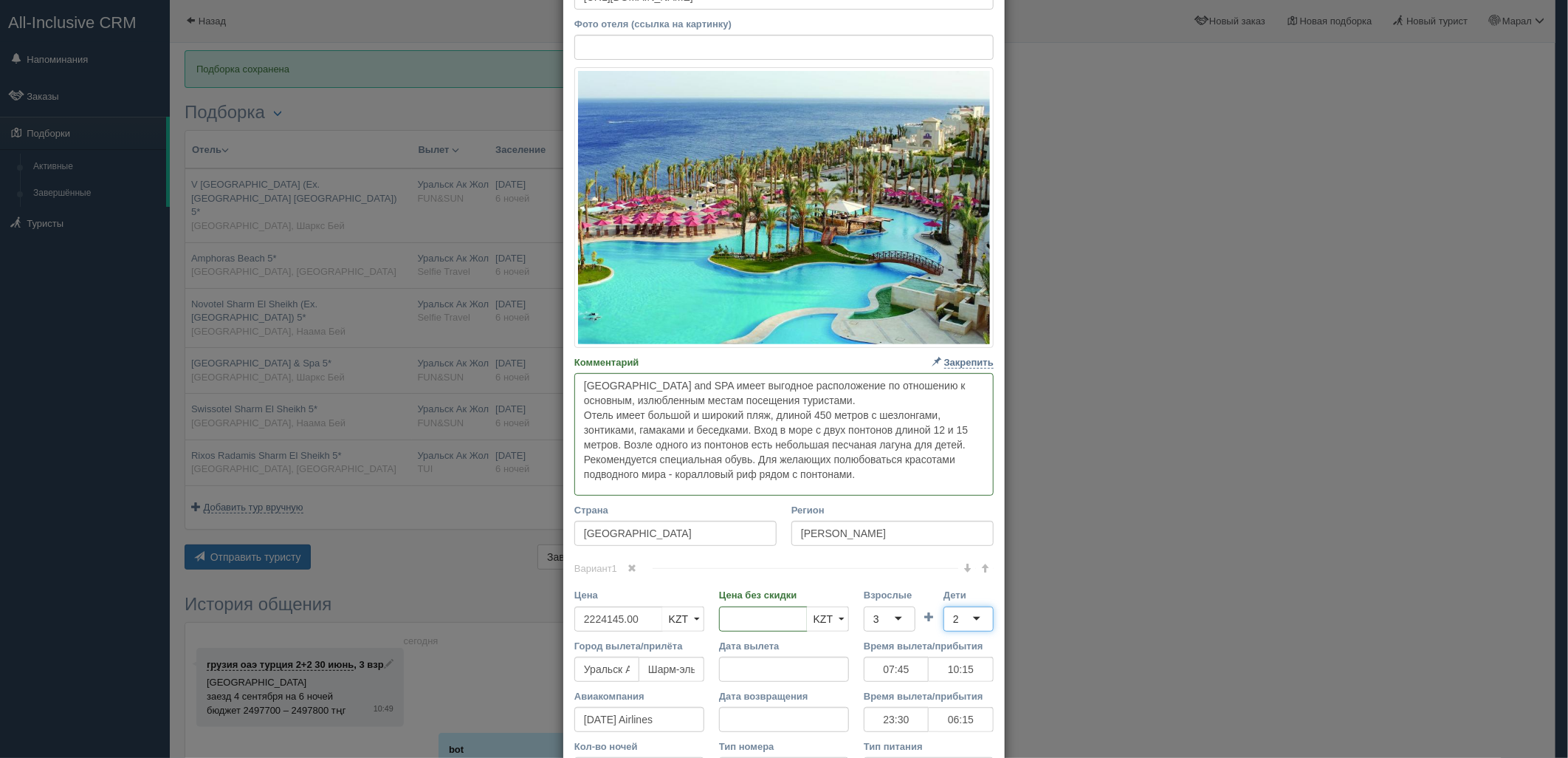
scroll to position [328, 0]
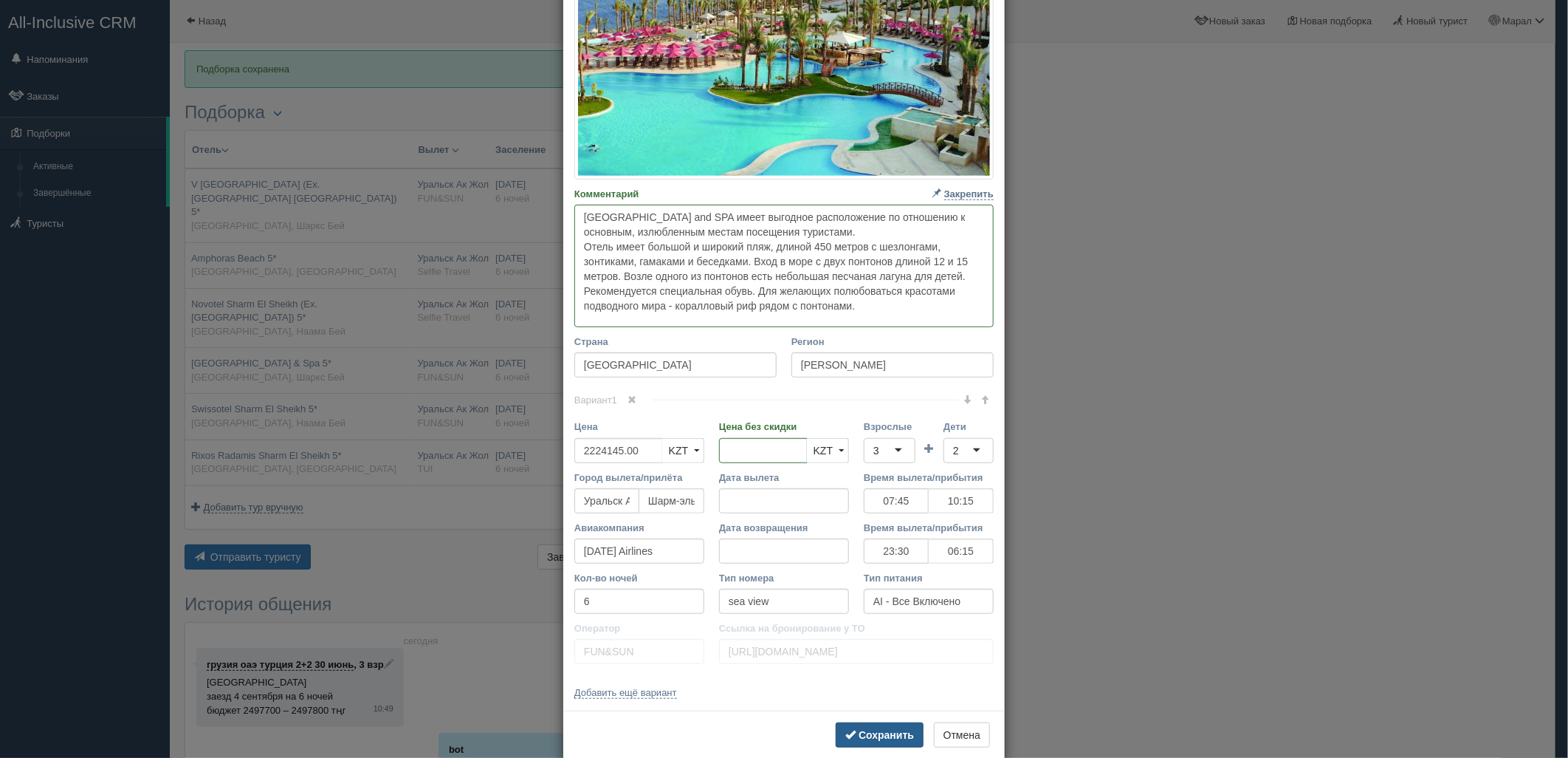
click at [884, 744] on button "Сохранить" at bounding box center [880, 735] width 88 height 25
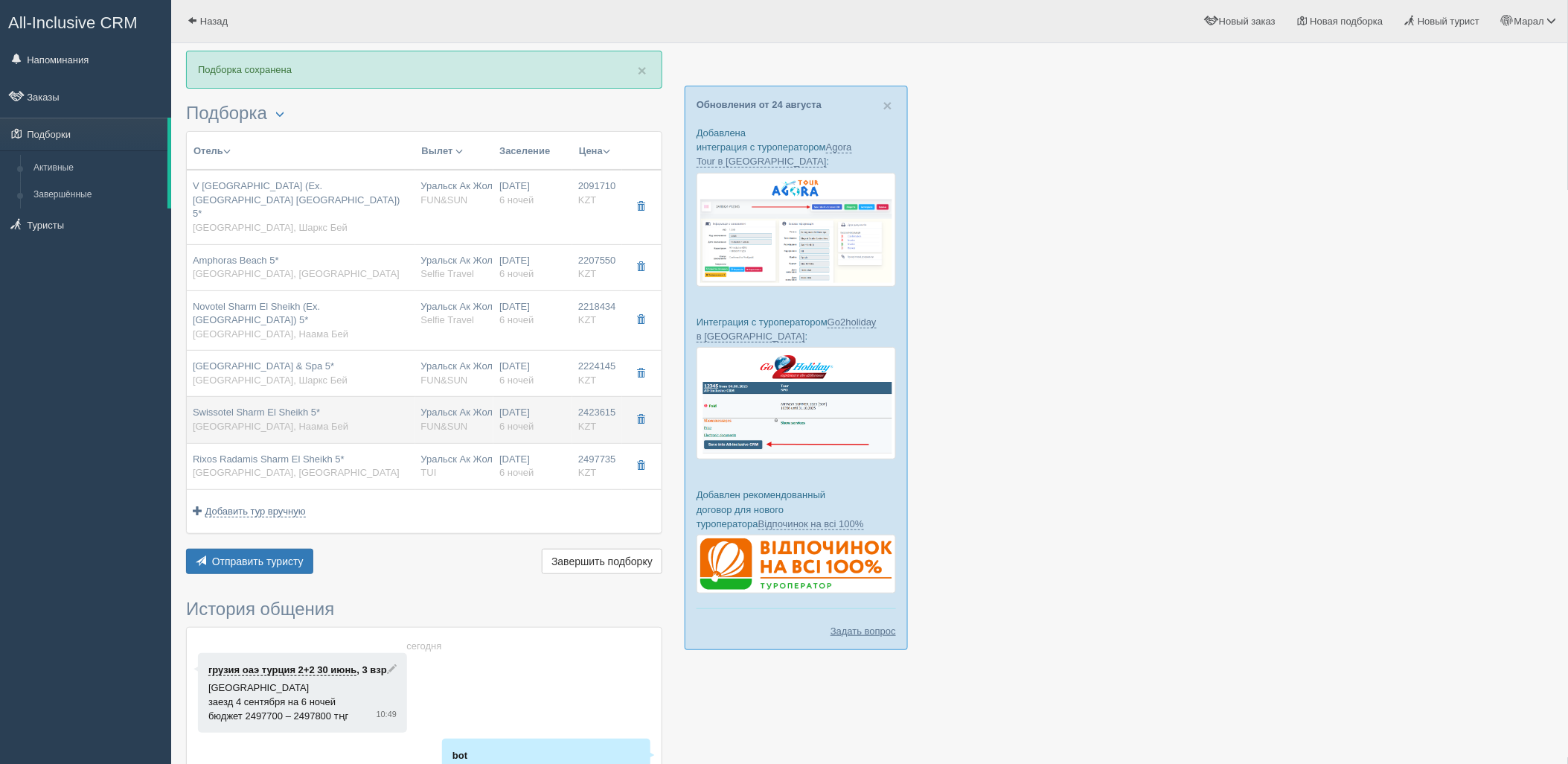
click at [474, 406] on div "Уральск Ак Жол URA FUN&SUN" at bounding box center [454, 419] width 67 height 27
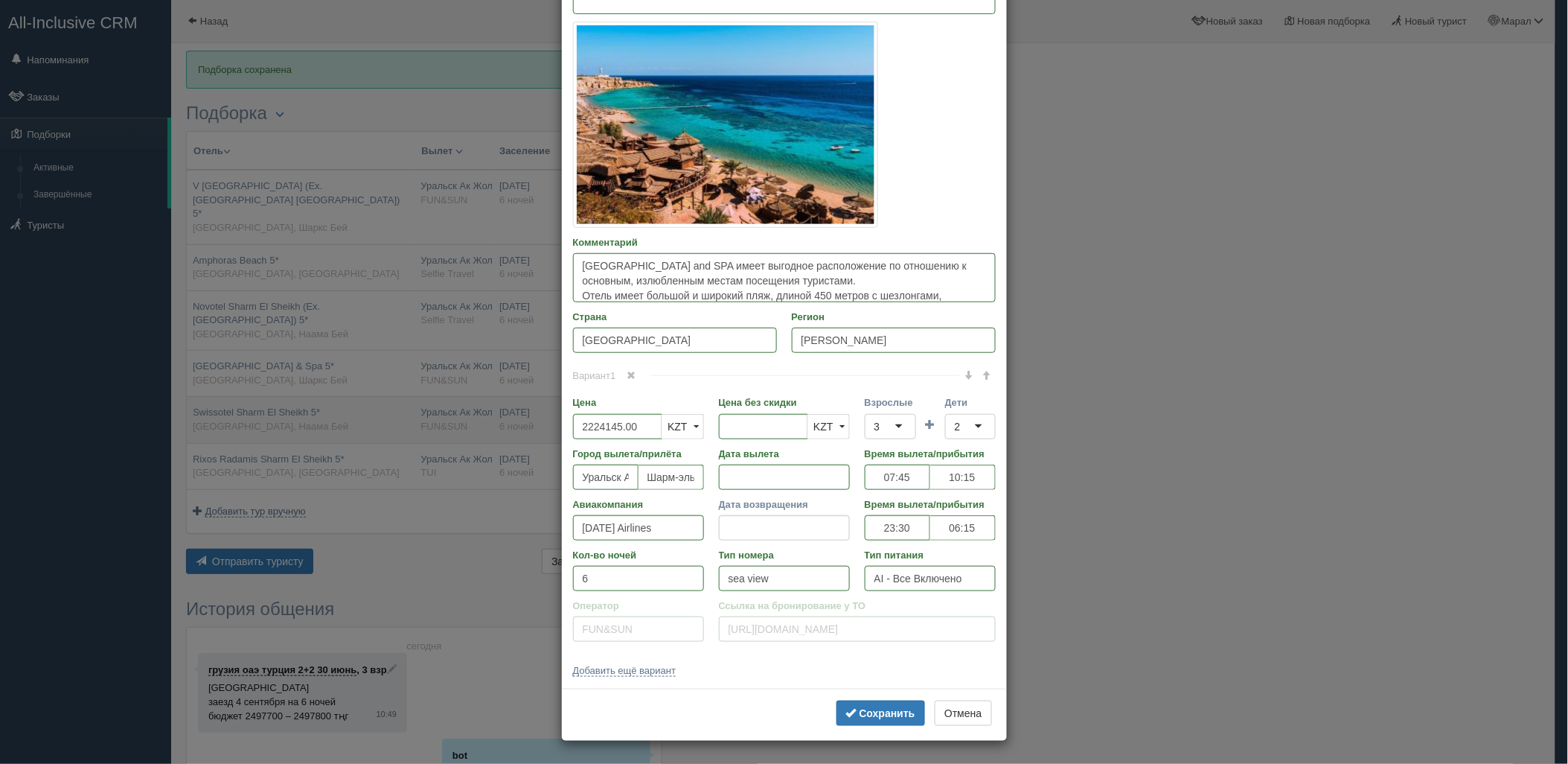
type input "Swissotel Sharm El Sheikh 5*"
type input "https://tophotels.ru/hotel/al331990"
type input "Наама Бей"
type input "2423615.00"
type input "07:45"
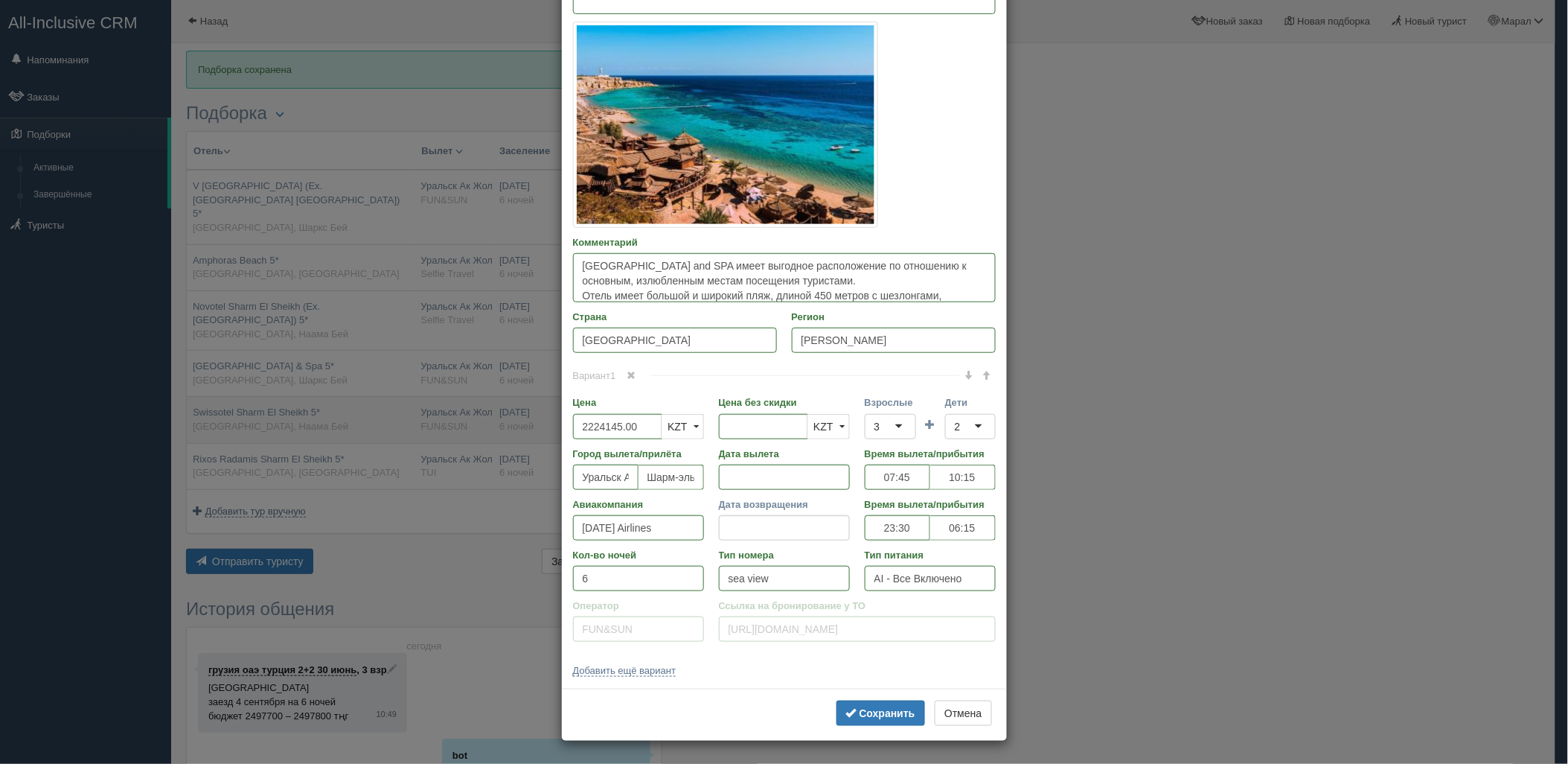
type input "10:15"
type input "23:30"
type input "06:15"
type input "swiss select aqua"
type input "UAI - Ультра Все Включено"
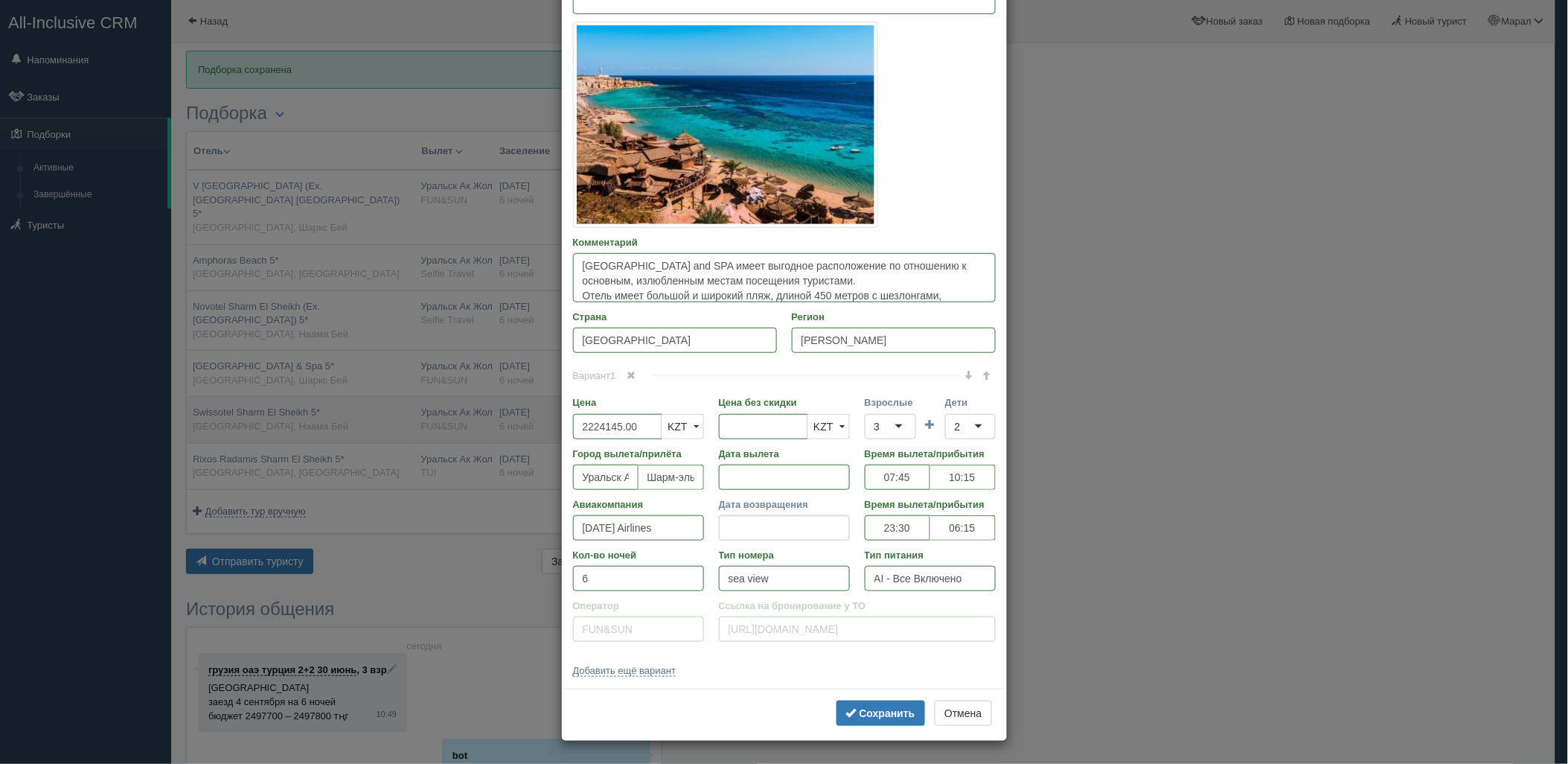
type input "https://tourvisor.ru/countries#!/hotel=swissotel-sharm-el-sheikh"
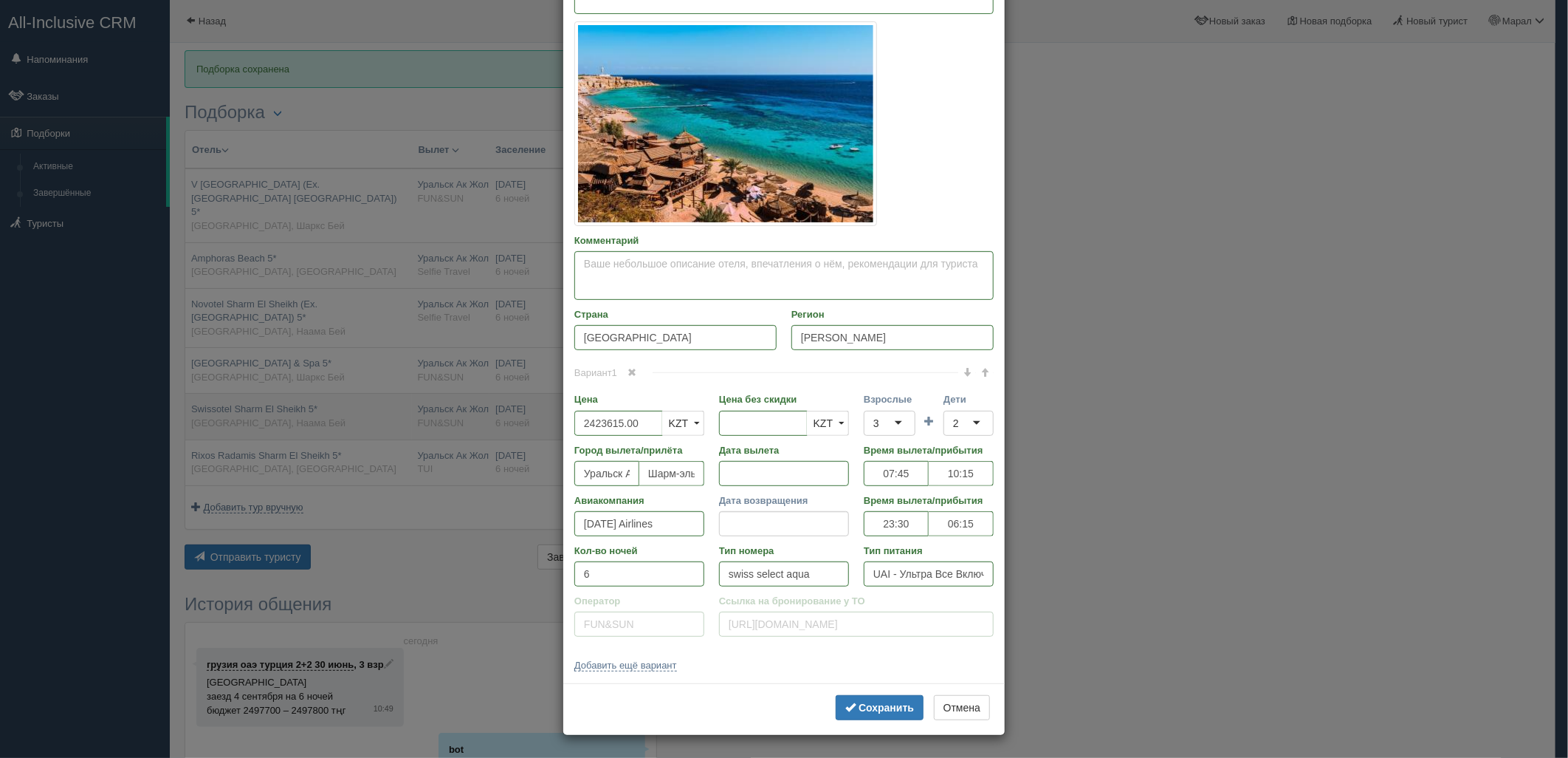
scroll to position [0, 0]
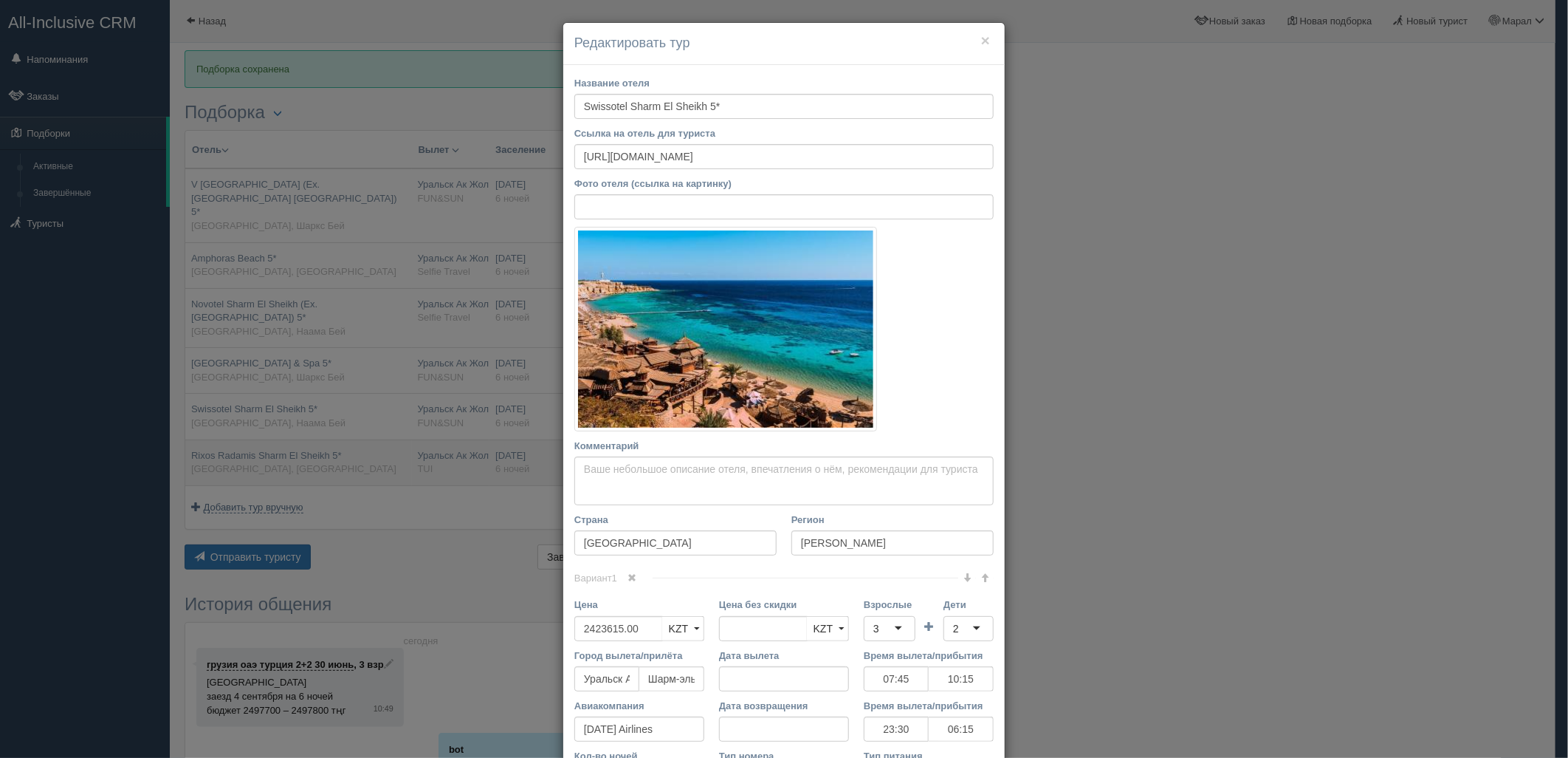
drag, startPoint x: 470, startPoint y: 385, endPoint x: 472, endPoint y: 428, distance: 43.0
click at [470, 386] on div "× Редактировать тур Название отеля Swissotel Sharm El Sheikh 5* Ссылка на отель…" at bounding box center [784, 379] width 1568 height 758
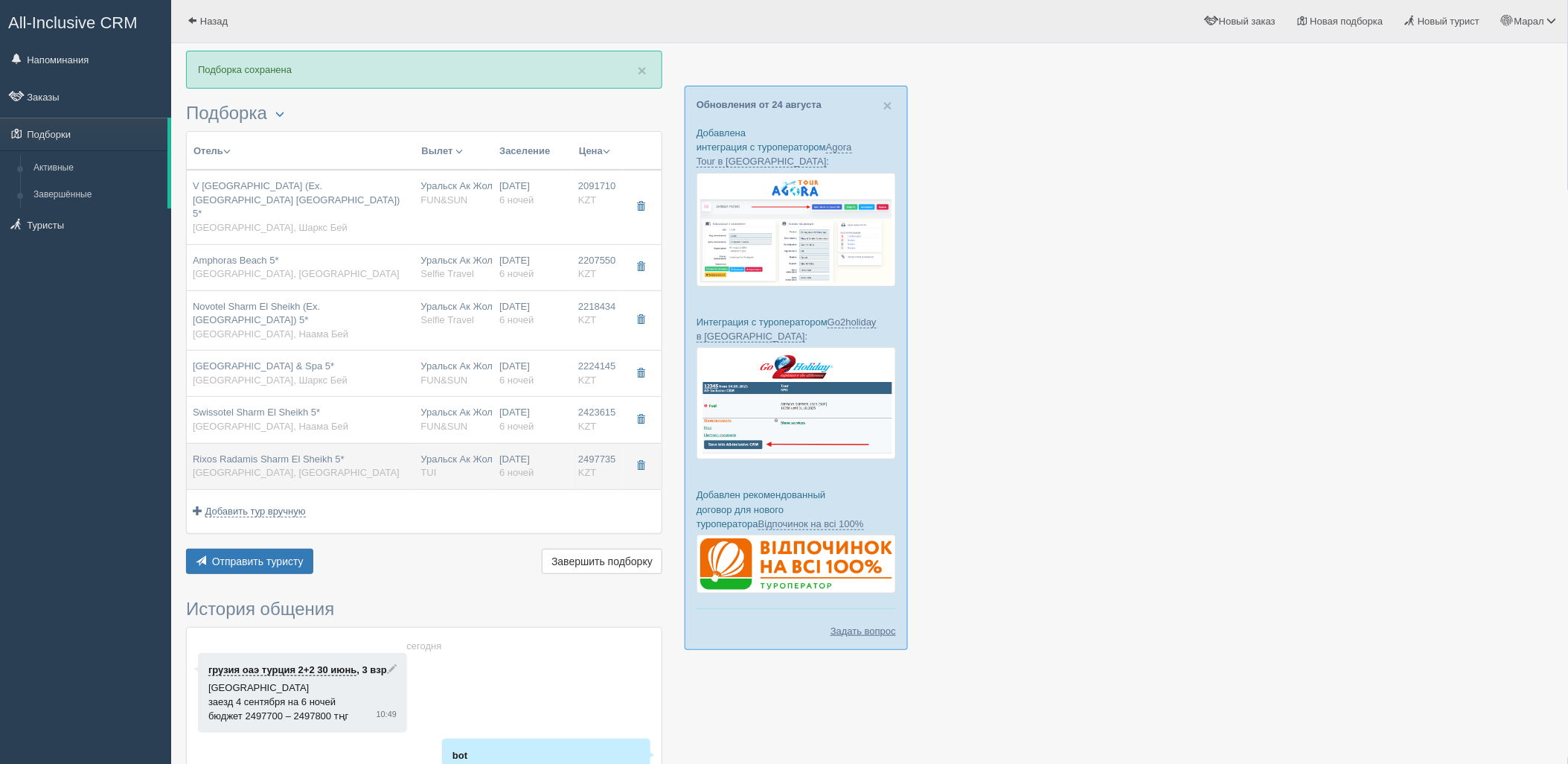
click at [488, 452] on div "Уральск Ак Жол URA TUI" at bounding box center [454, 466] width 67 height 27
type input "Rixos Radamis Sharm El Sheikh 5*"
type input "Шарм-эль-Шейх"
type input "2497735.00"
type input "07:45"
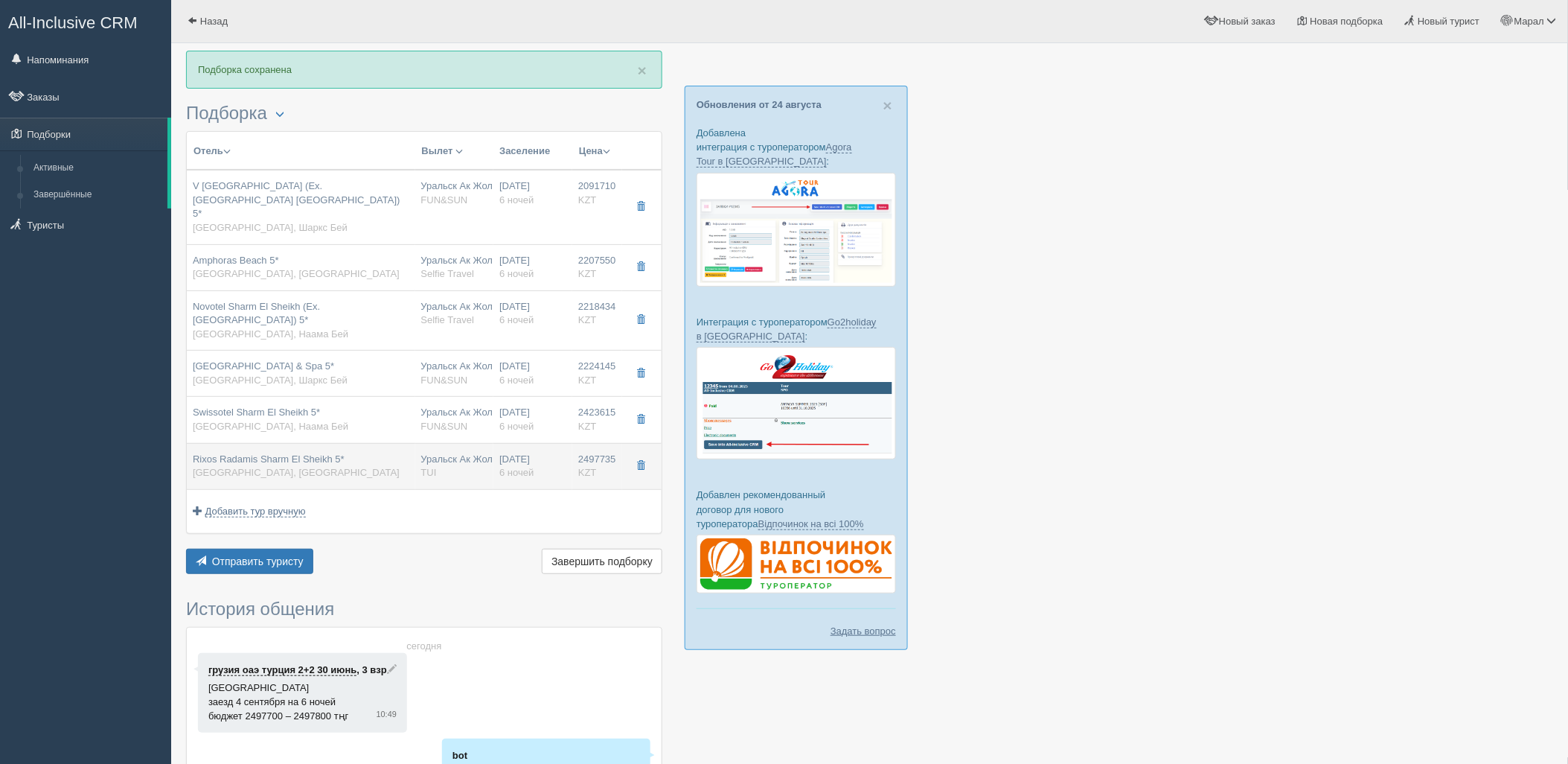
type input "10:15"
type input "SCAT"
type input "23:30"
type input "06:15"
type input "FAMILY ROOM BLUE PLANET"
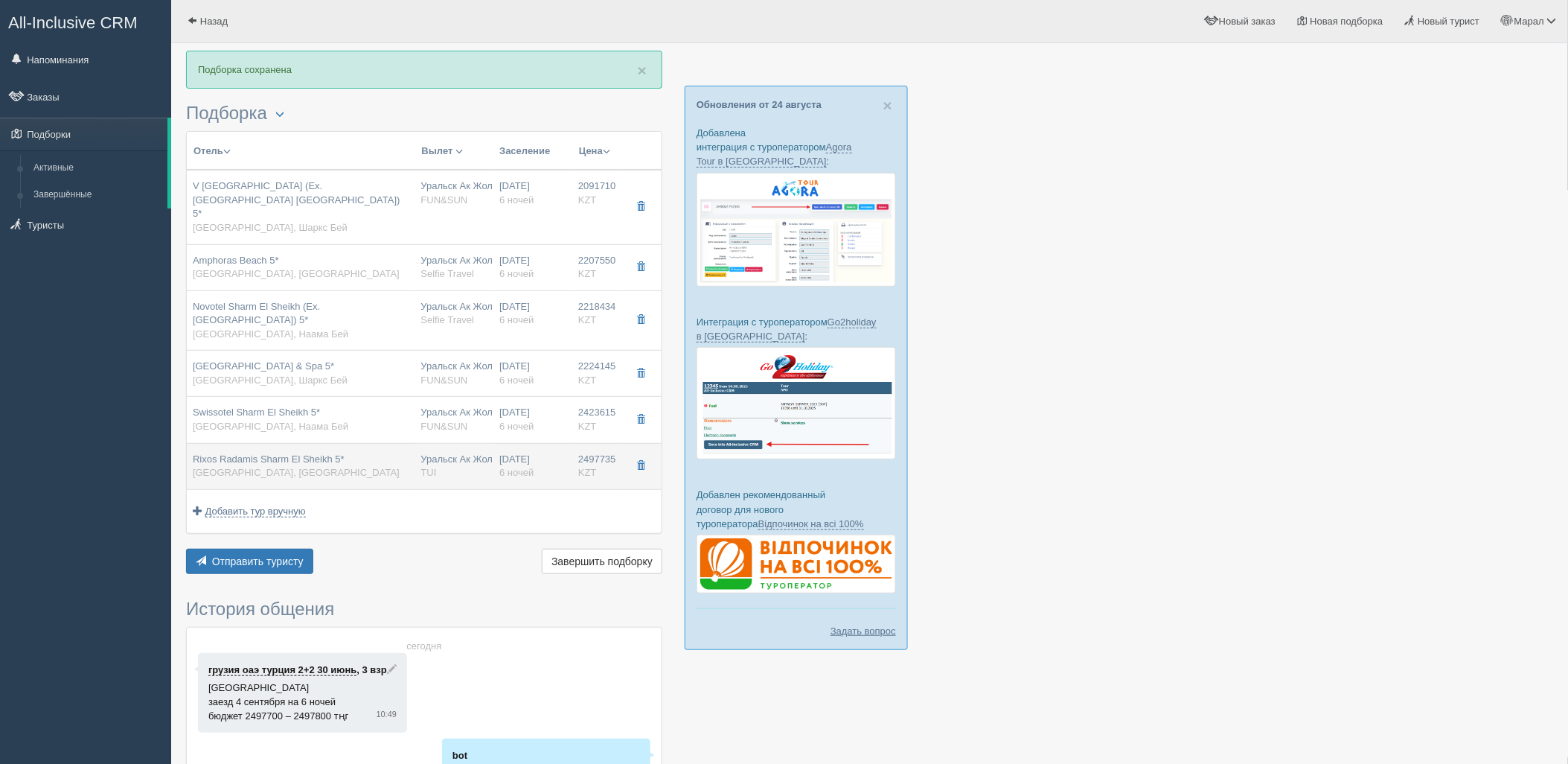
type input "Ultra All Inclusive"
type input "TUI"
type input "https://newb2b.fstravel.com/hotel/851819"
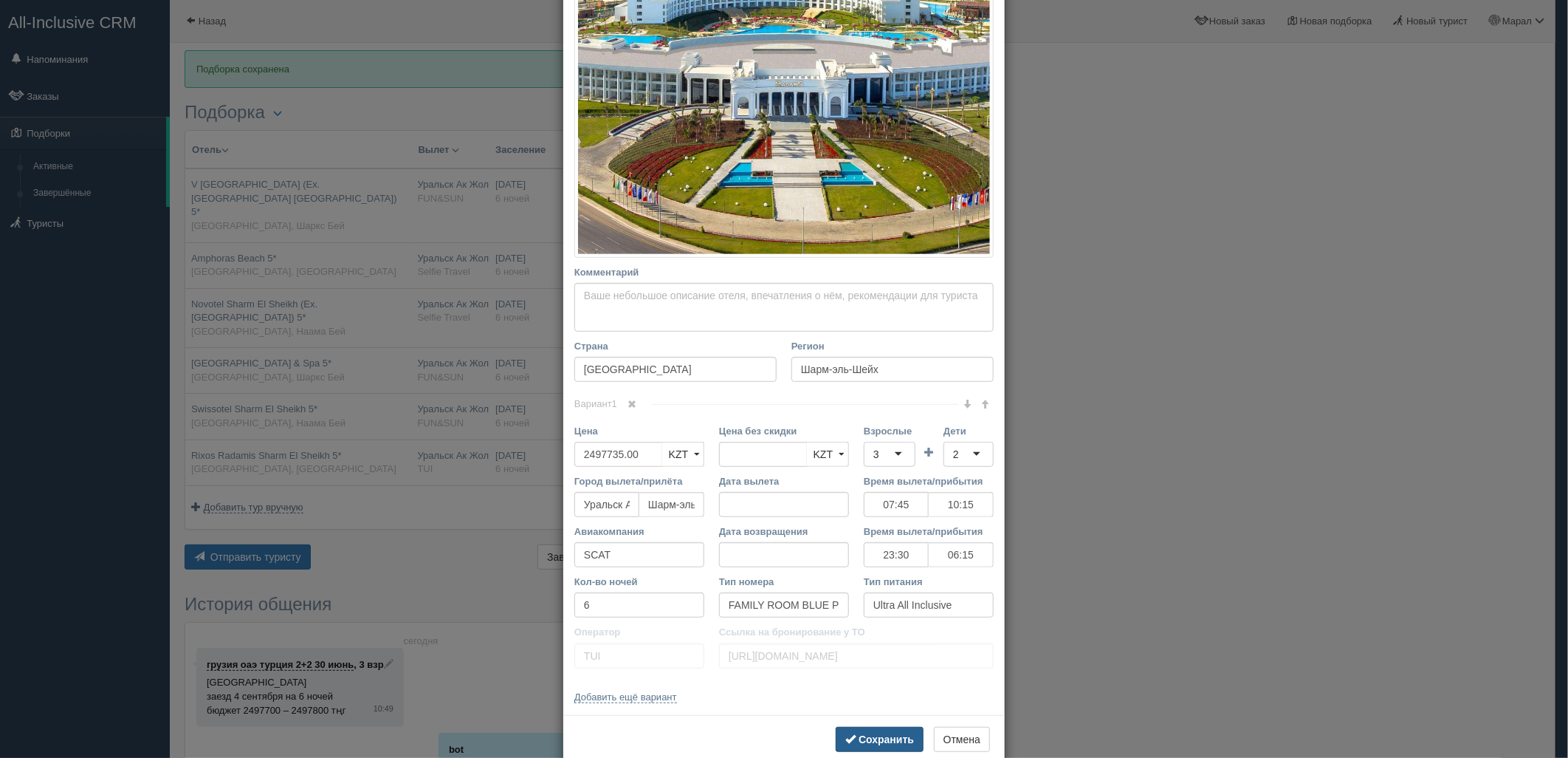
scroll to position [318, 0]
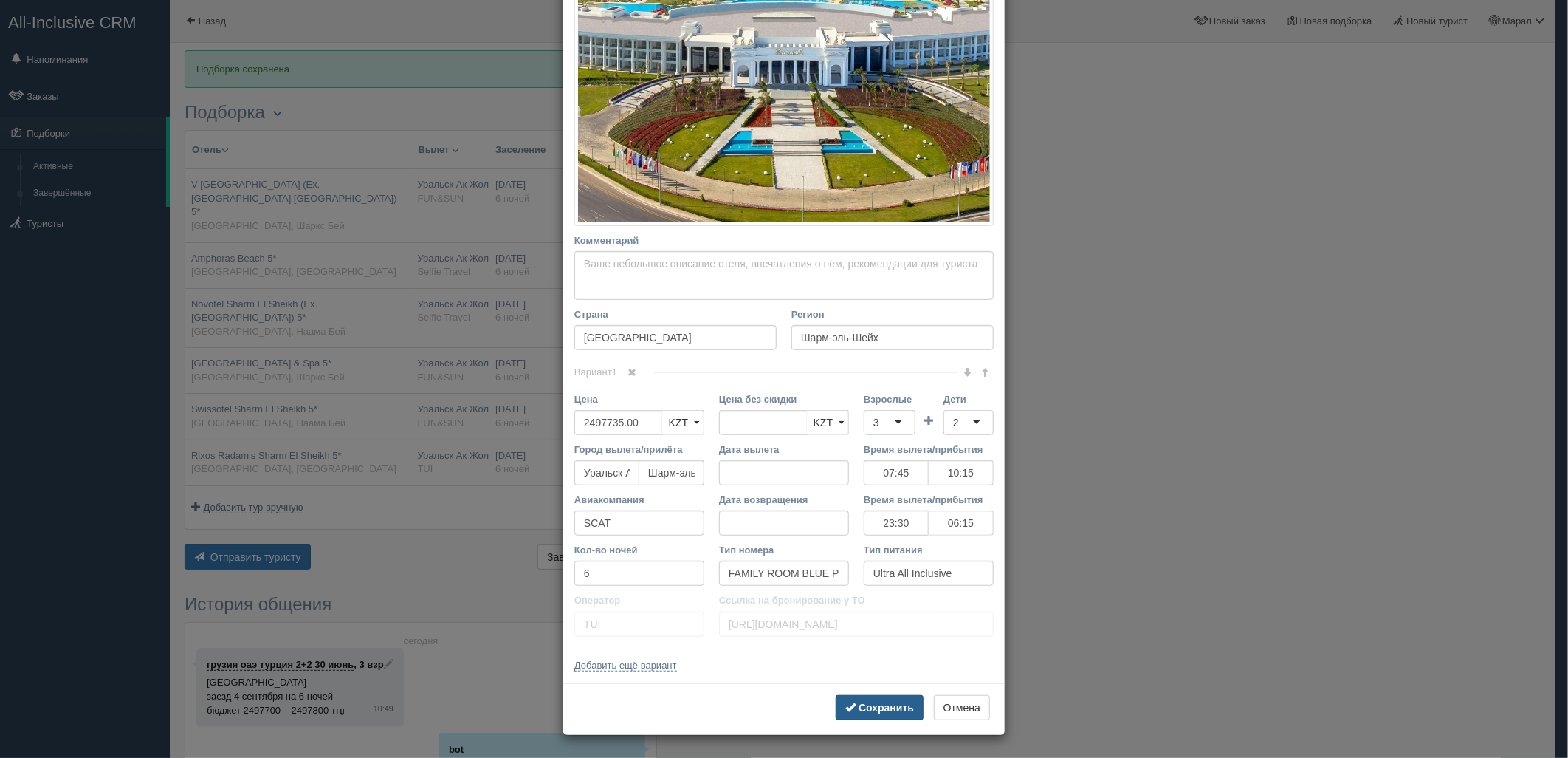
click at [887, 710] on b "Сохранить" at bounding box center [886, 707] width 55 height 12
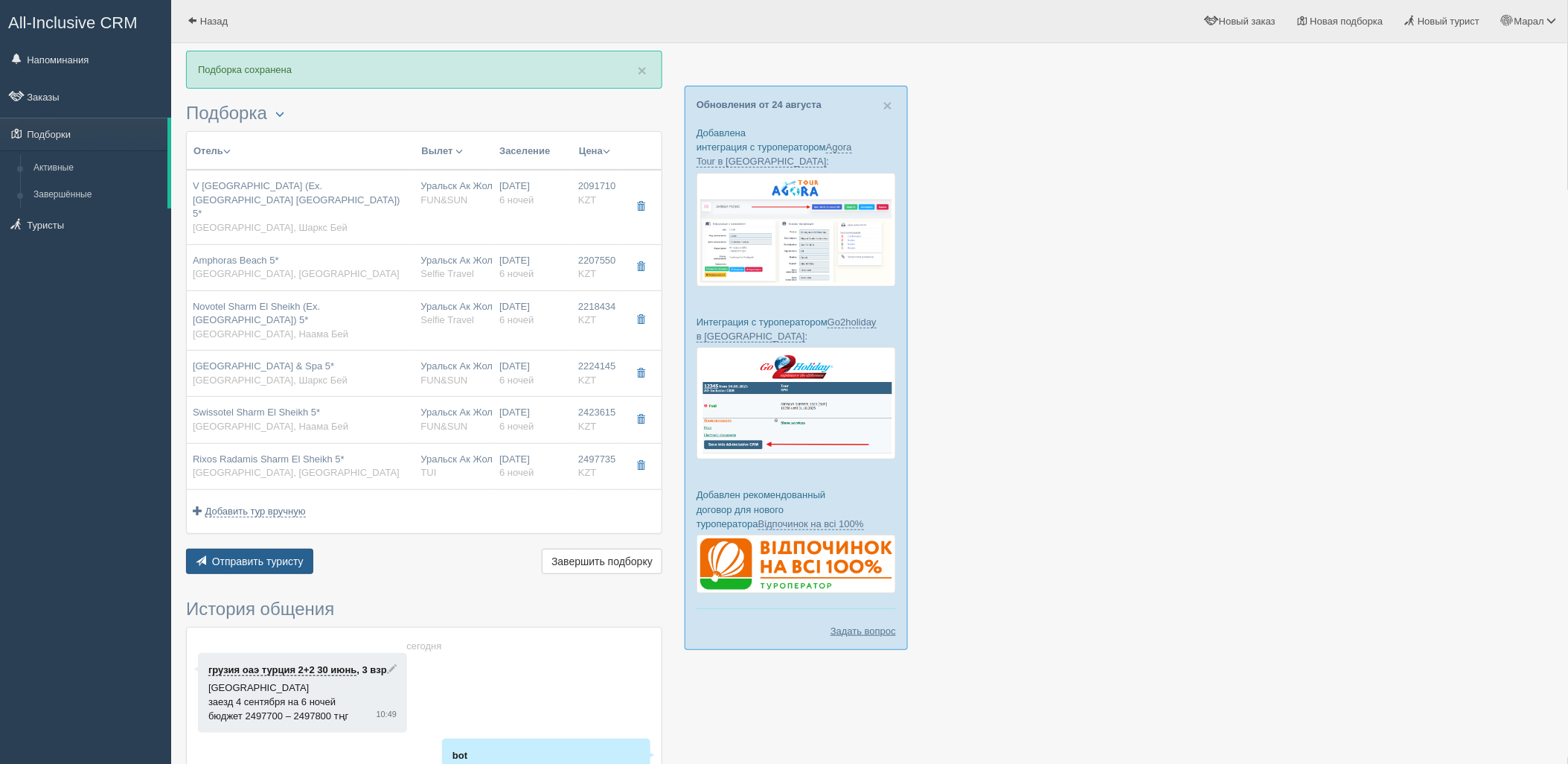
click at [214, 555] on span "Отправить туристу" at bounding box center [258, 561] width 92 height 12
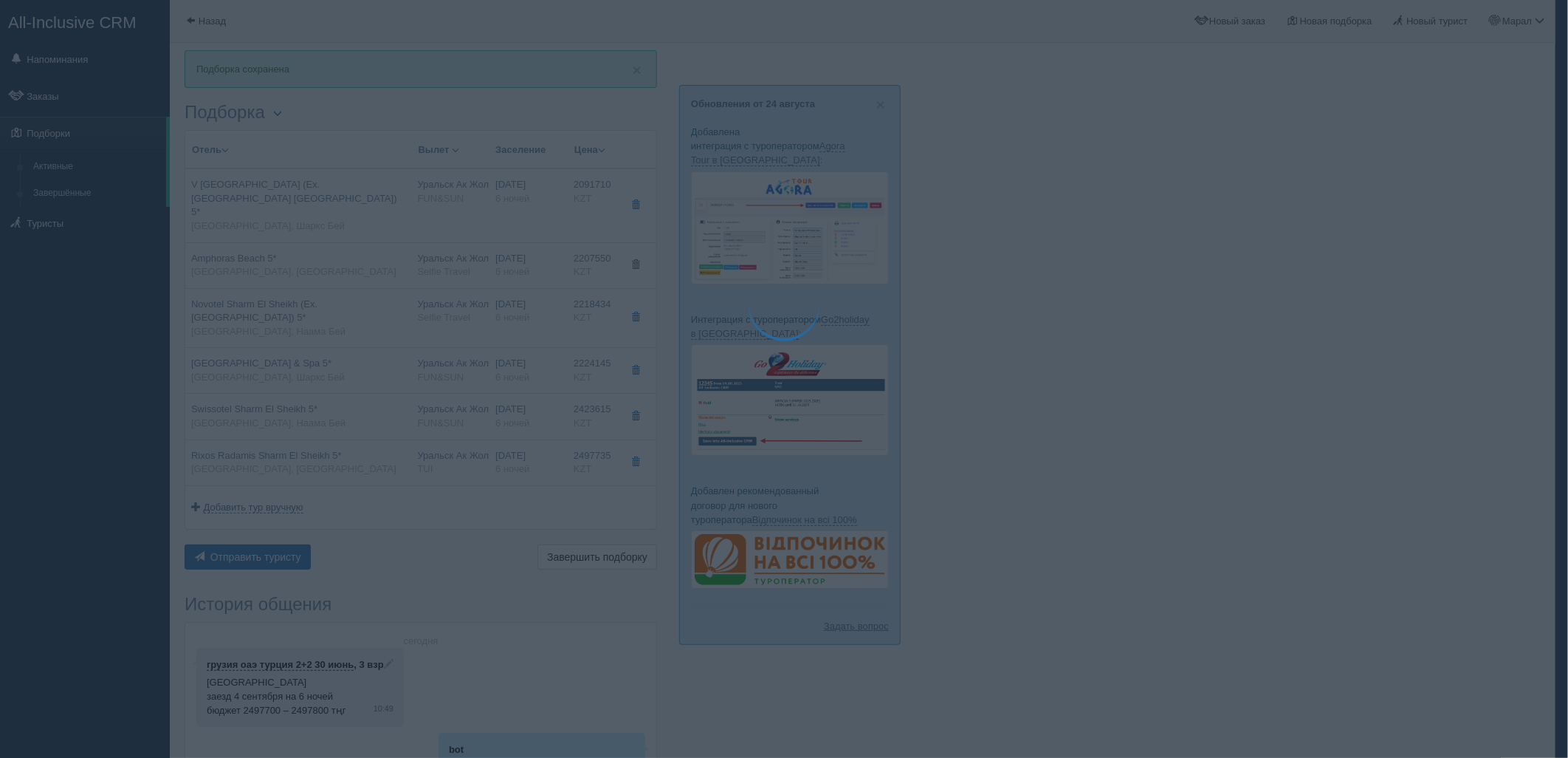
type textarea "Здравствуйте! Ниже представлены варианты туров для Вас. Для просмотра описания …"
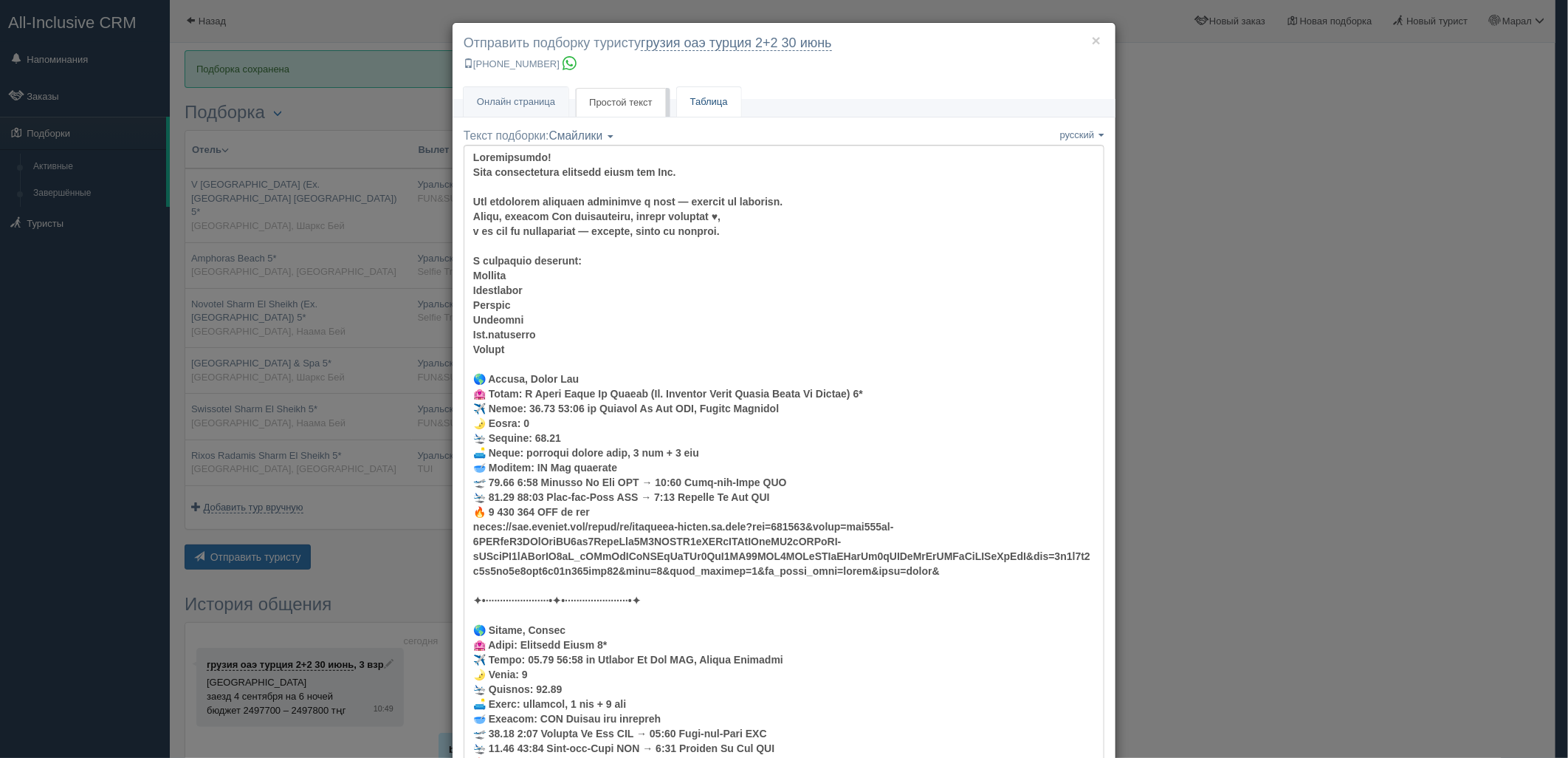
click at [706, 102] on link "Таблица" at bounding box center [709, 102] width 65 height 30
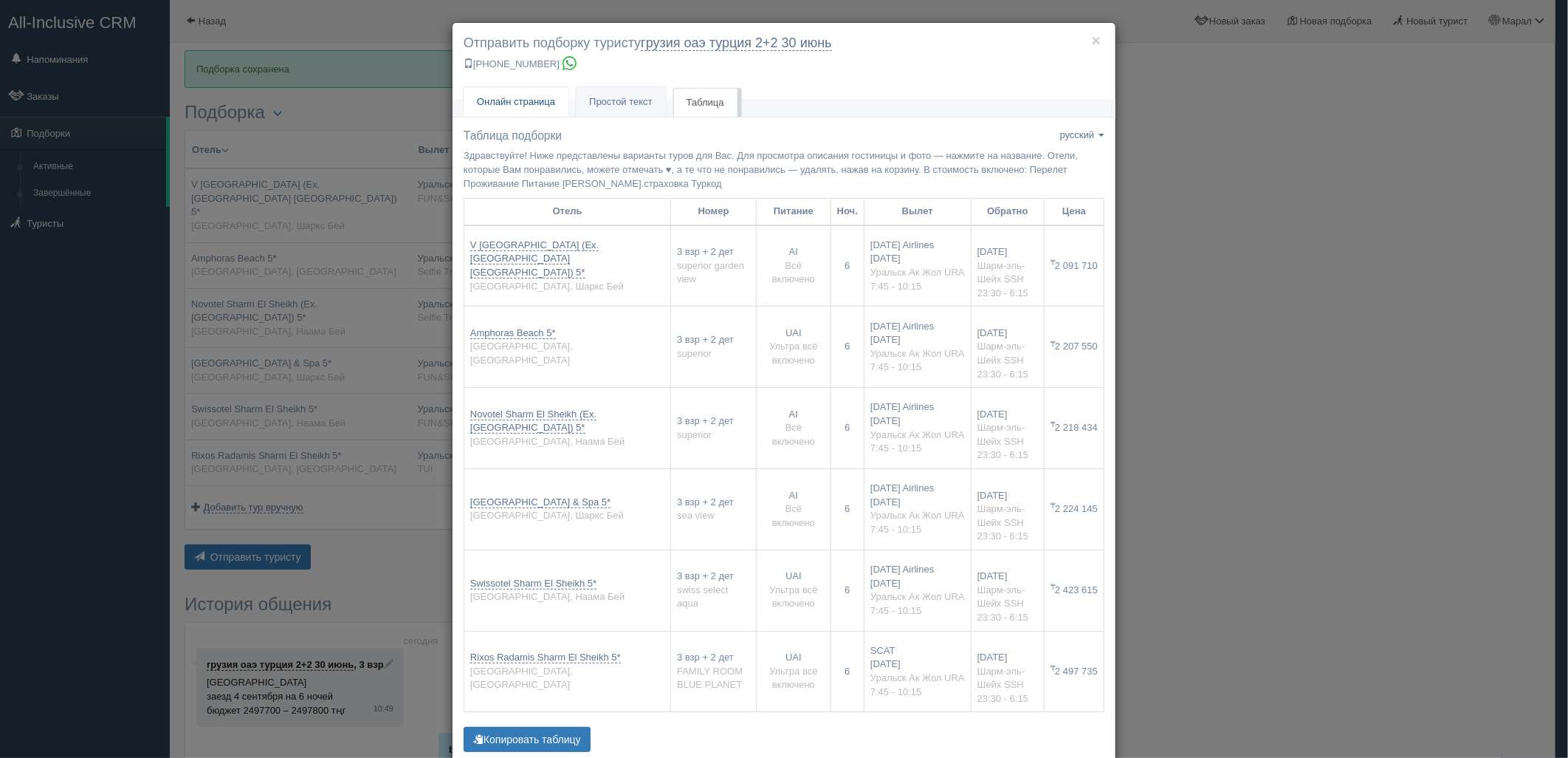
click at [543, 105] on span "Онлайн страница" at bounding box center [516, 101] width 79 height 11
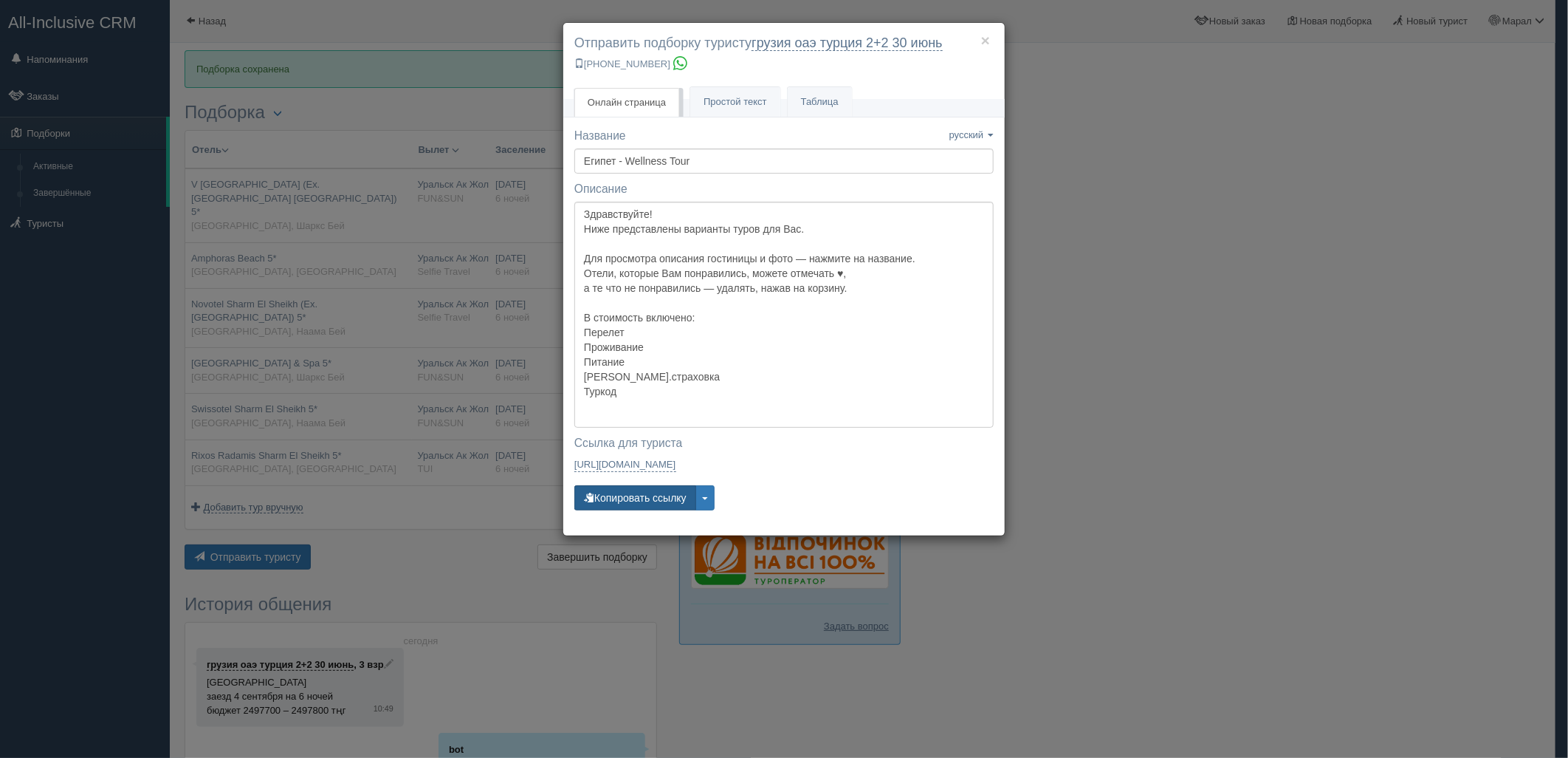
click at [656, 497] on button "Копировать ссылку" at bounding box center [635, 498] width 122 height 25
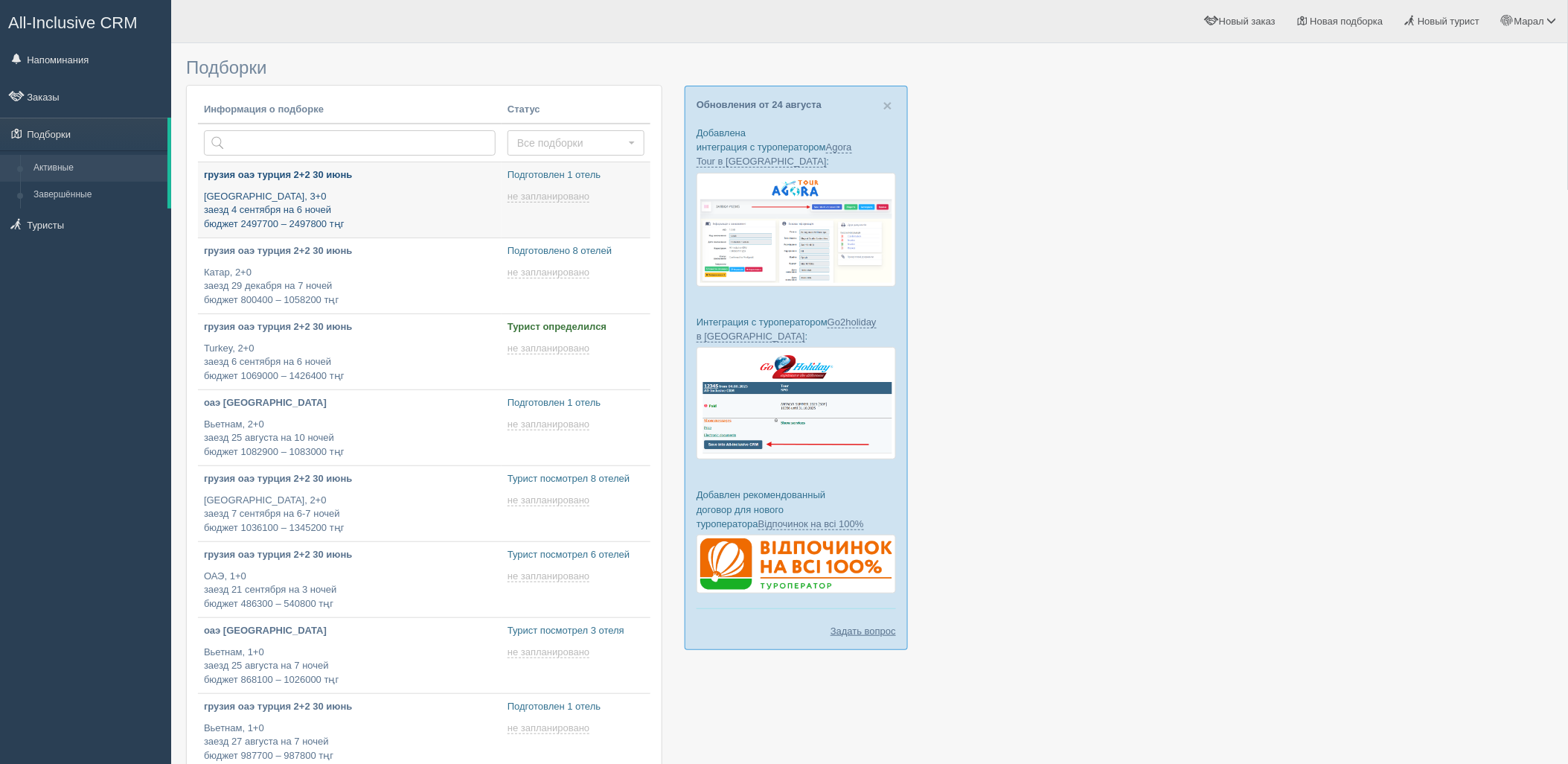
type input "[DATE] 11:45"
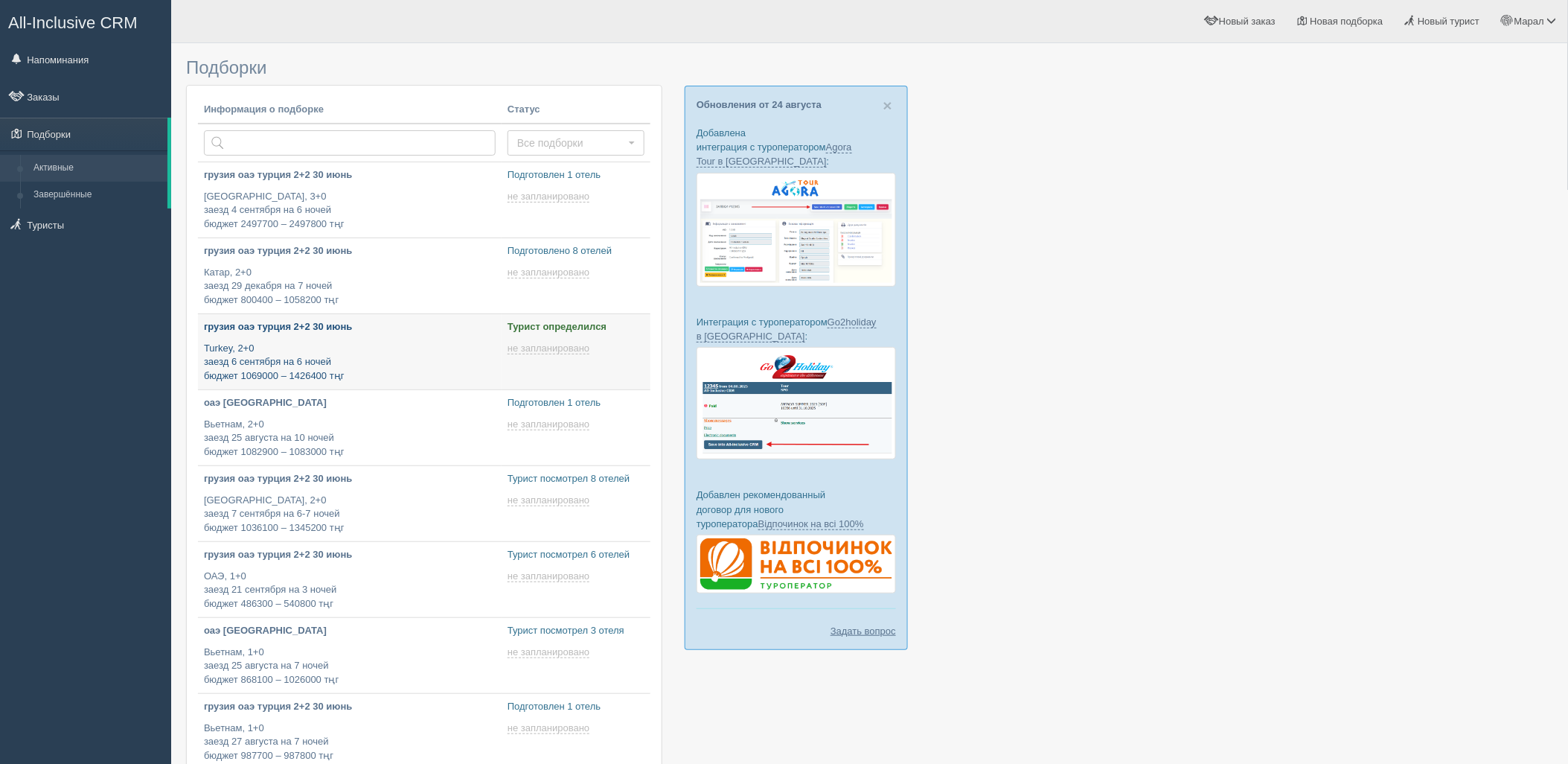
type input "2025-08-26 18:55"
type input "2025-08-26 17:50"
click at [335, 347] on p "Turkey, 2+0 заезд 6 сентября на 6 ночей бюджет 1069000 – 1426400 тңг" at bounding box center [349, 363] width 292 height 42
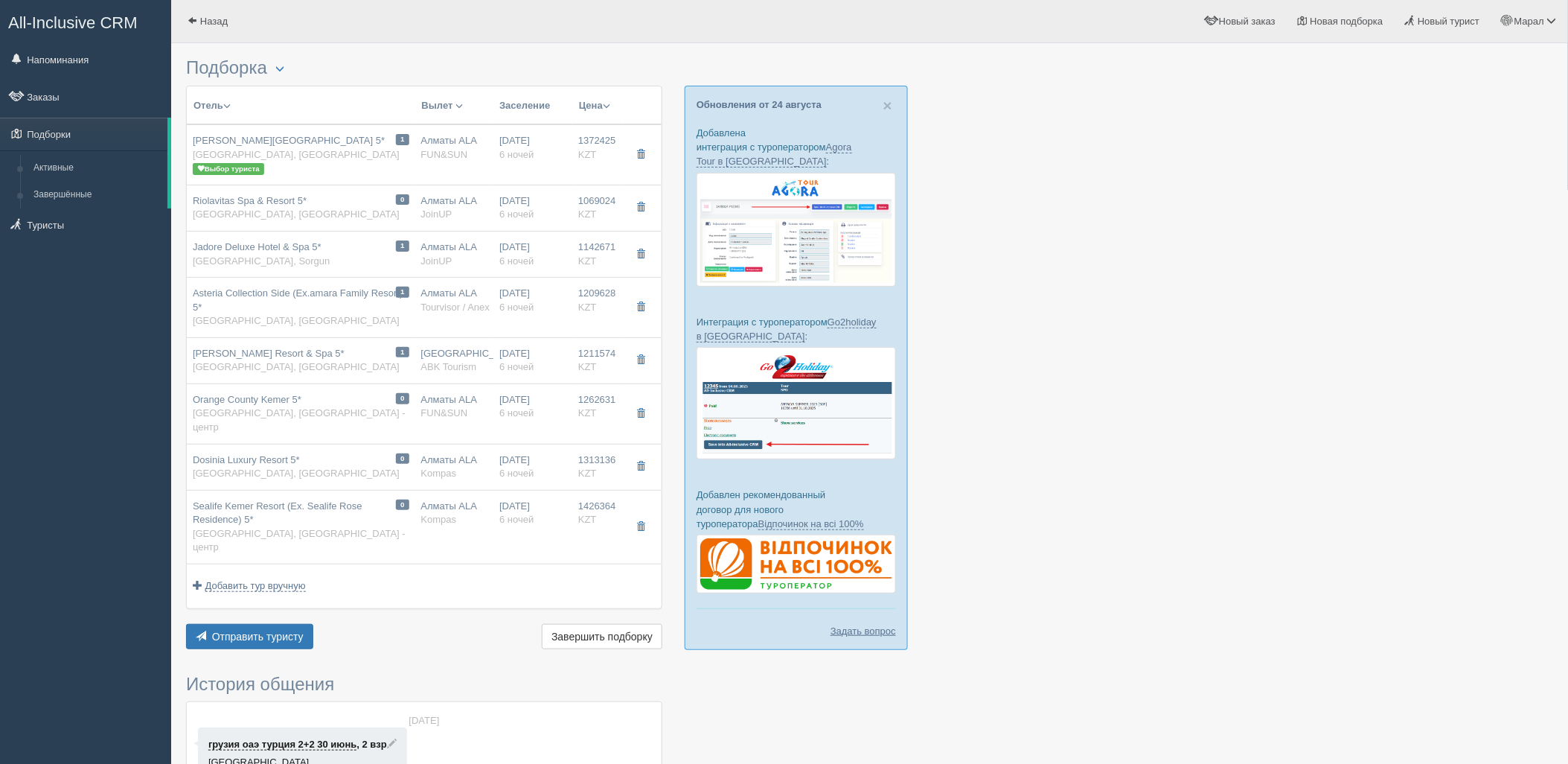
click at [1174, 553] on div at bounding box center [869, 579] width 1367 height 1056
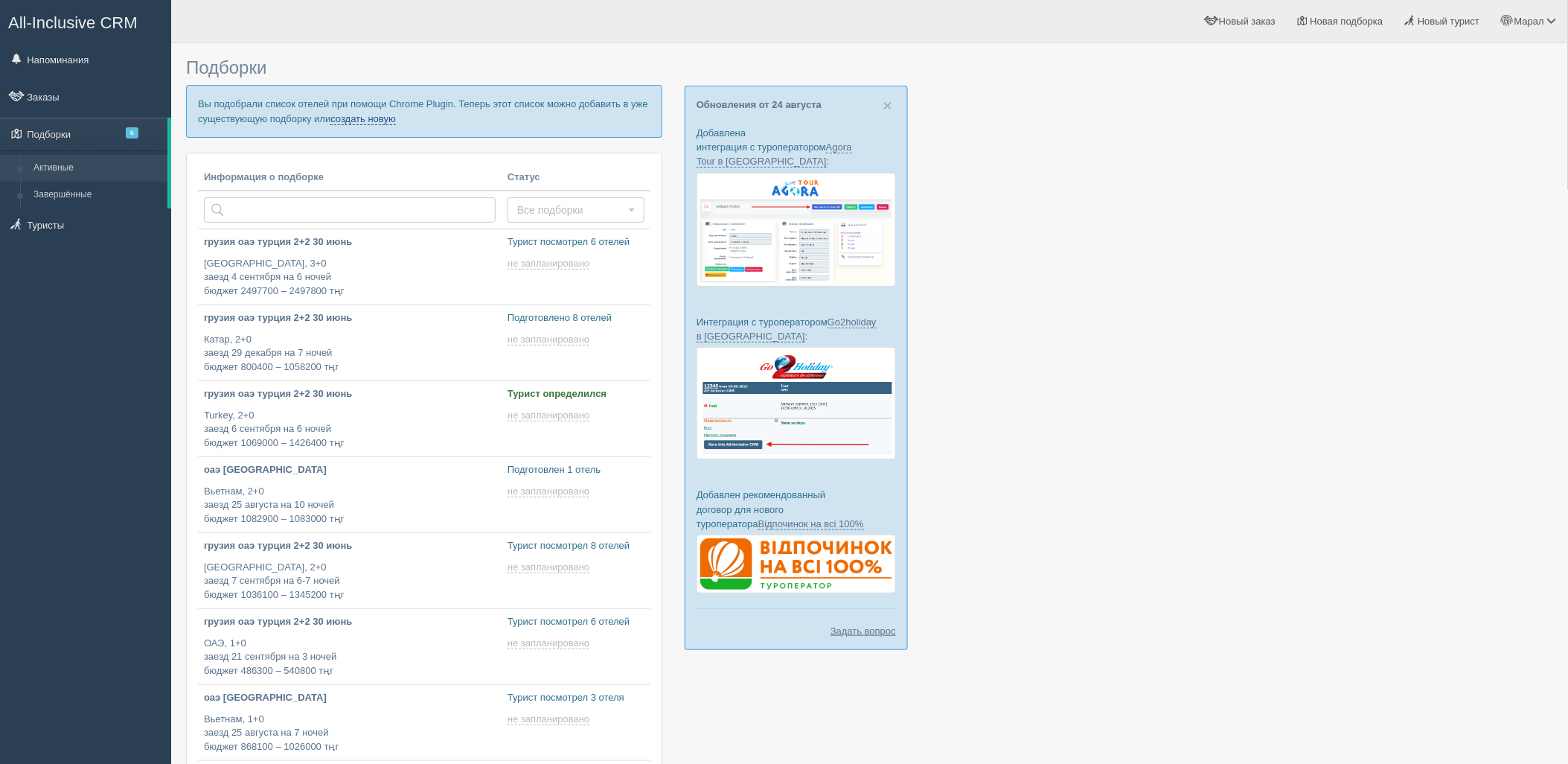
click at [396, 117] on link "создать новую" at bounding box center [362, 119] width 65 height 12
type input "2025-08-26 11:45"
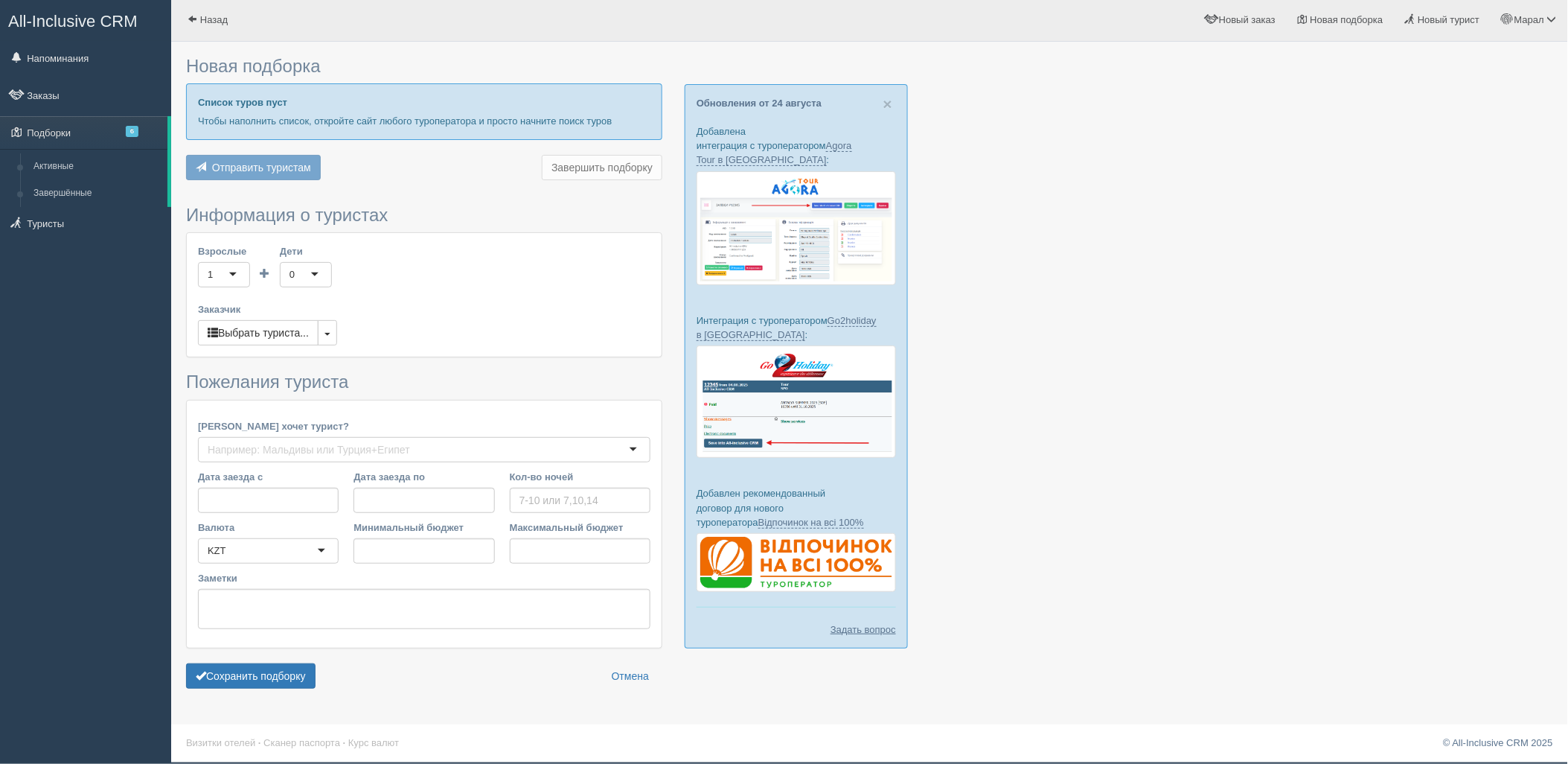
type input "7"
type input "1869300"
type input "2456900"
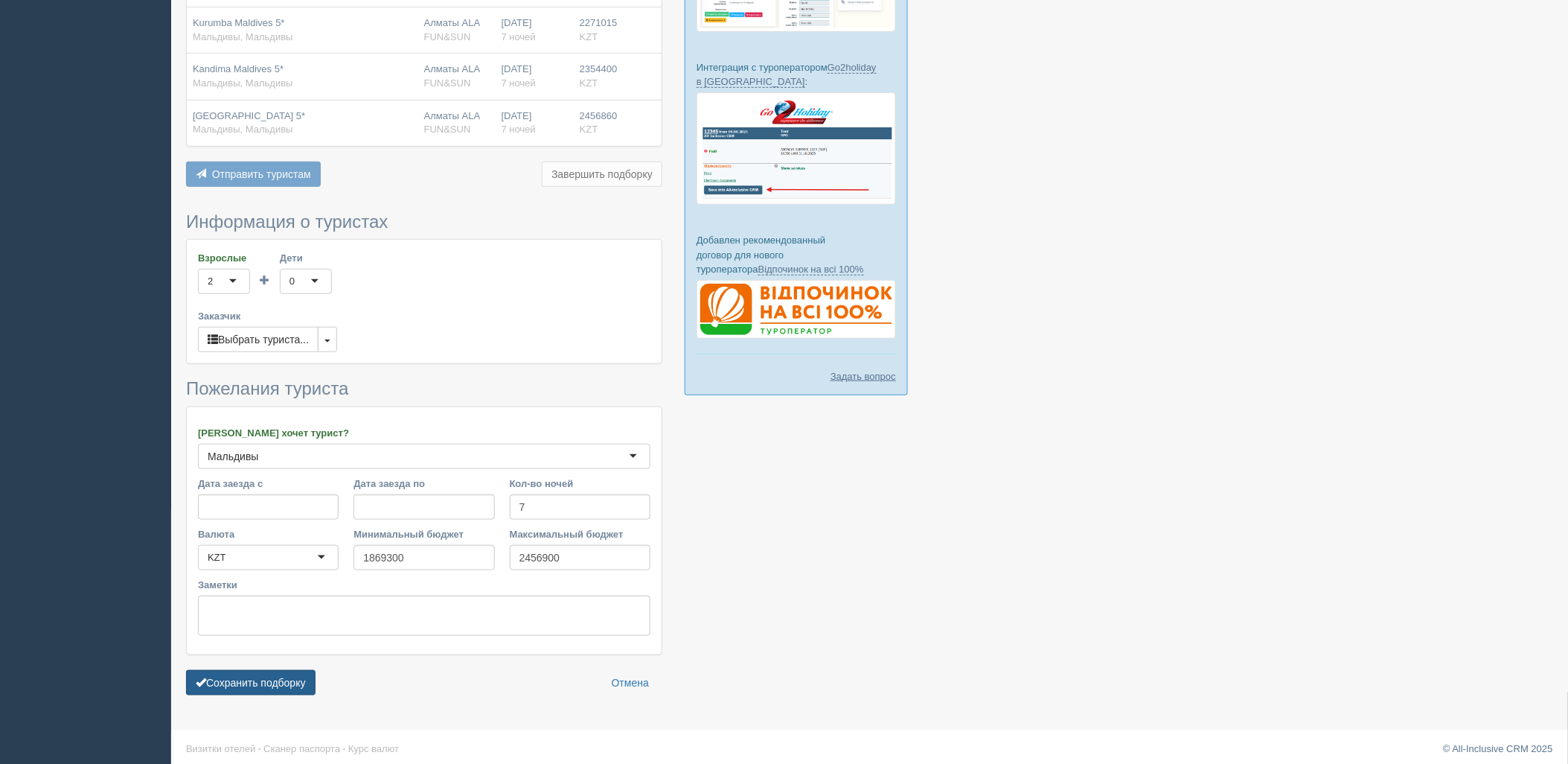
scroll to position [262, 0]
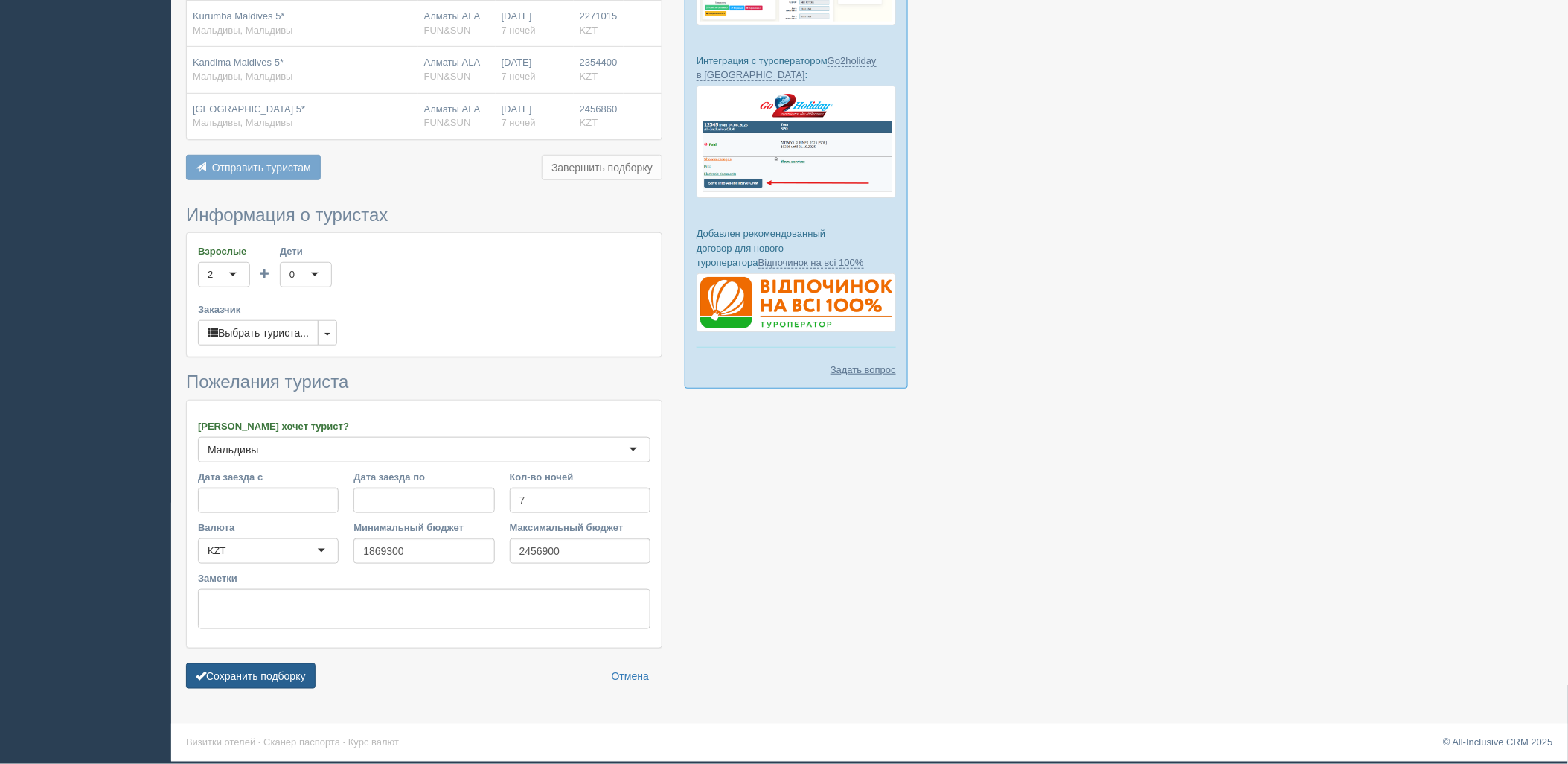
drag, startPoint x: 273, startPoint y: 688, endPoint x: 357, endPoint y: 666, distance: 86.8
click at [273, 687] on button "Сохранить подборку" at bounding box center [250, 675] width 129 height 25
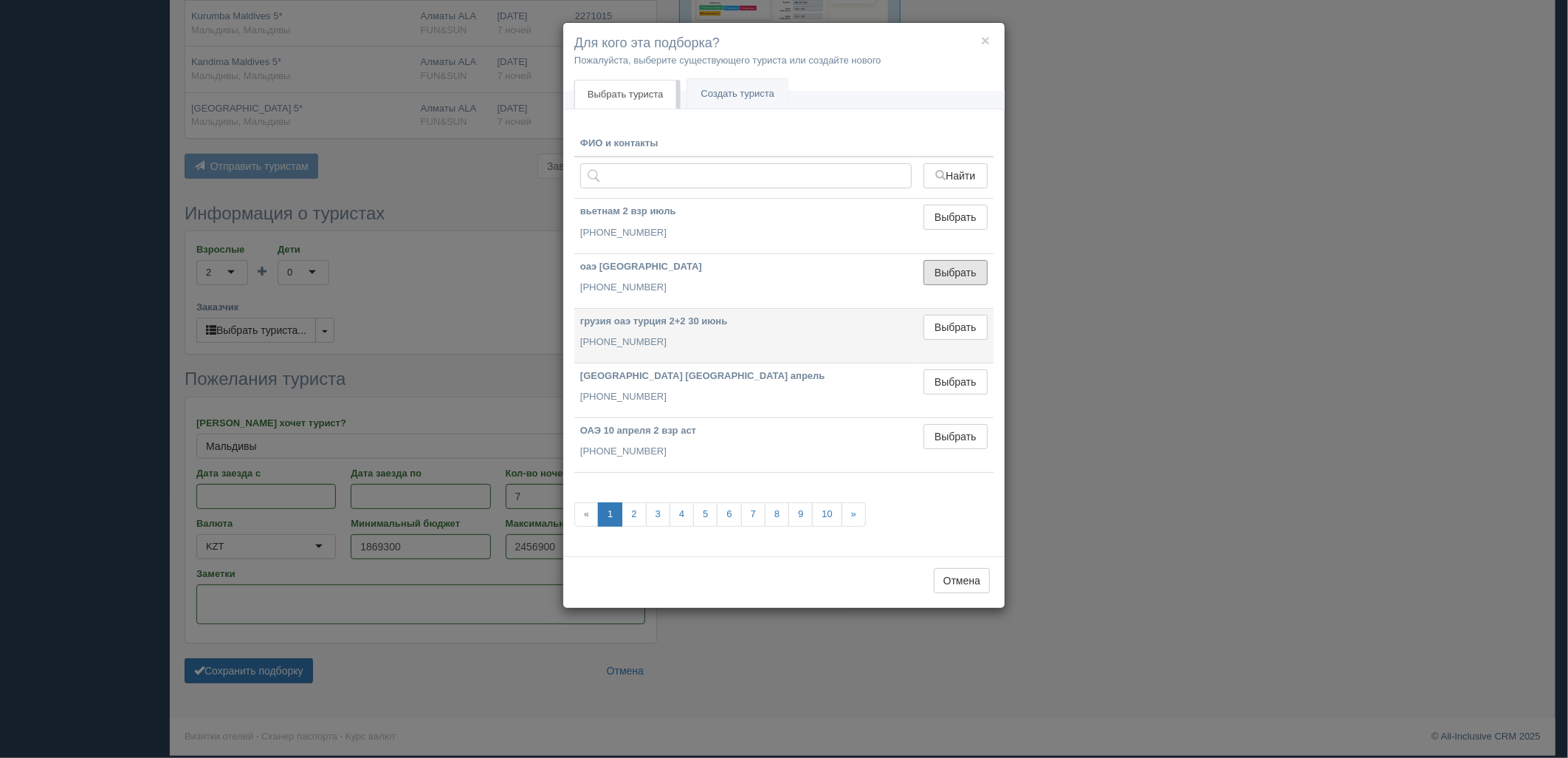
drag, startPoint x: 950, startPoint y: 266, endPoint x: 859, endPoint y: 305, distance: 99.0
click at [947, 266] on button "Выбрать" at bounding box center [955, 272] width 65 height 25
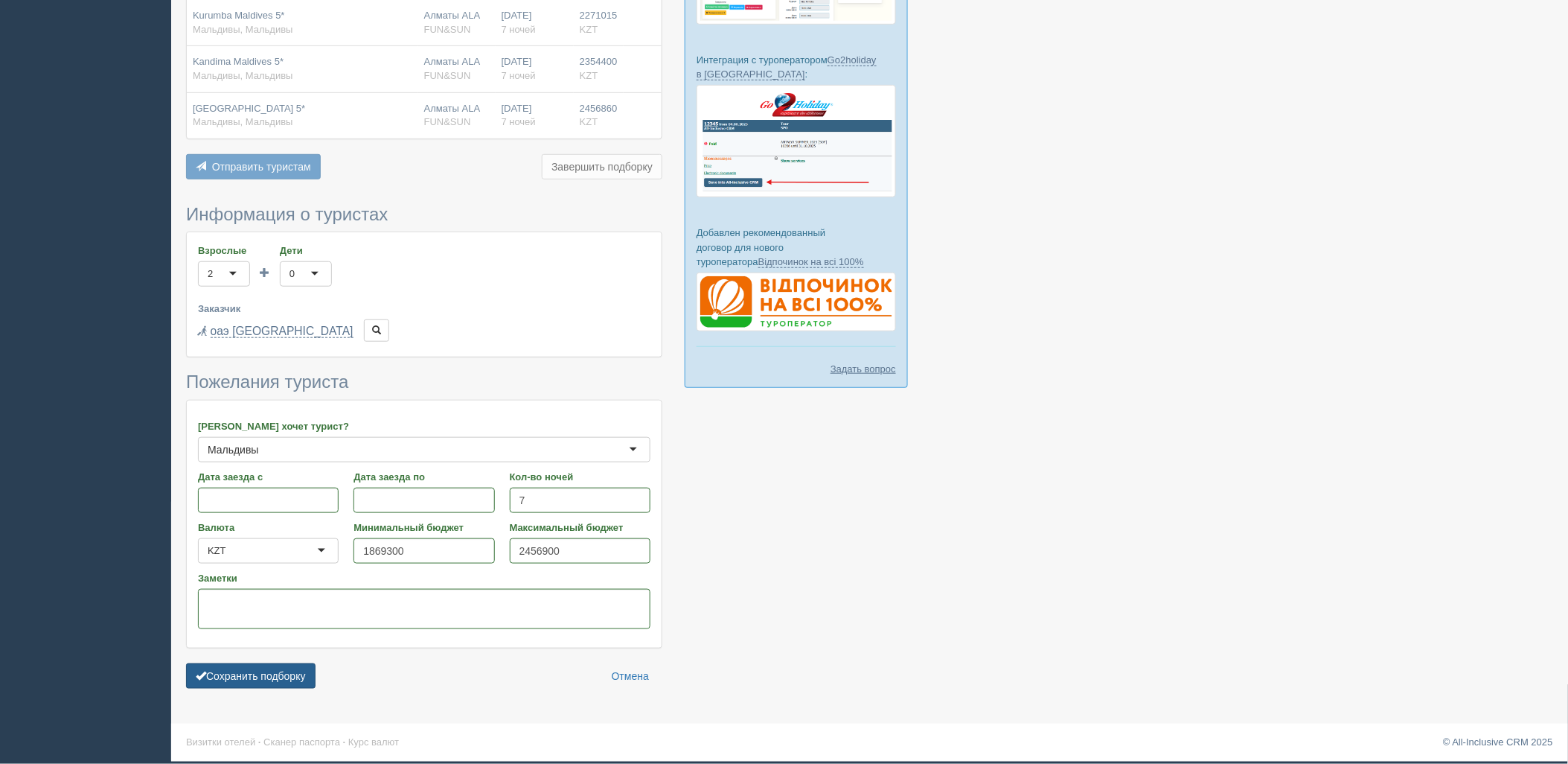
click at [270, 679] on button "Сохранить подборку" at bounding box center [250, 675] width 129 height 25
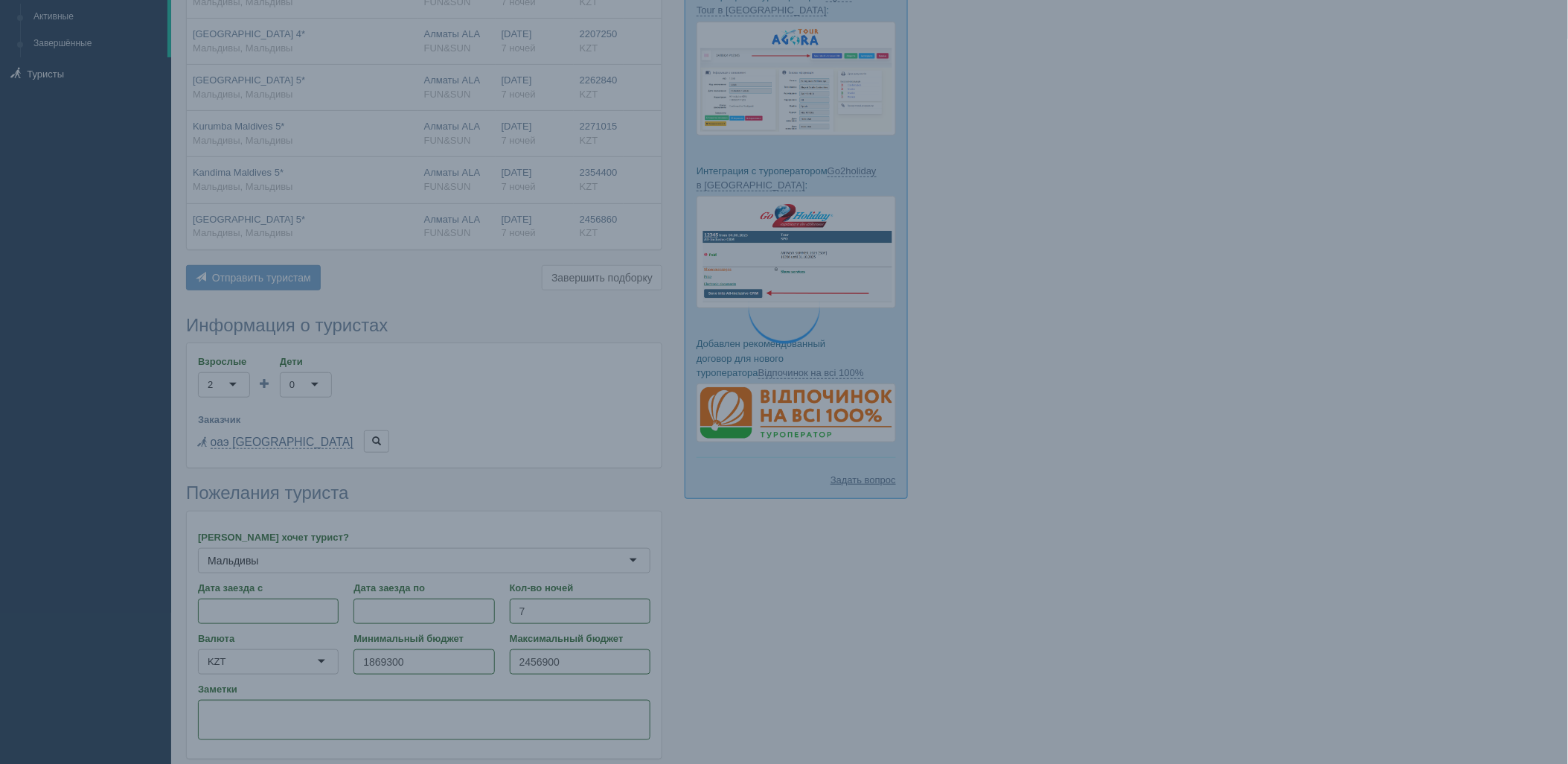
scroll to position [0, 0]
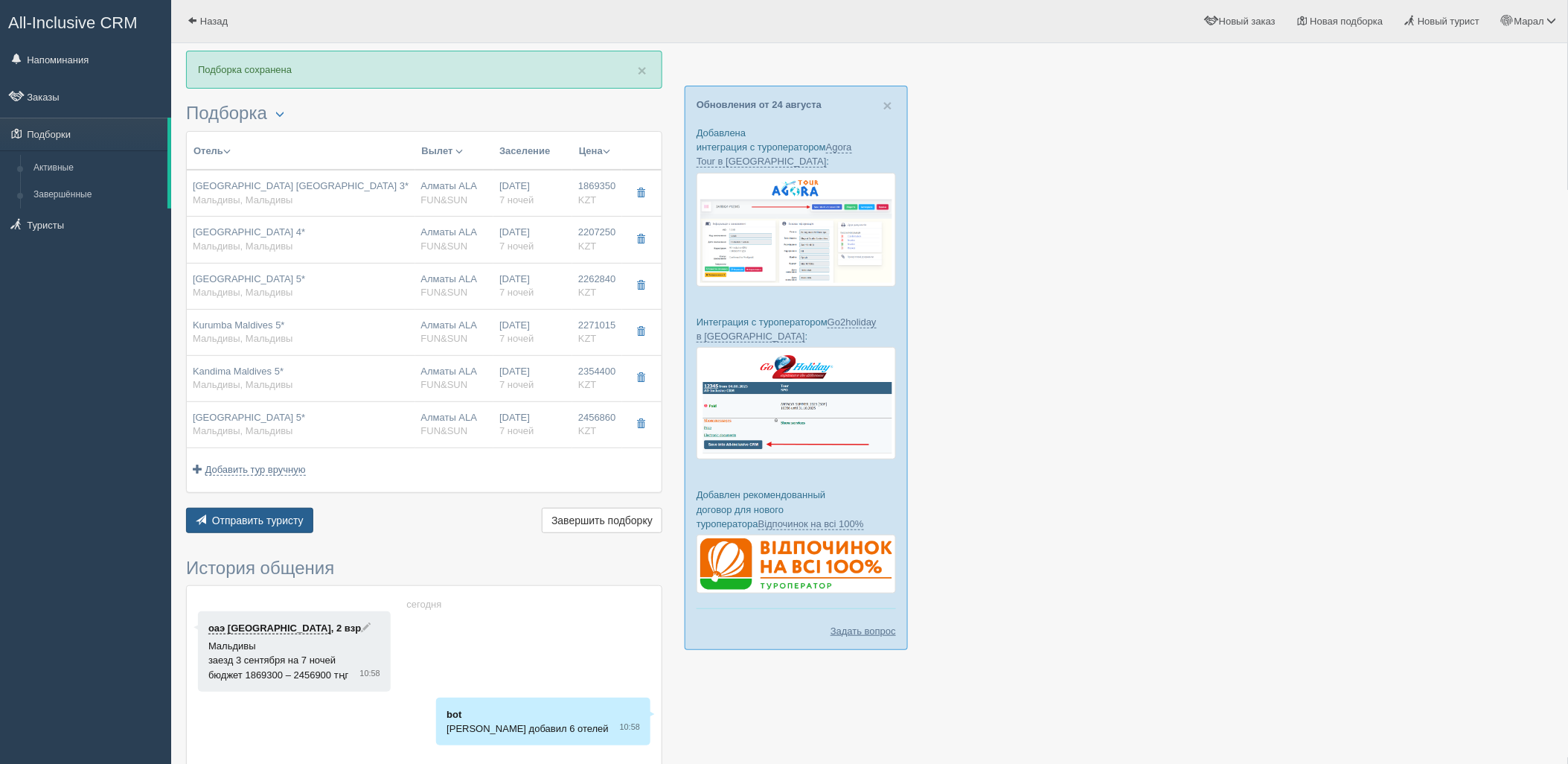
click at [226, 515] on span "Отправить туристу" at bounding box center [258, 520] width 92 height 12
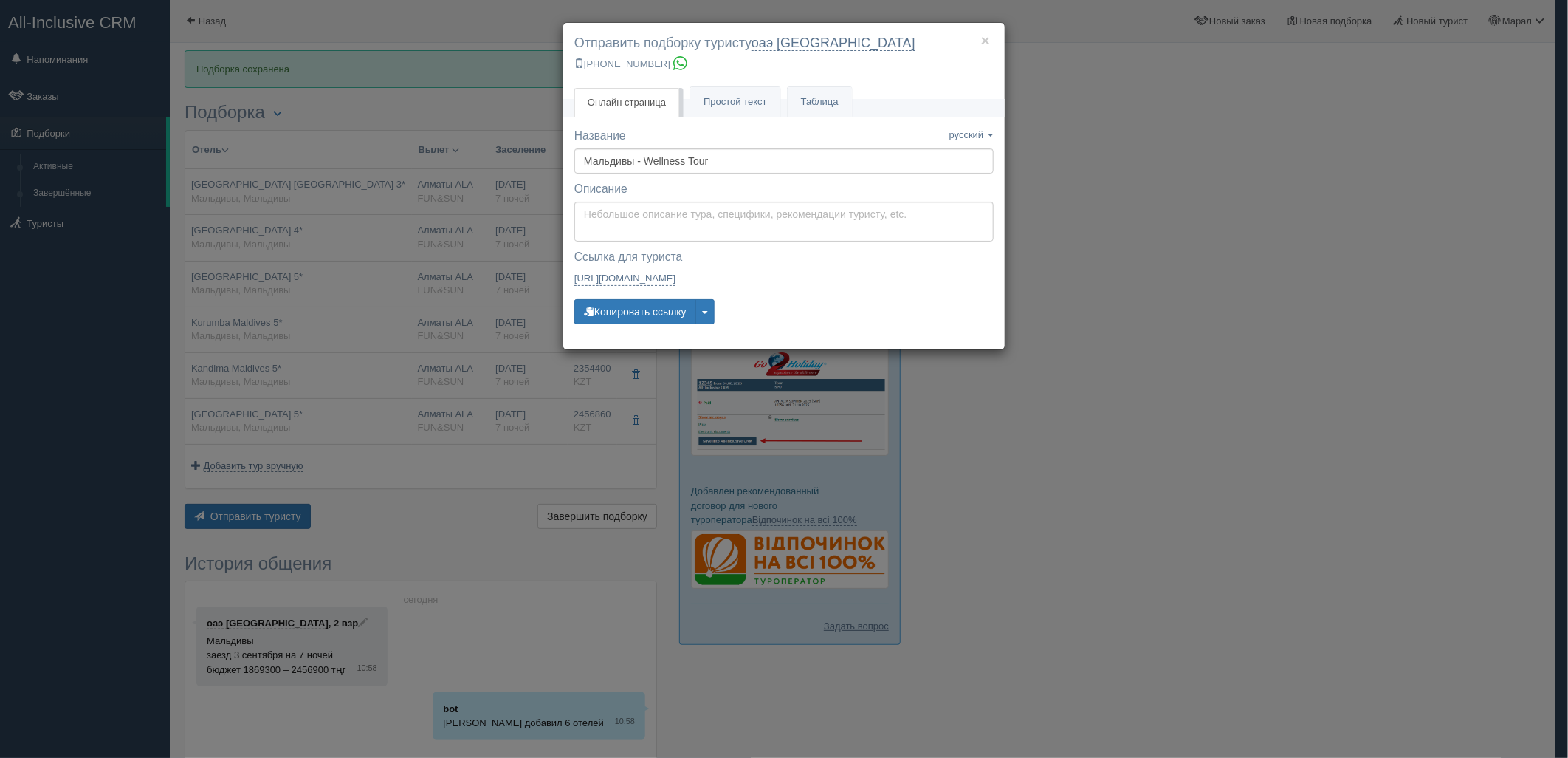
click at [644, 200] on div "Описание Описание сохранено Сохранить Отмена" at bounding box center [784, 211] width 420 height 61
type textarea "Здравствуйте! Ниже представлены варианты туров для Вас. Для просмотра описания …"
drag, startPoint x: 633, startPoint y: 228, endPoint x: 628, endPoint y: 238, distance: 11.2
click at [632, 228] on textarea "Здравствуйте! Ниже представлены варианты туров для Вас. Для просмотра описания …" at bounding box center [784, 221] width 420 height 40
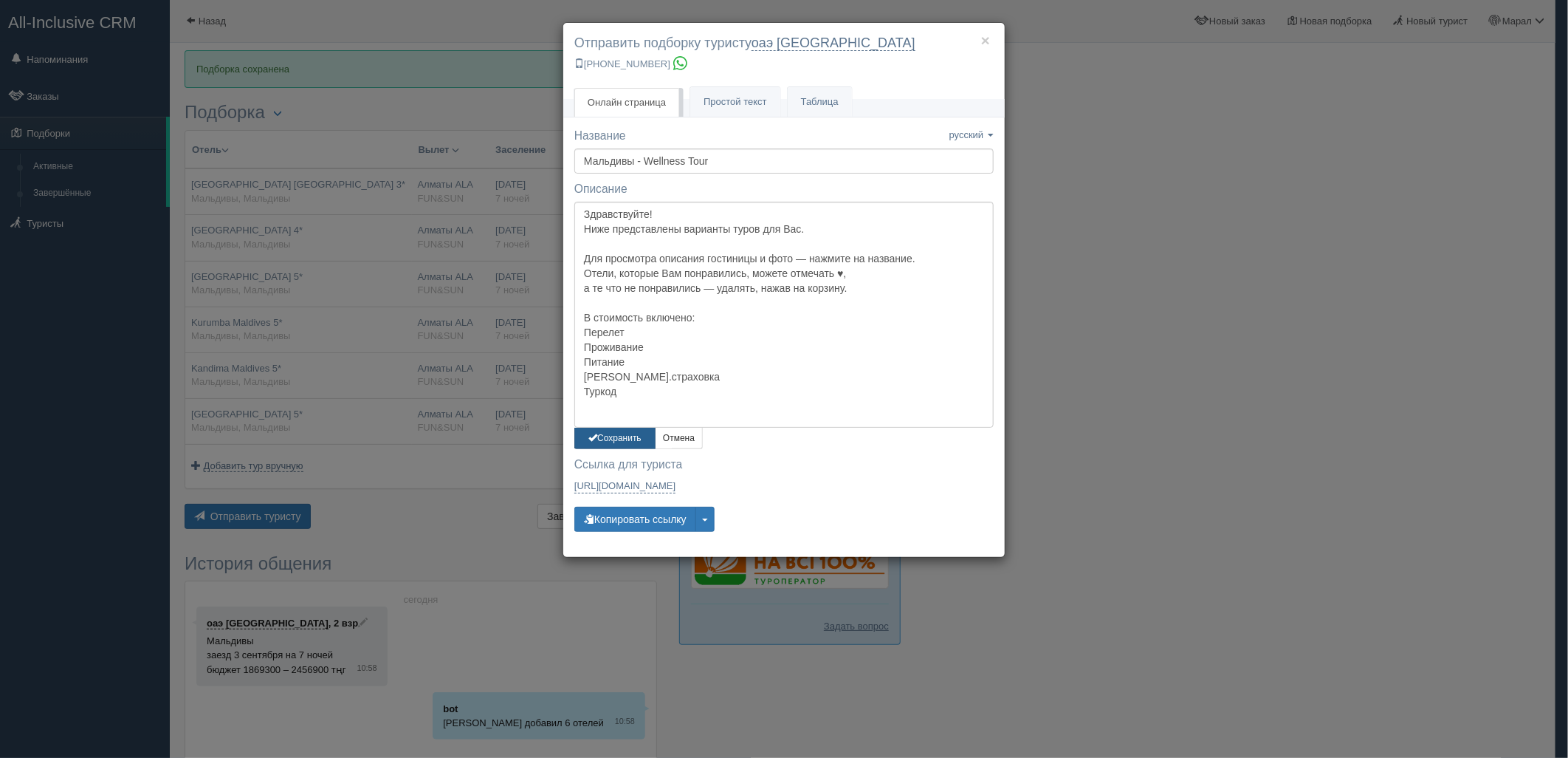
click at [599, 447] on button "Сохранить" at bounding box center [614, 438] width 81 height 22
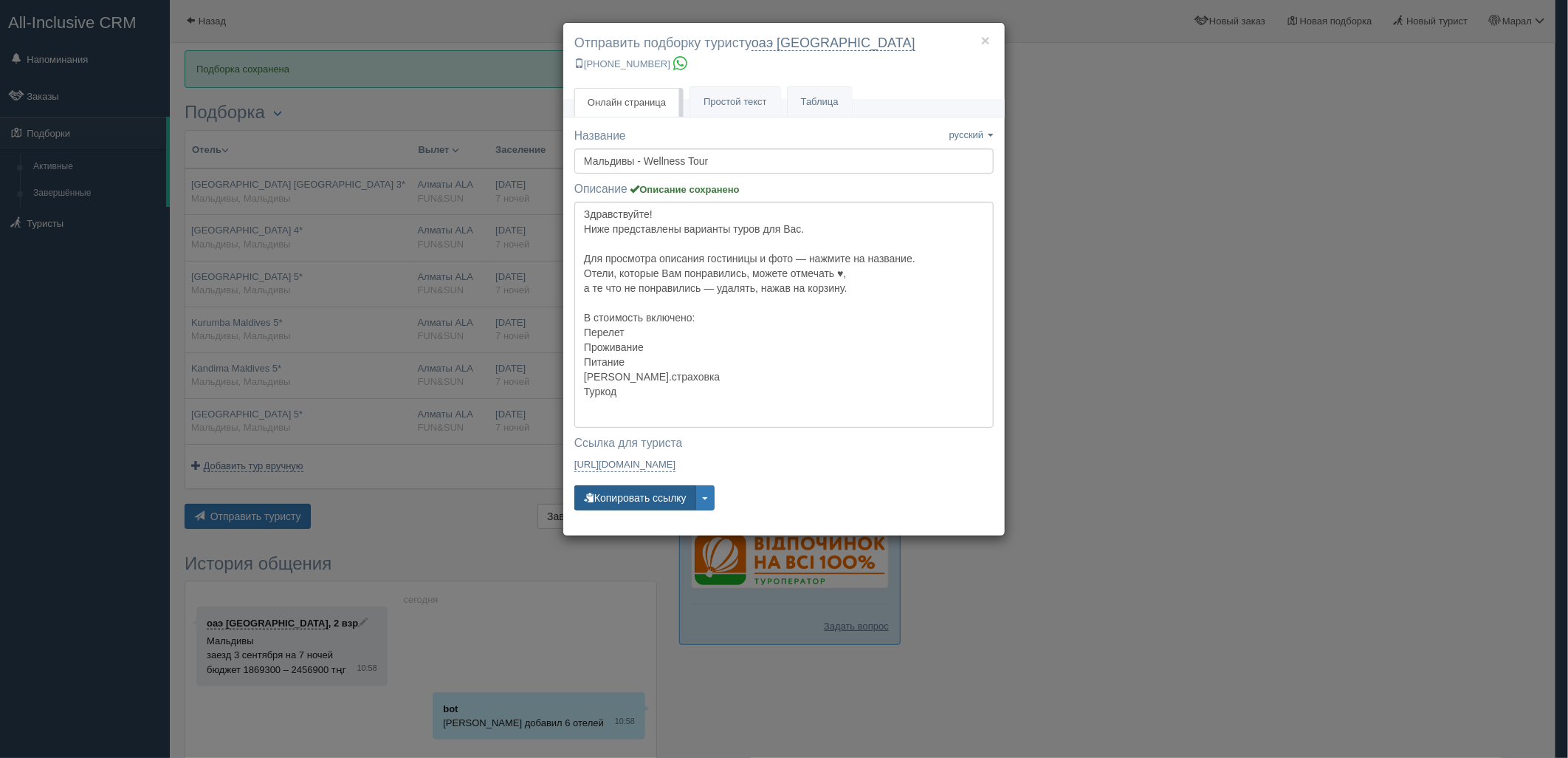
click at [614, 505] on button "Копировать ссылку" at bounding box center [635, 498] width 122 height 25
